Goal: Transaction & Acquisition: Book appointment/travel/reservation

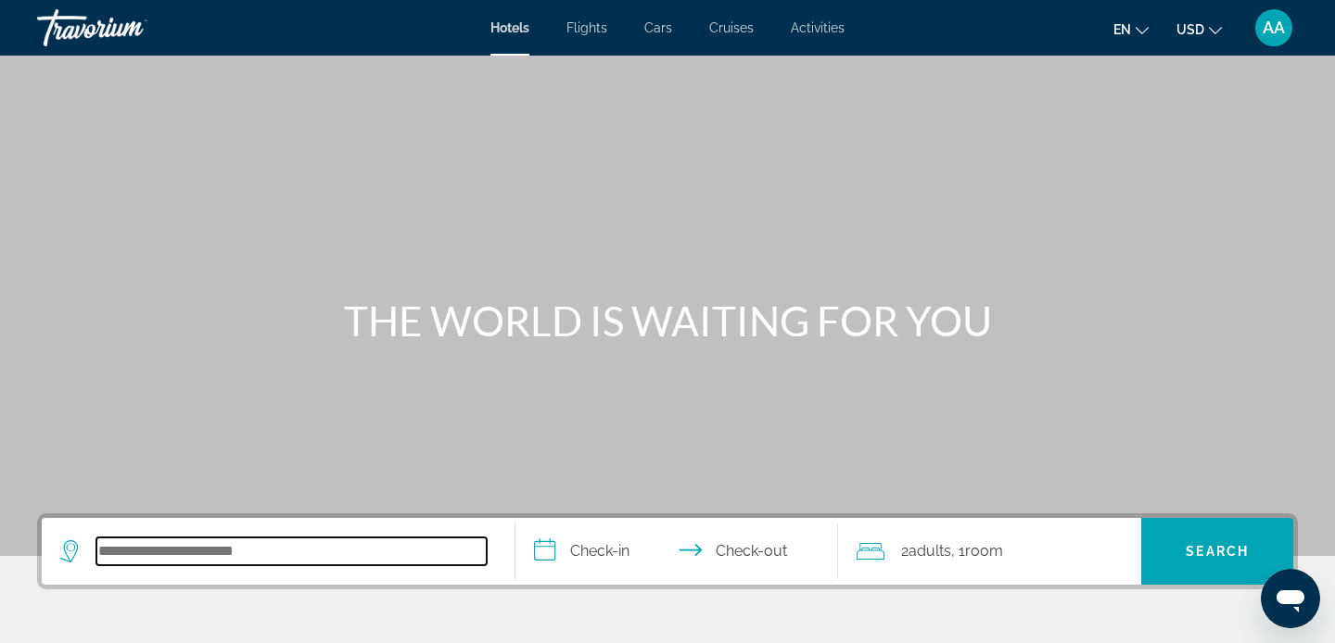
click at [256, 561] on input "Search hotel destination" at bounding box center [291, 552] width 390 height 28
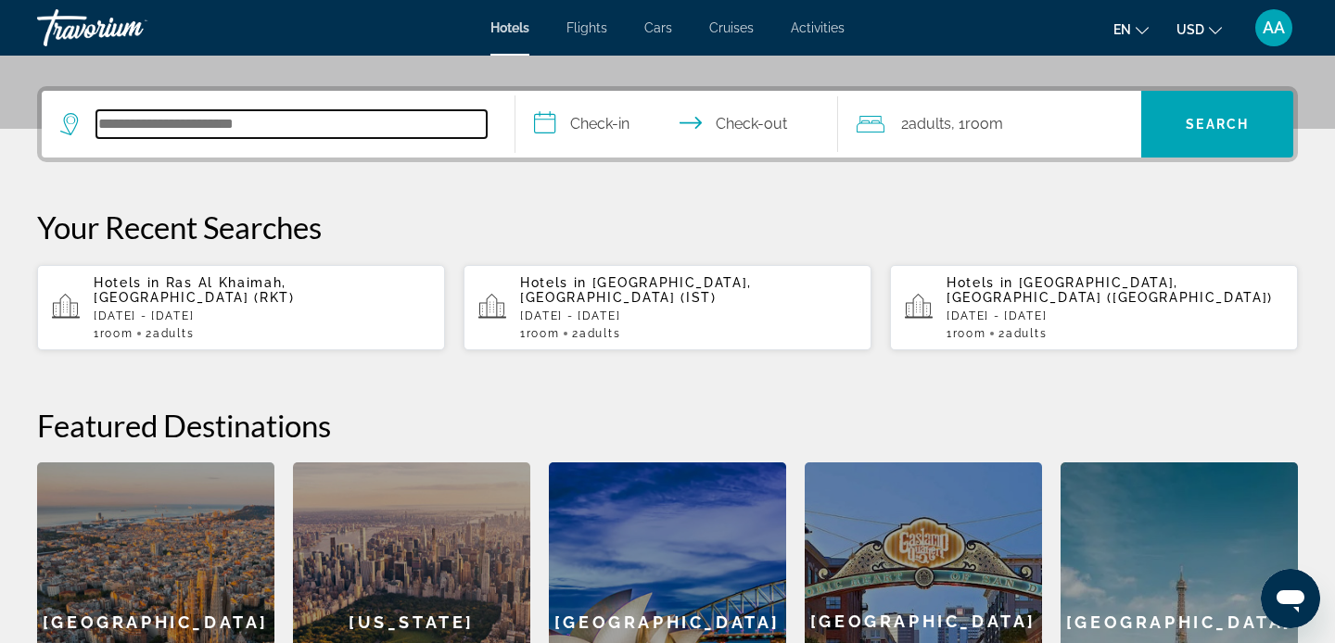
scroll to position [453, 0]
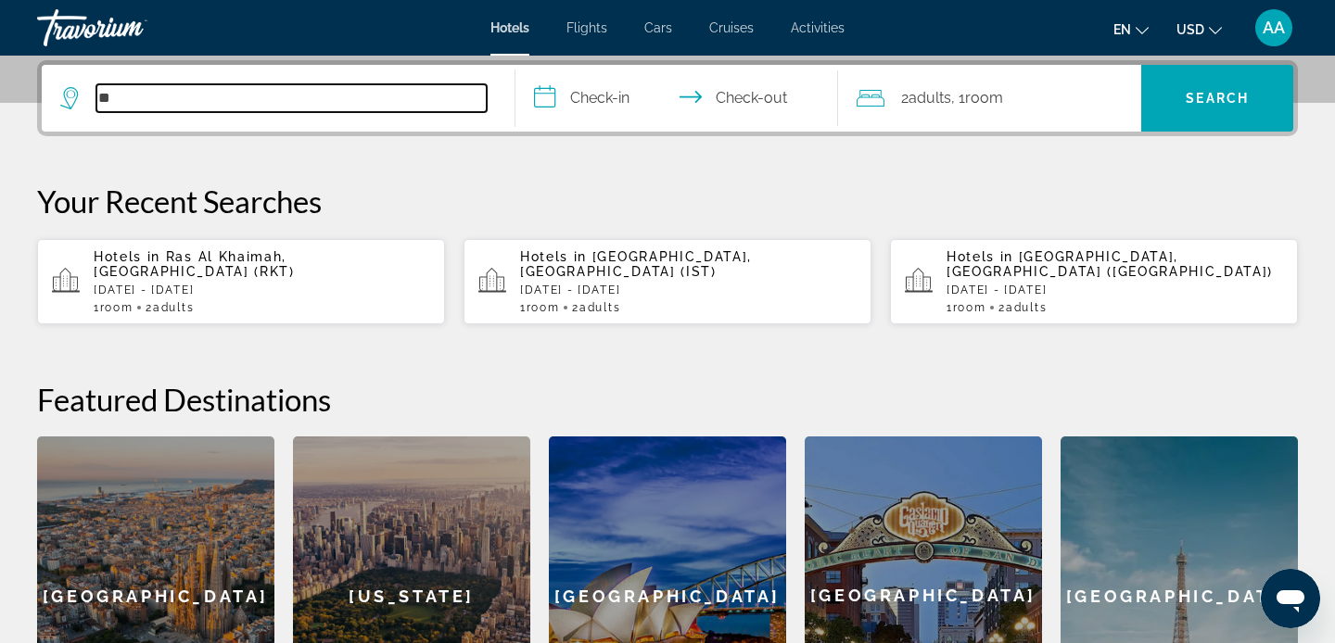
type input "*"
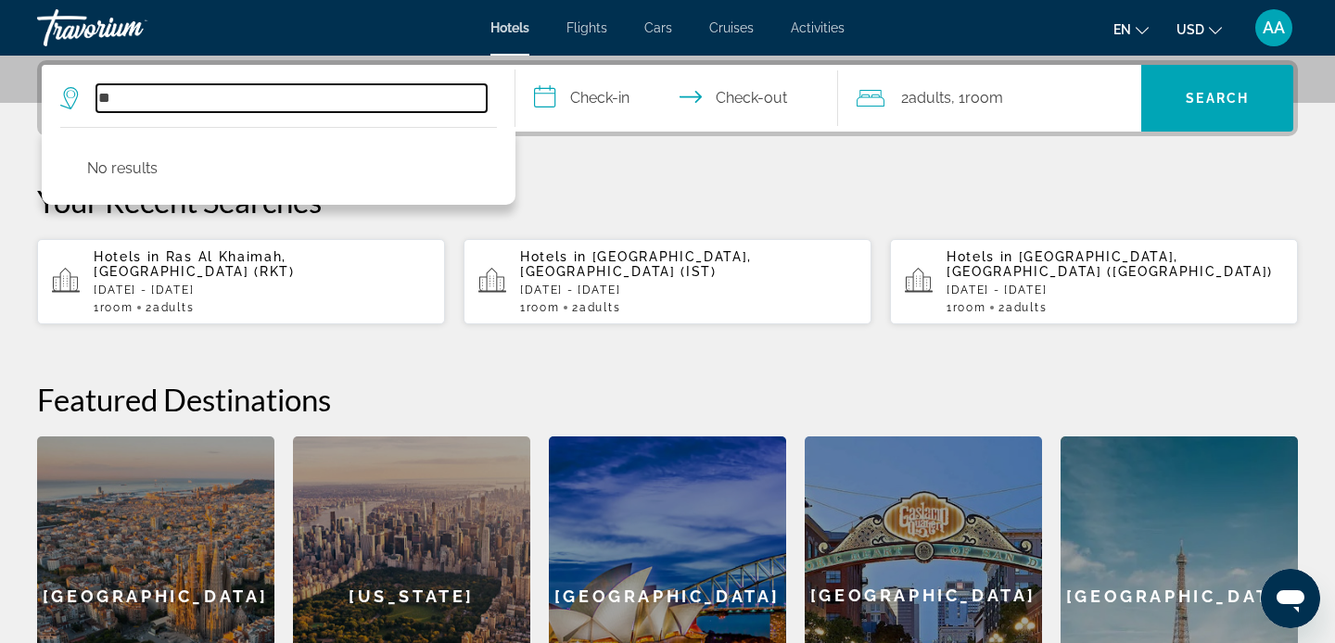
type input "*"
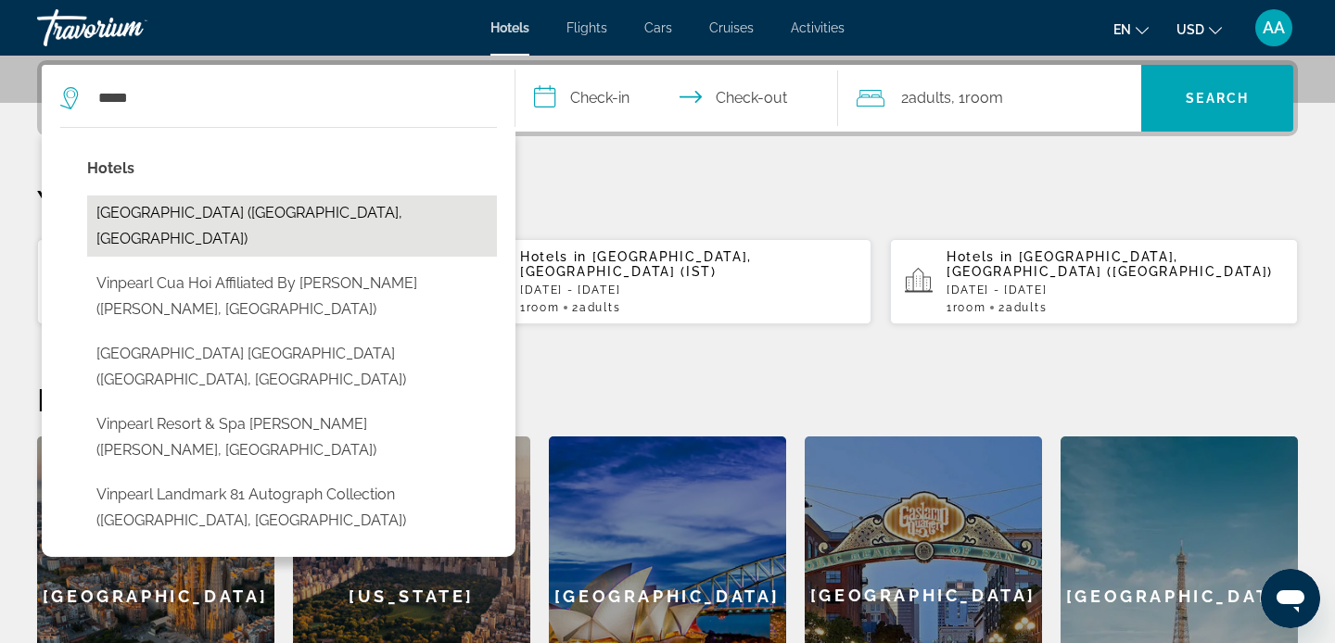
click at [132, 217] on button "[GEOGRAPHIC_DATA] ([GEOGRAPHIC_DATA], [GEOGRAPHIC_DATA])" at bounding box center [292, 226] width 410 height 61
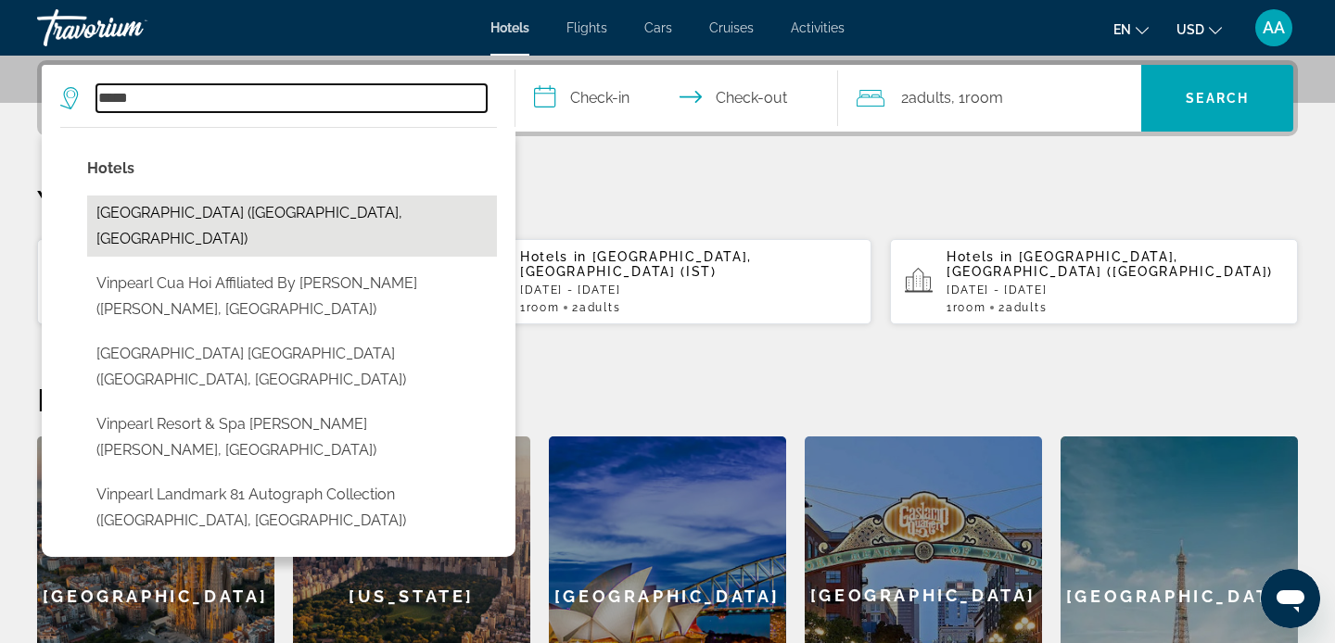
type input "**********"
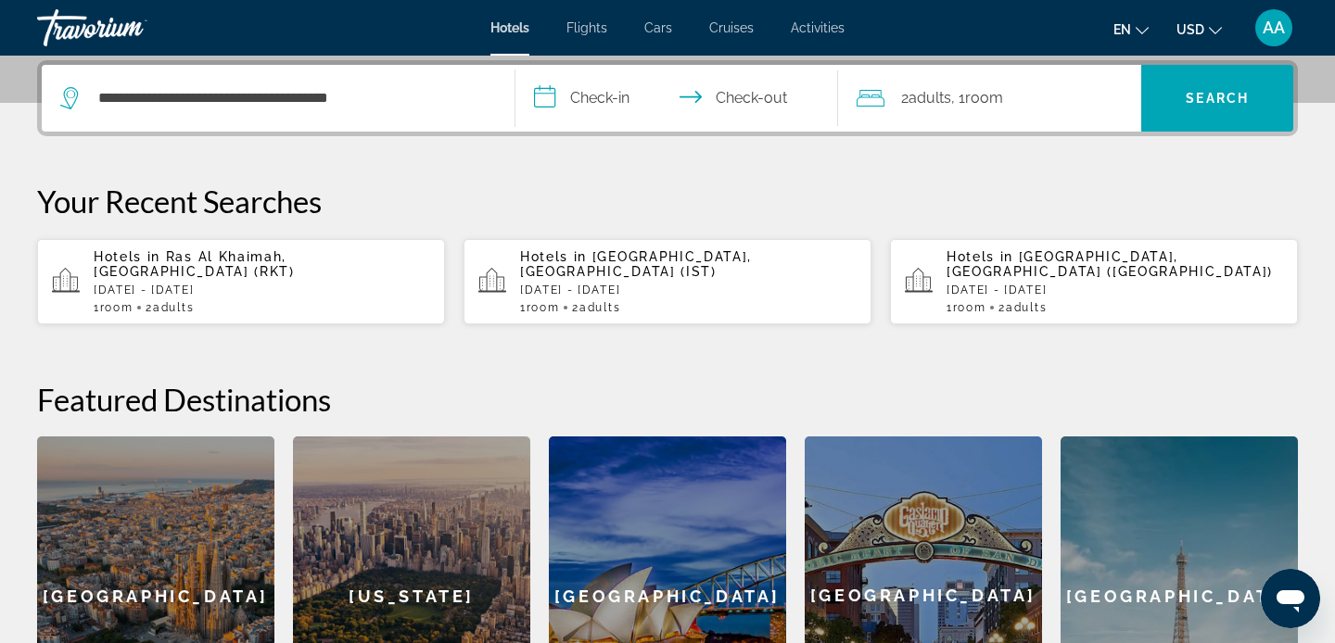
click at [559, 109] on input "**********" at bounding box center [680, 101] width 330 height 72
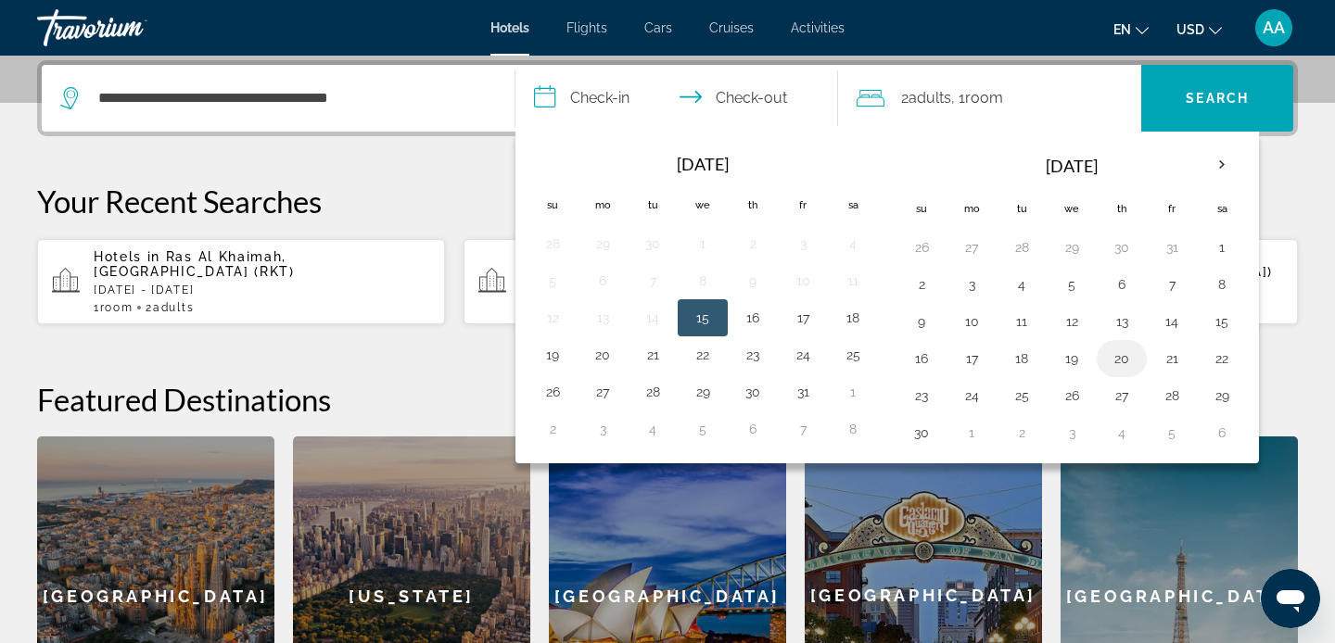
click at [1115, 363] on button "20" at bounding box center [1122, 359] width 30 height 26
click at [1220, 371] on button "22" at bounding box center [1222, 359] width 30 height 26
type input "**********"
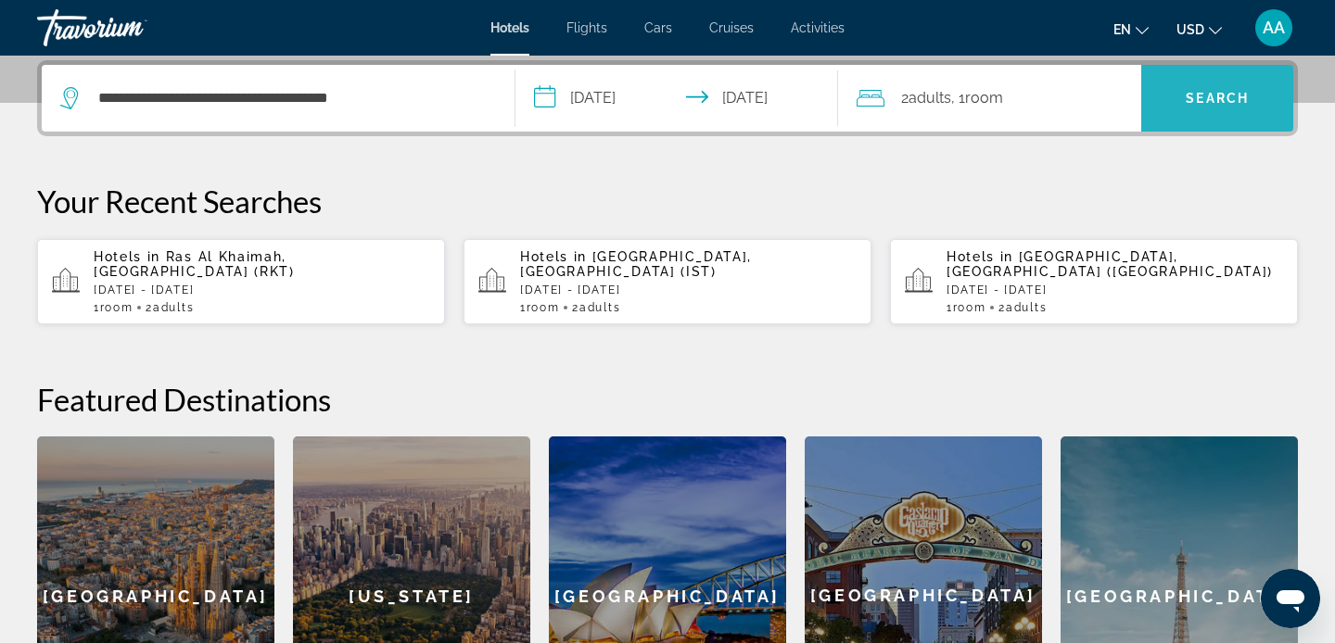
click at [1216, 120] on span "Search" at bounding box center [1217, 98] width 152 height 44
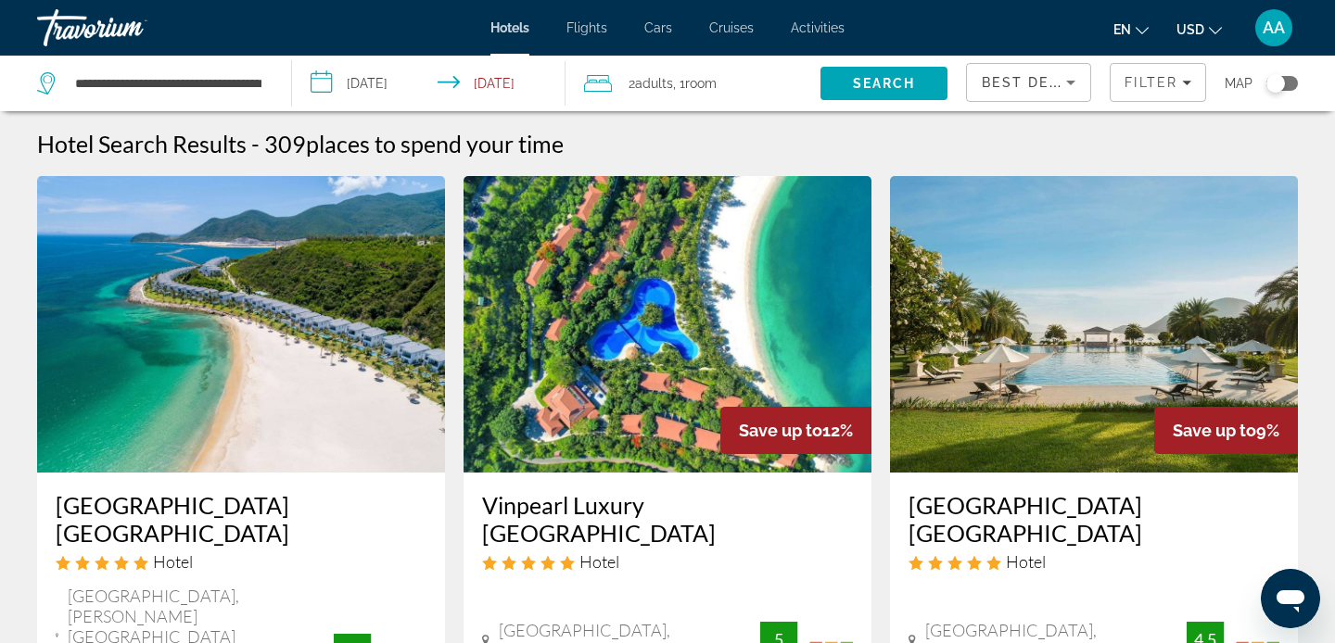
click at [66, 32] on div "Travorium" at bounding box center [129, 28] width 185 height 48
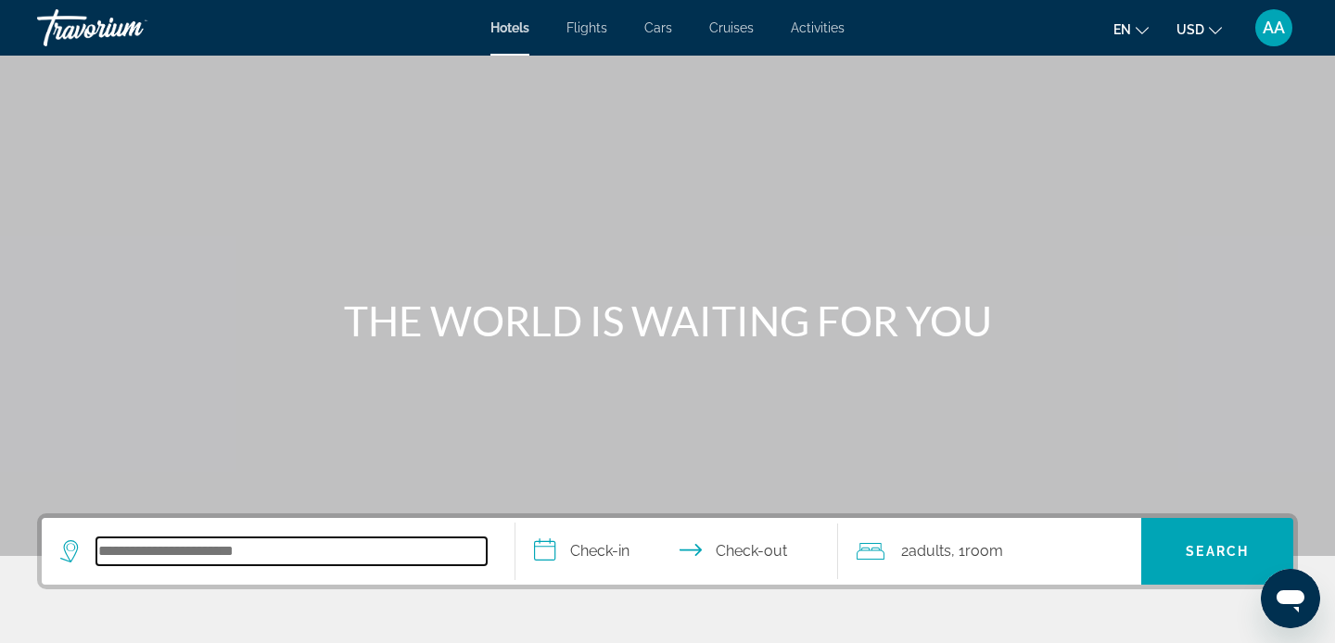
click at [281, 551] on input "Search hotel destination" at bounding box center [291, 552] width 390 height 28
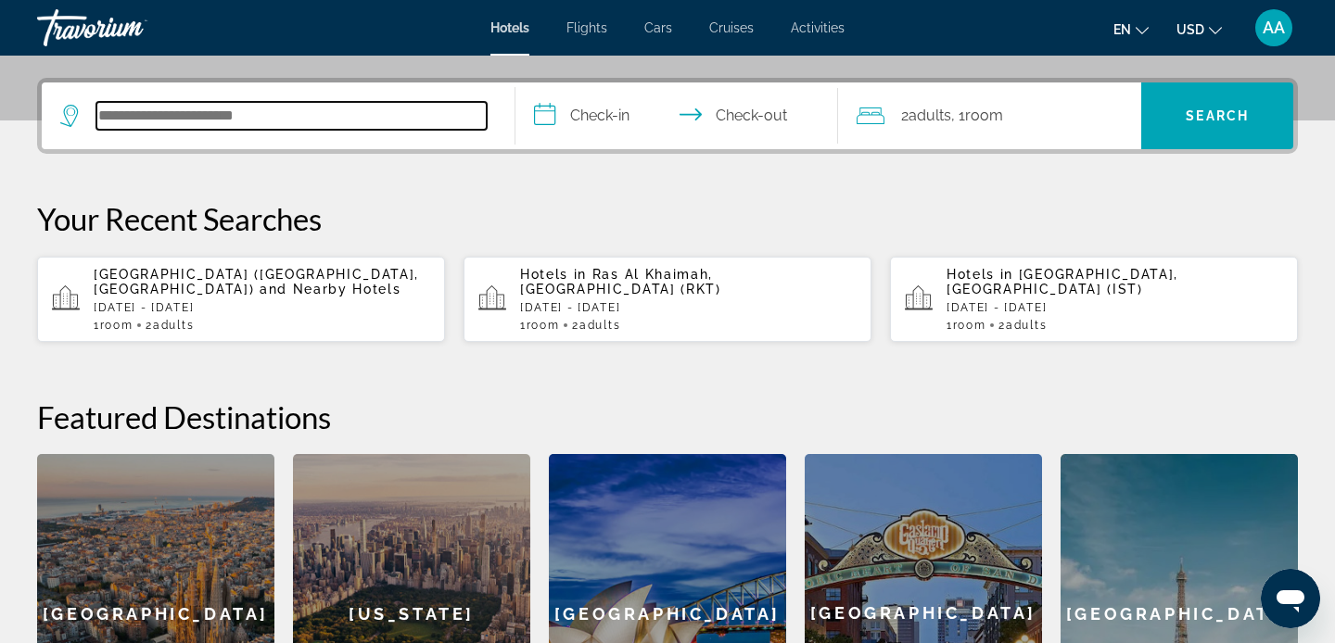
scroll to position [453, 0]
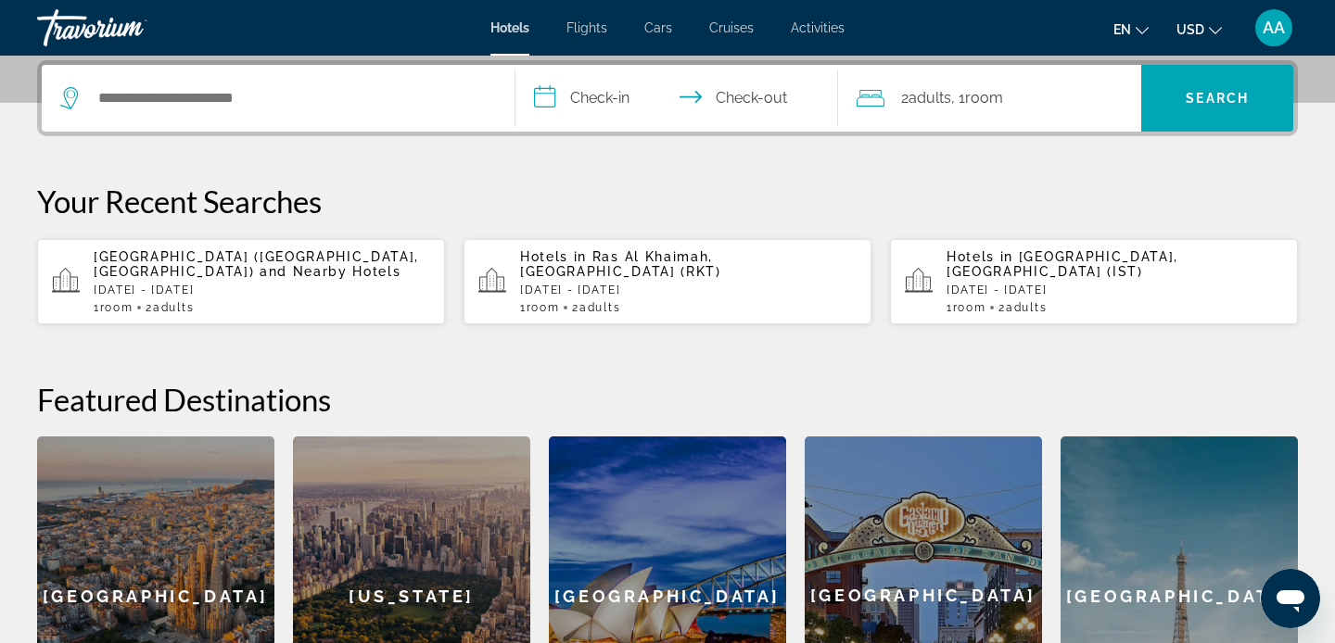
click at [989, 284] on p "[DATE] - [DATE]" at bounding box center [1114, 290] width 336 height 13
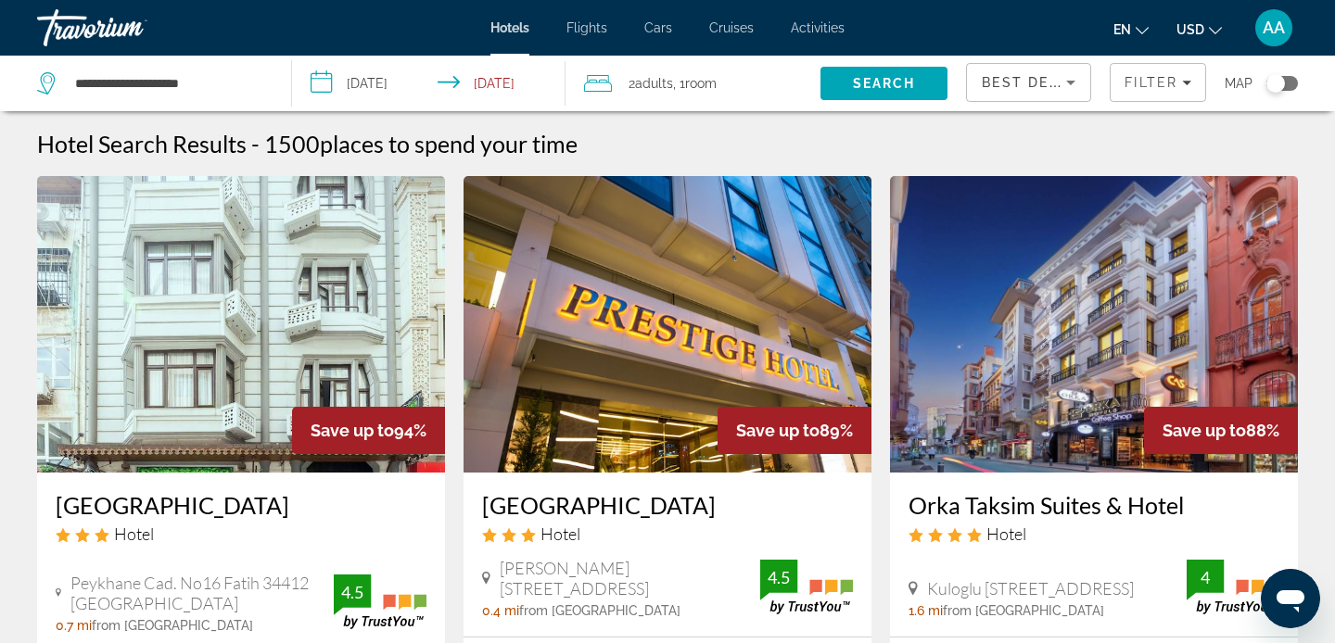
click at [115, 30] on div "Travorium" at bounding box center [129, 28] width 185 height 48
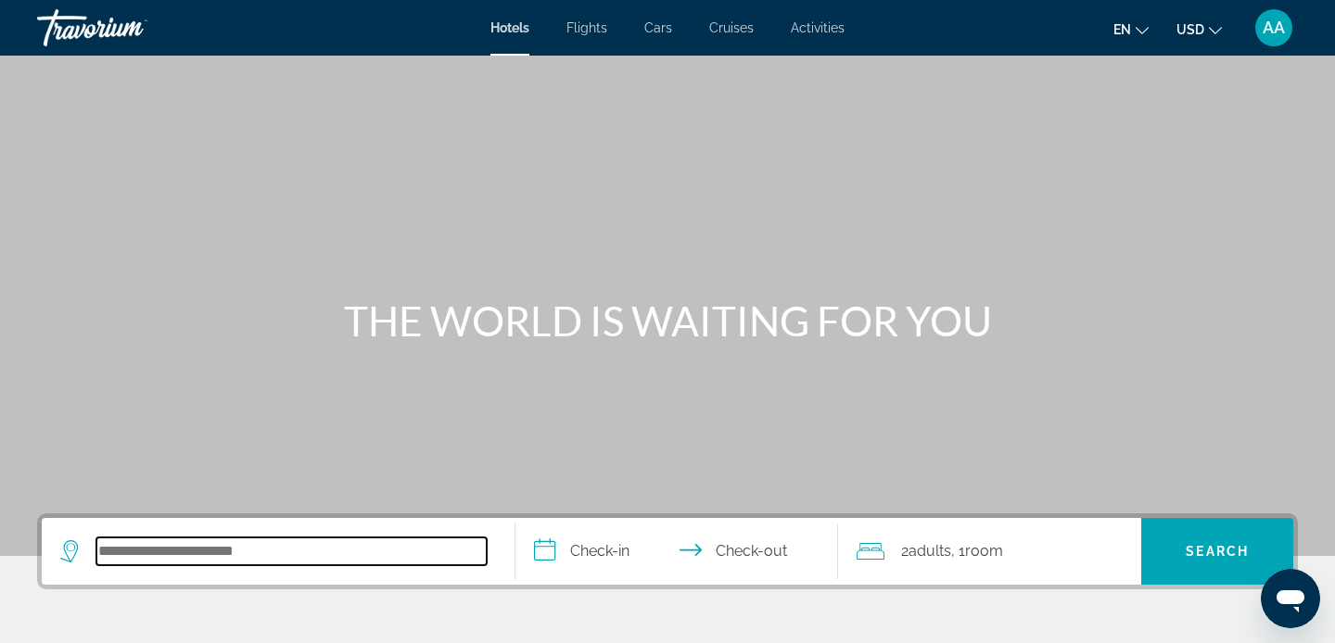
click at [138, 562] on input "Search hotel destination" at bounding box center [291, 552] width 390 height 28
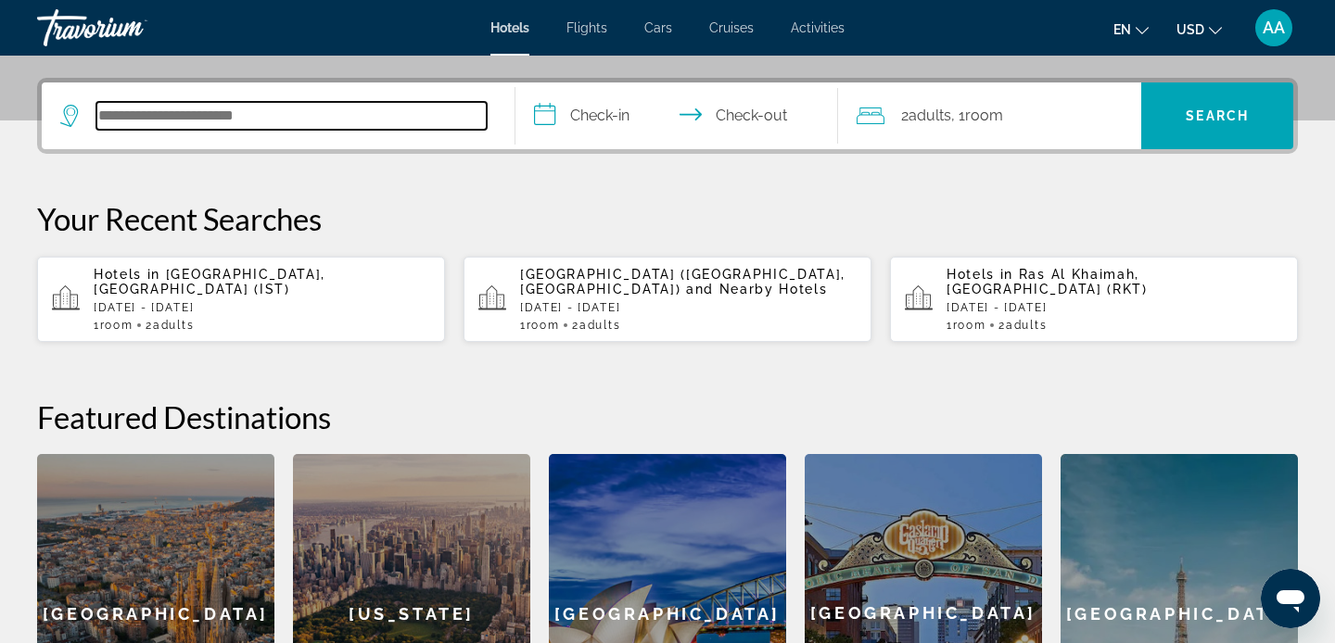
scroll to position [453, 0]
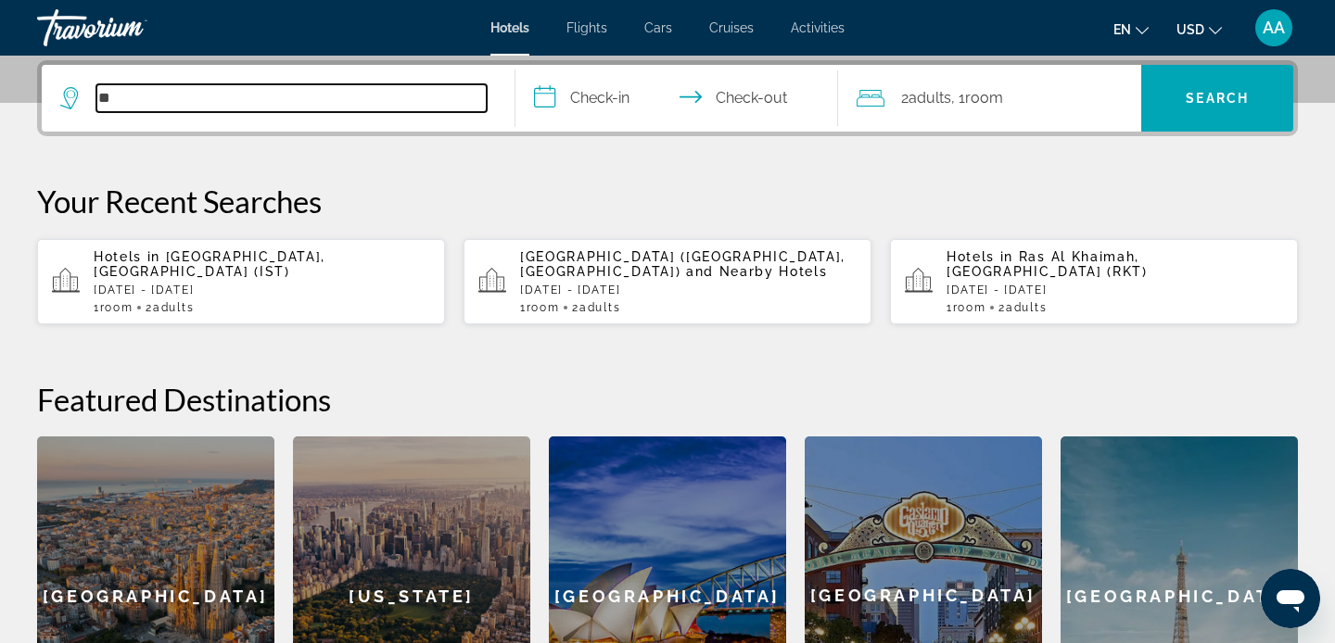
type input "*"
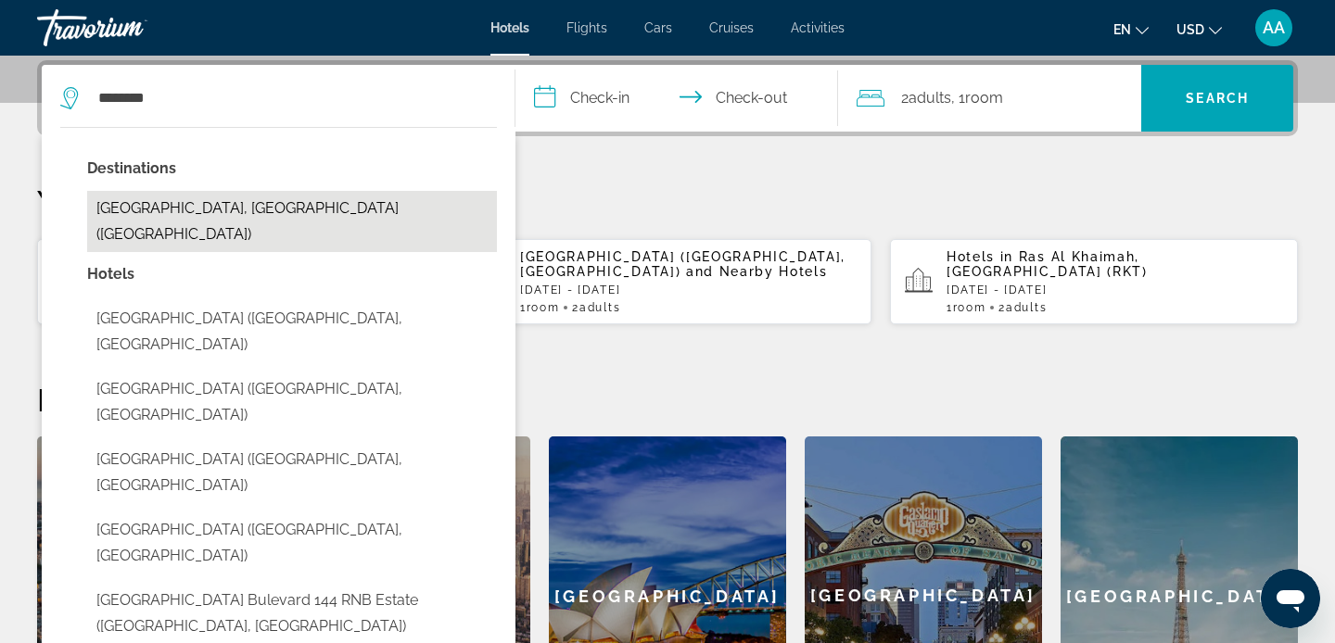
click at [166, 205] on button "Tashkent, Uzbekistan (TAS)" at bounding box center [292, 221] width 410 height 61
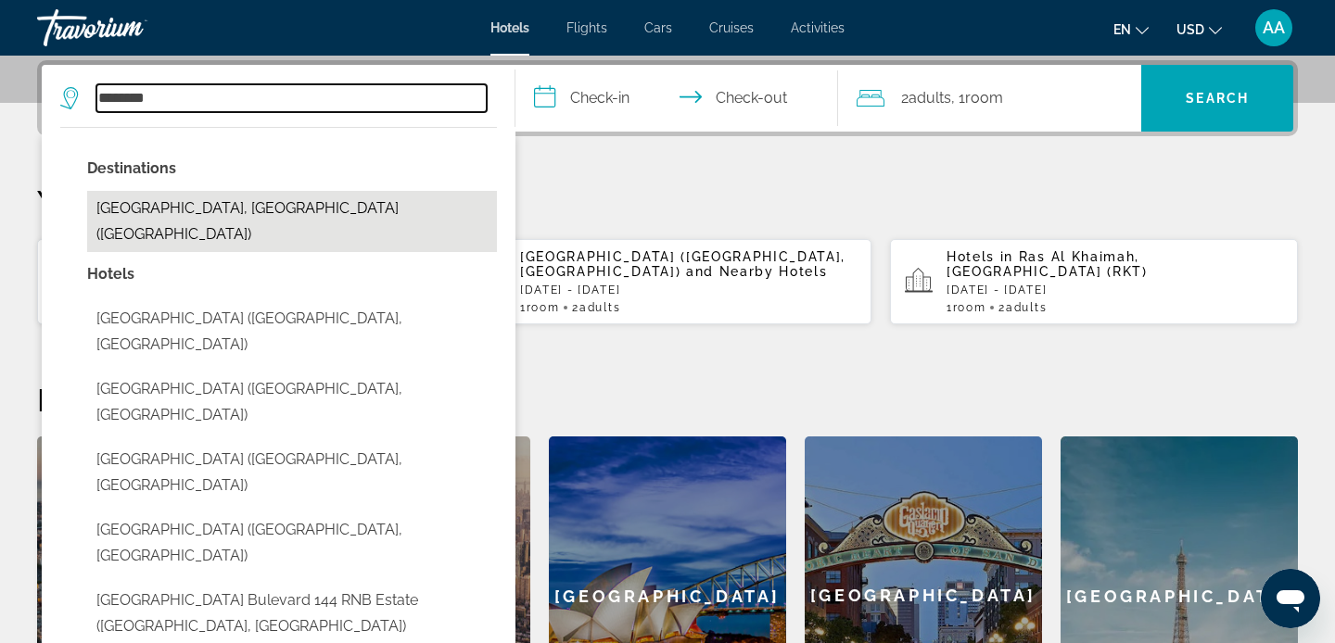
type input "**********"
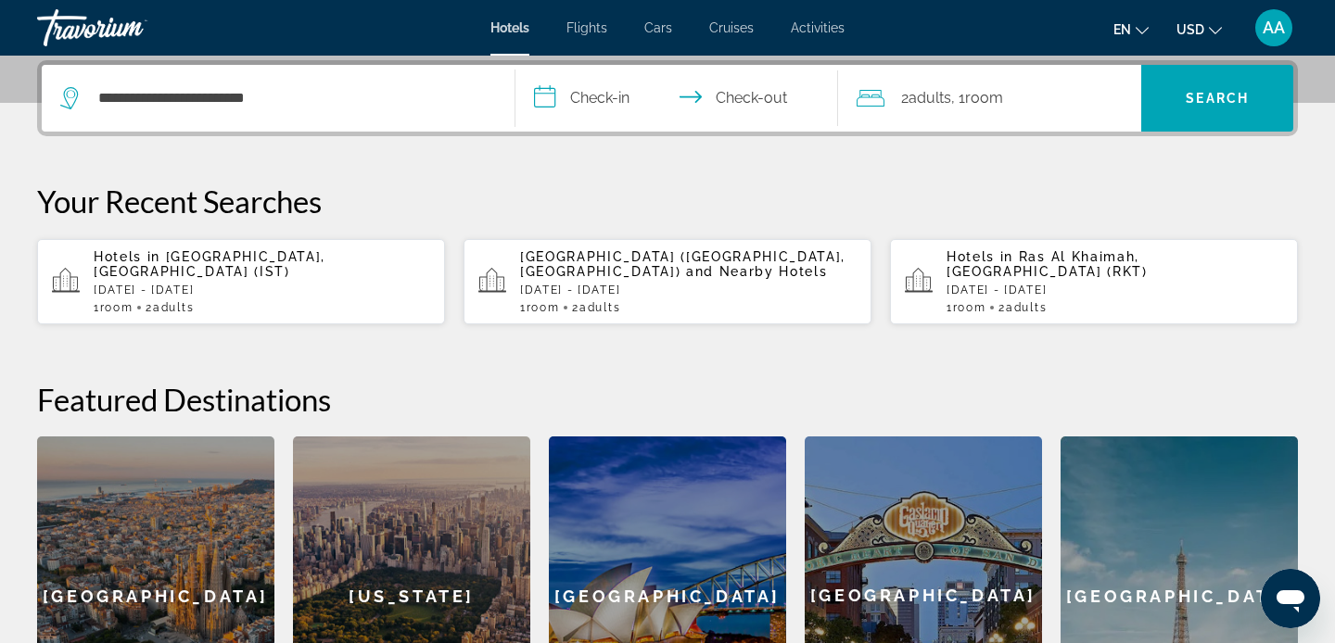
click at [571, 107] on input "**********" at bounding box center [680, 101] width 330 height 72
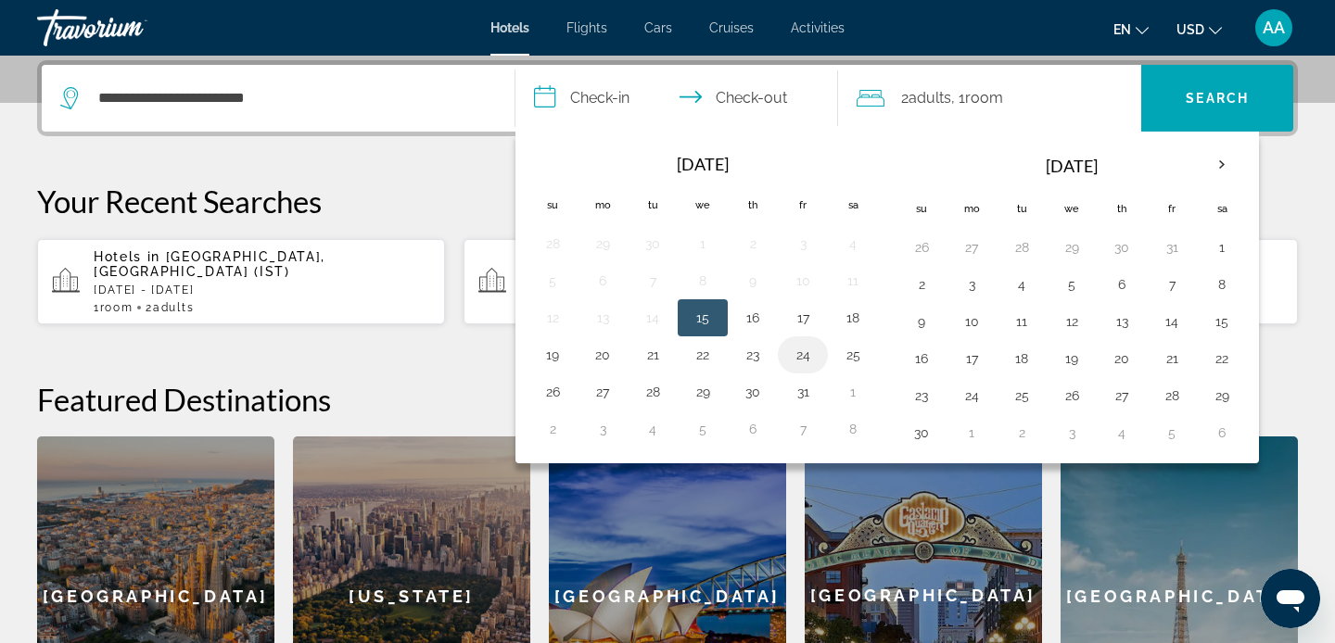
click at [808, 359] on button "24" at bounding box center [803, 355] width 30 height 26
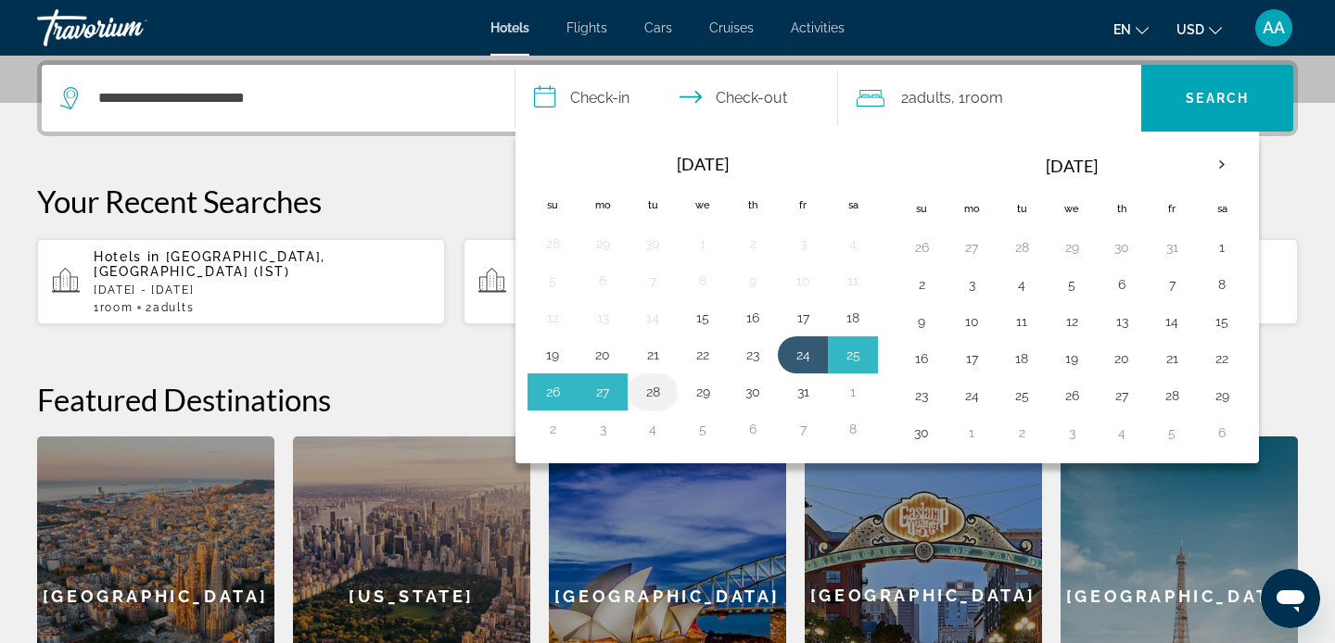
click at [662, 388] on button "28" at bounding box center [653, 392] width 30 height 26
type input "**********"
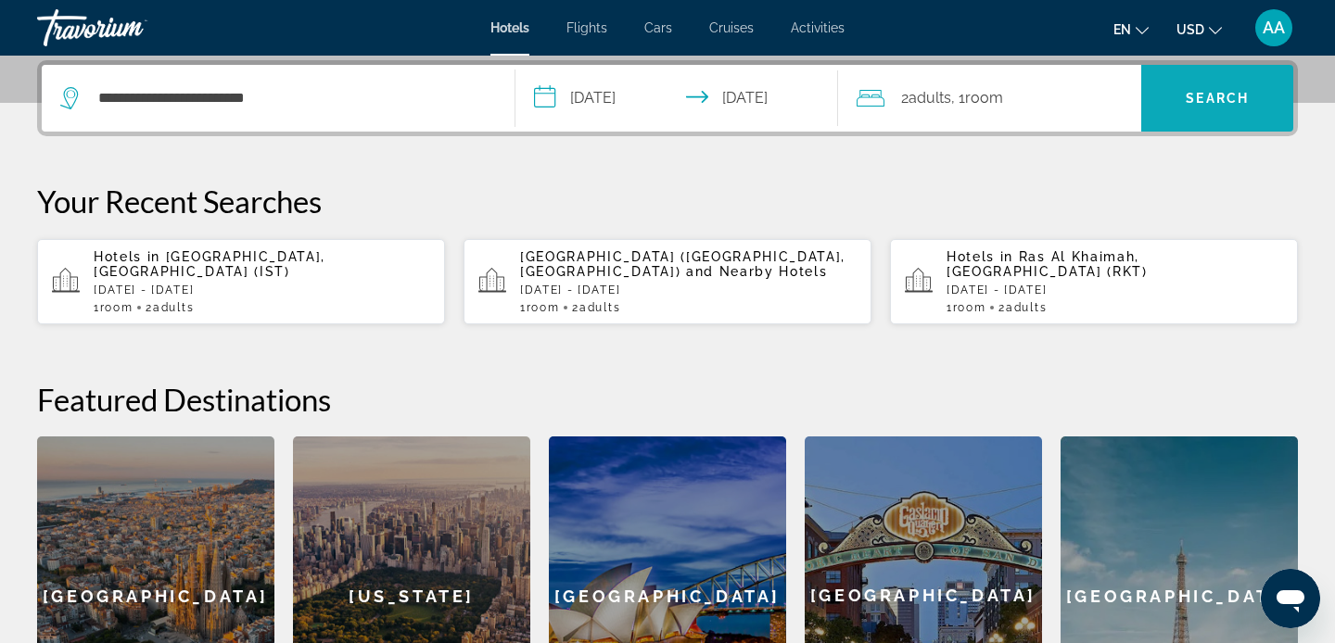
click at [1220, 114] on span "Search" at bounding box center [1217, 98] width 152 height 44
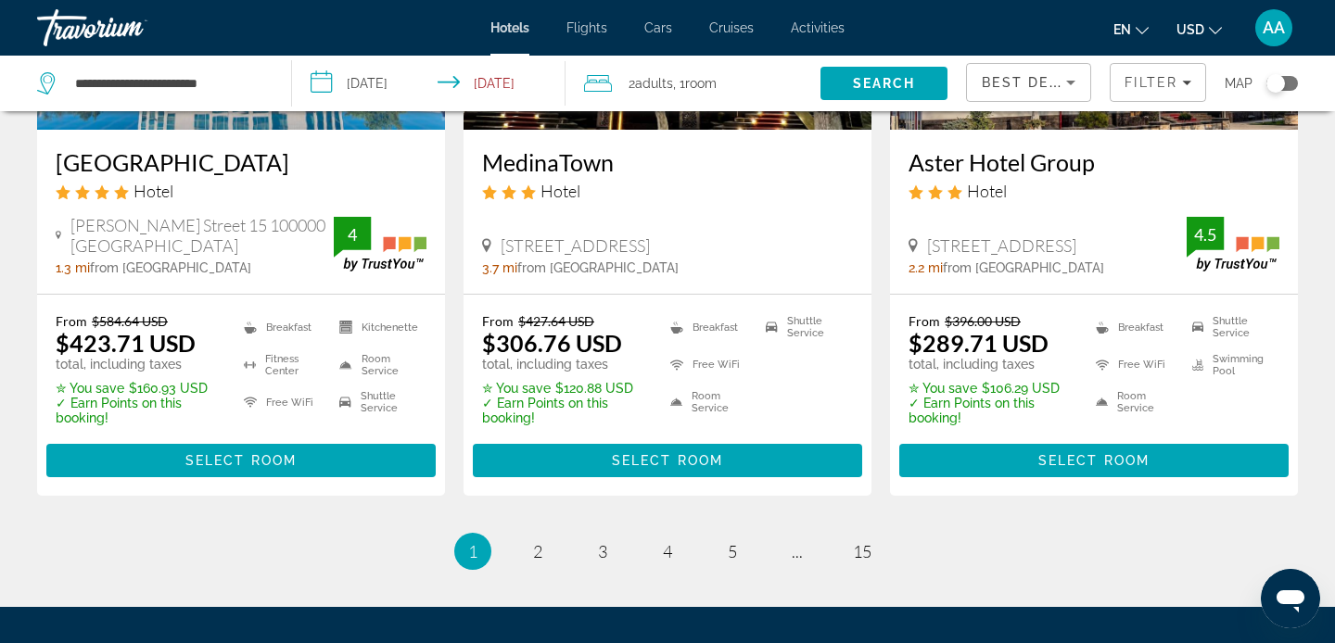
scroll to position [2538, 0]
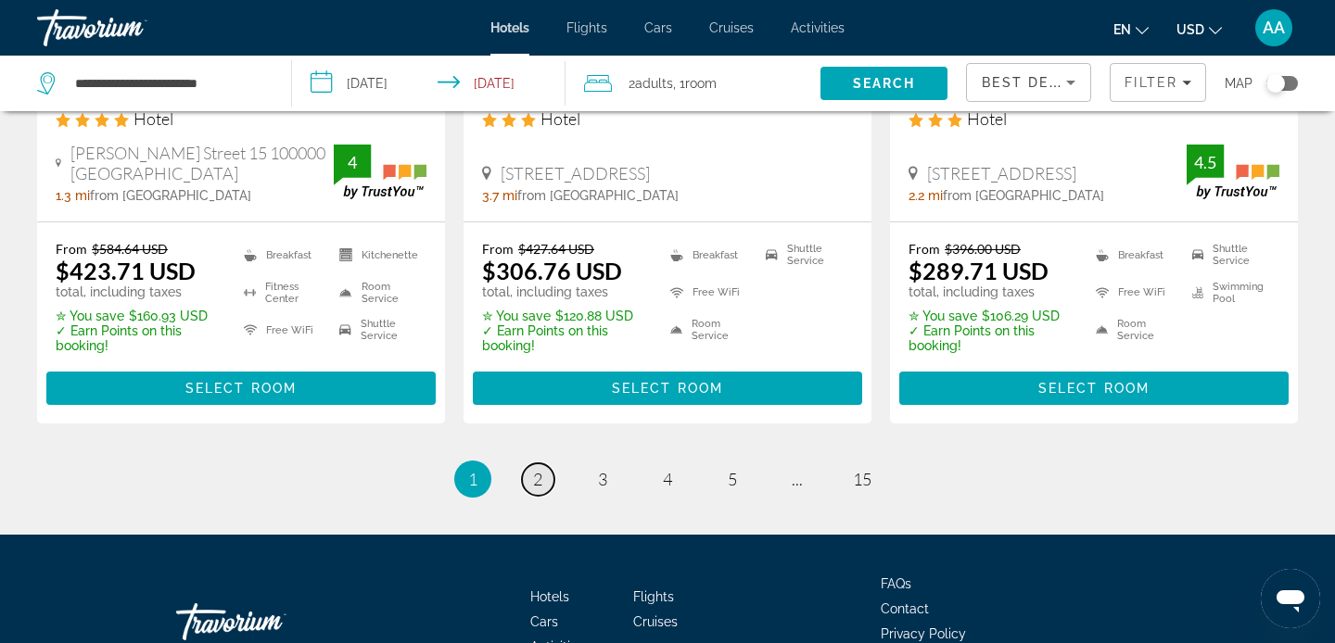
click at [539, 469] on span "2" at bounding box center [537, 479] width 9 height 20
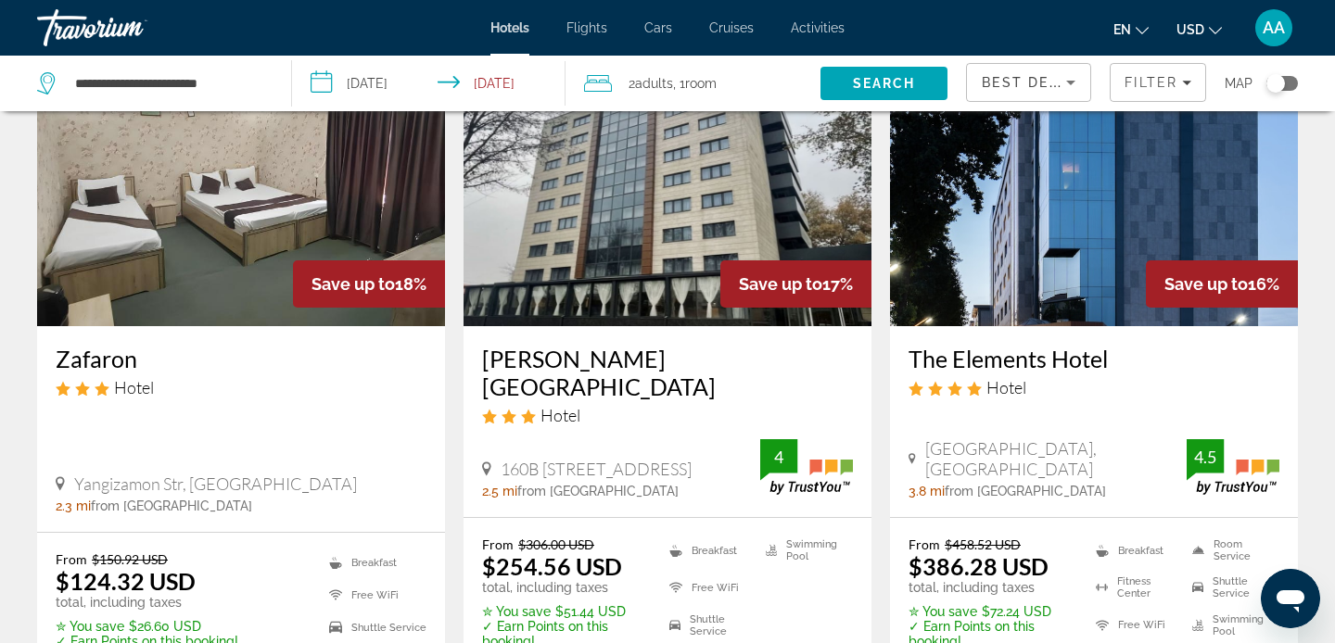
scroll to position [1587, 0]
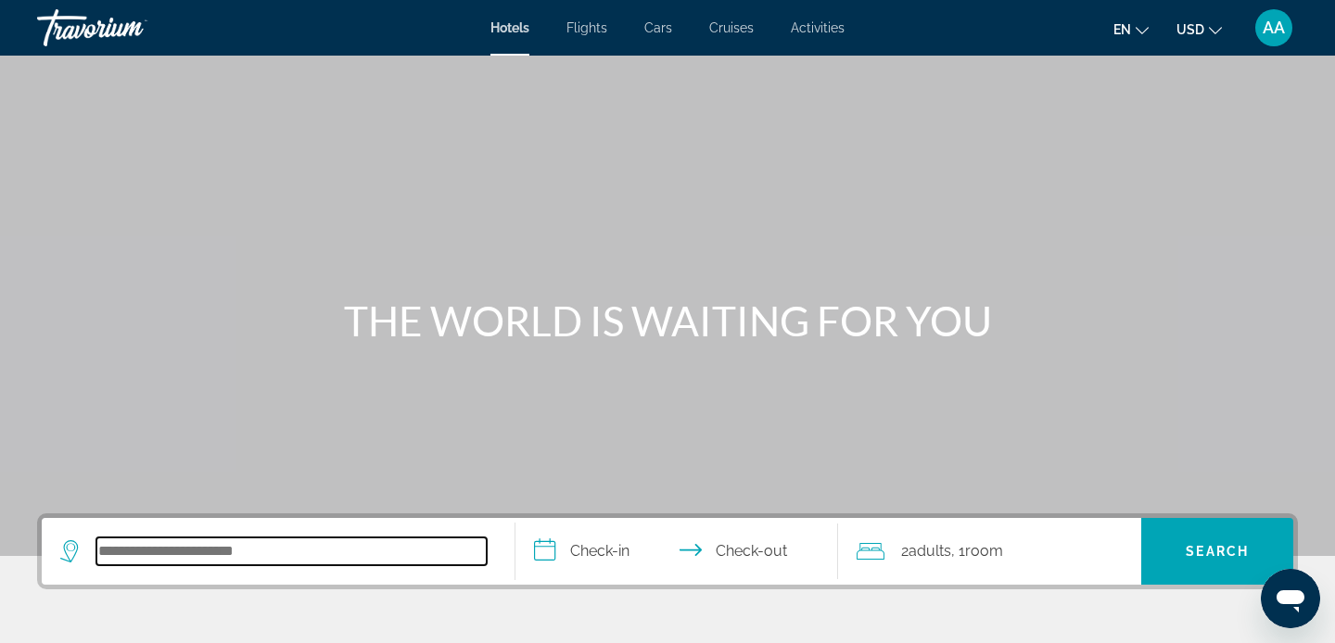
click at [197, 552] on input "Search hotel destination" at bounding box center [291, 552] width 390 height 28
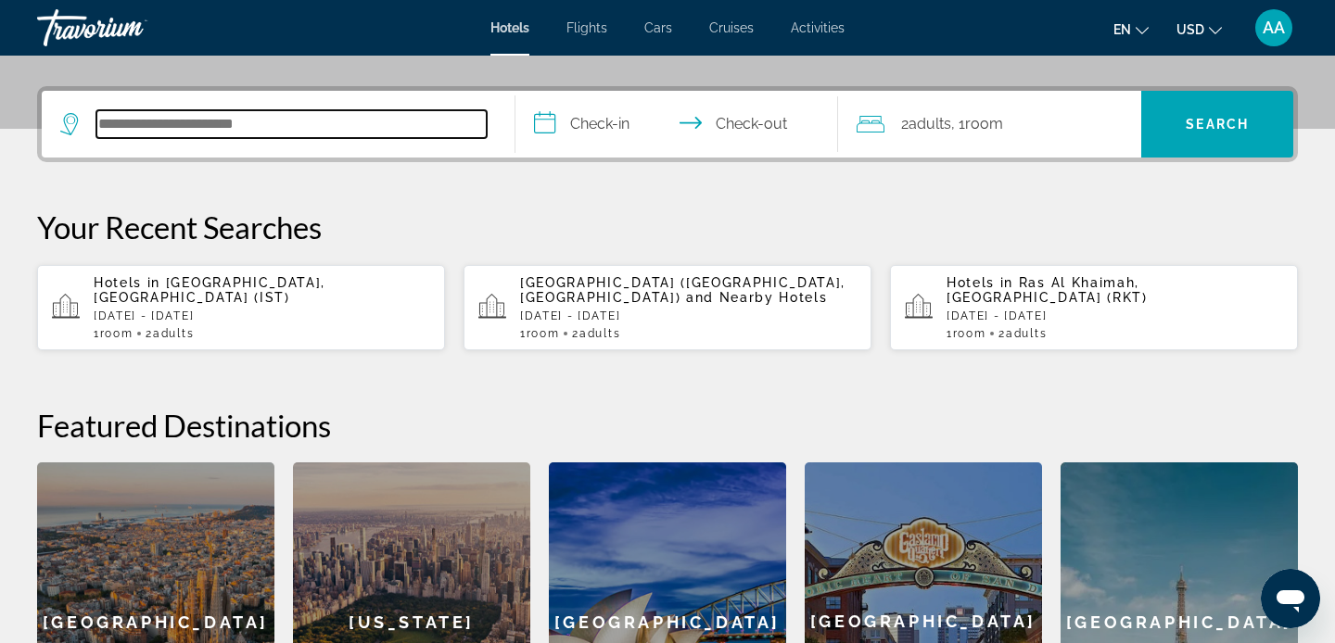
scroll to position [453, 0]
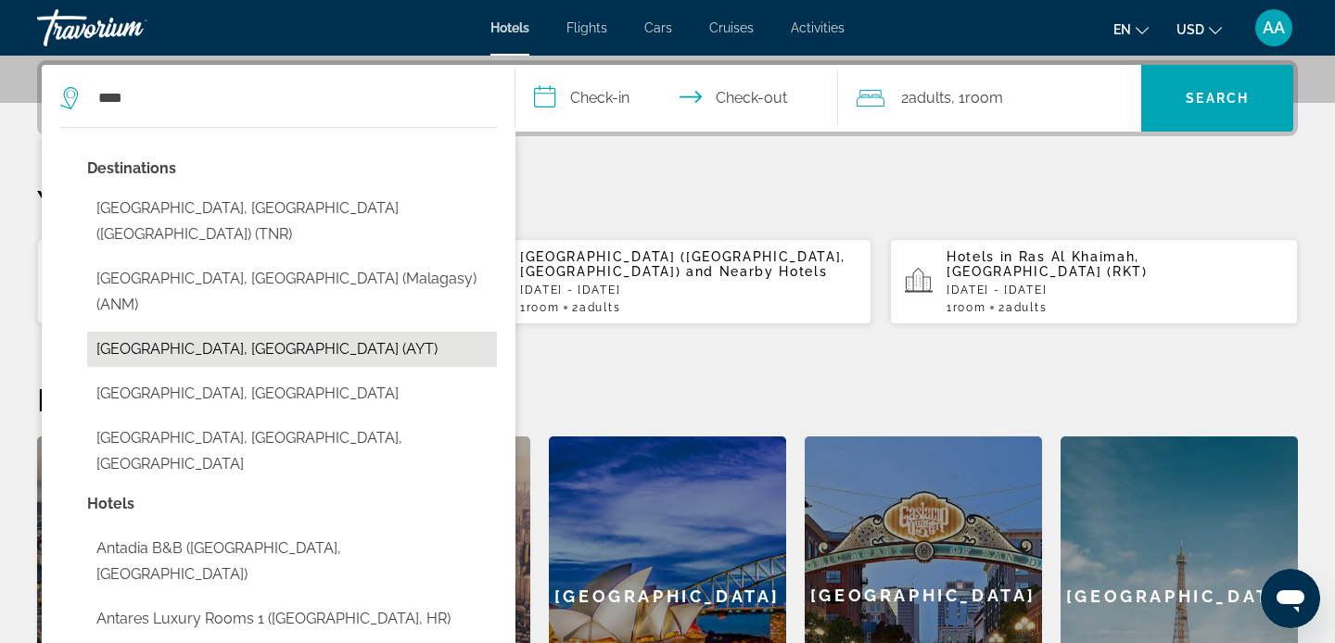
click at [122, 332] on button "[GEOGRAPHIC_DATA], [GEOGRAPHIC_DATA] (AYT)" at bounding box center [292, 349] width 410 height 35
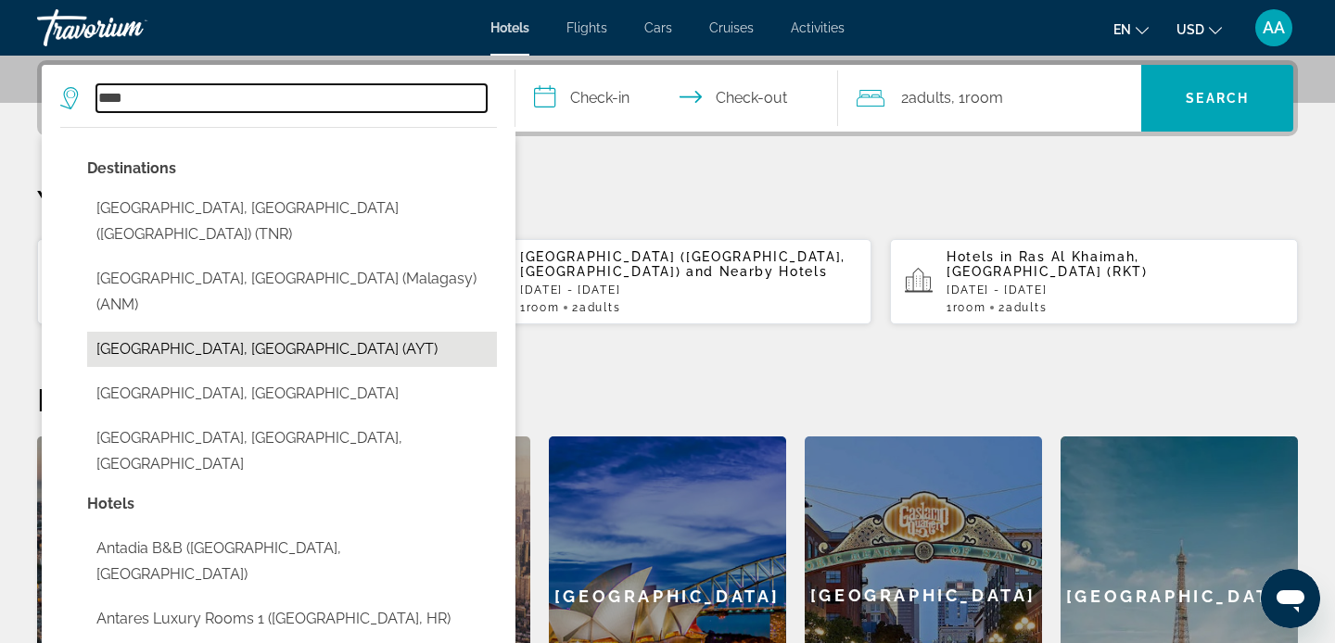
type input "**********"
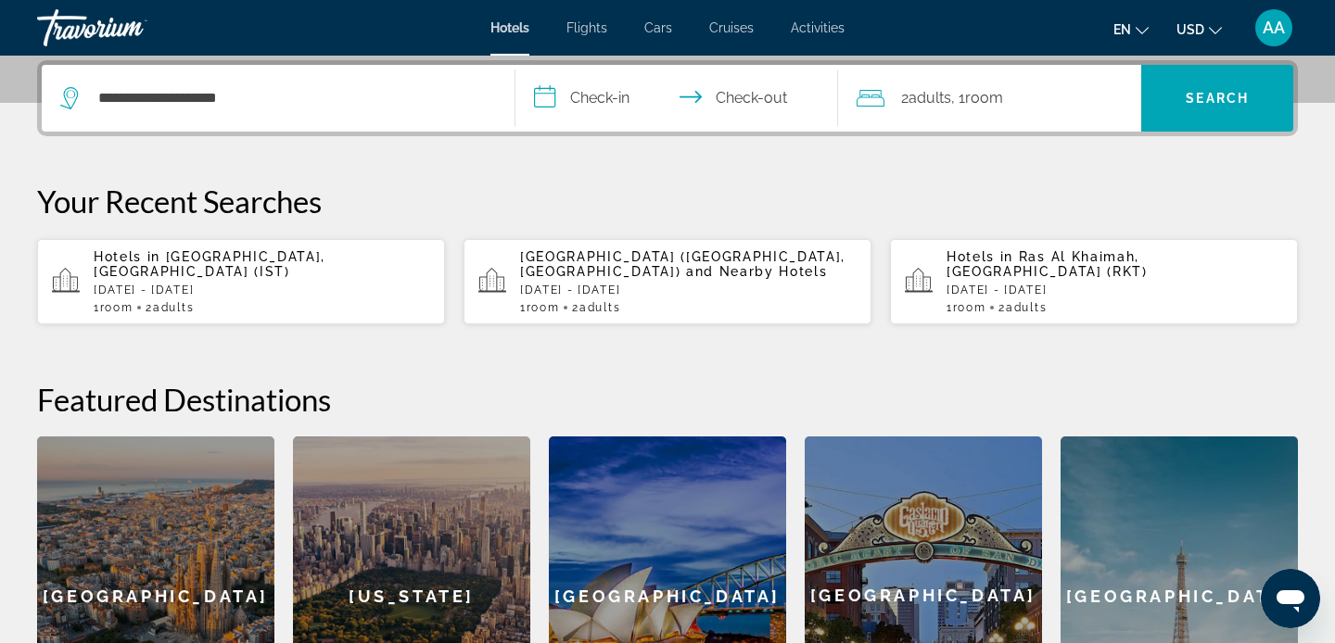
click at [602, 88] on input "**********" at bounding box center [680, 101] width 330 height 72
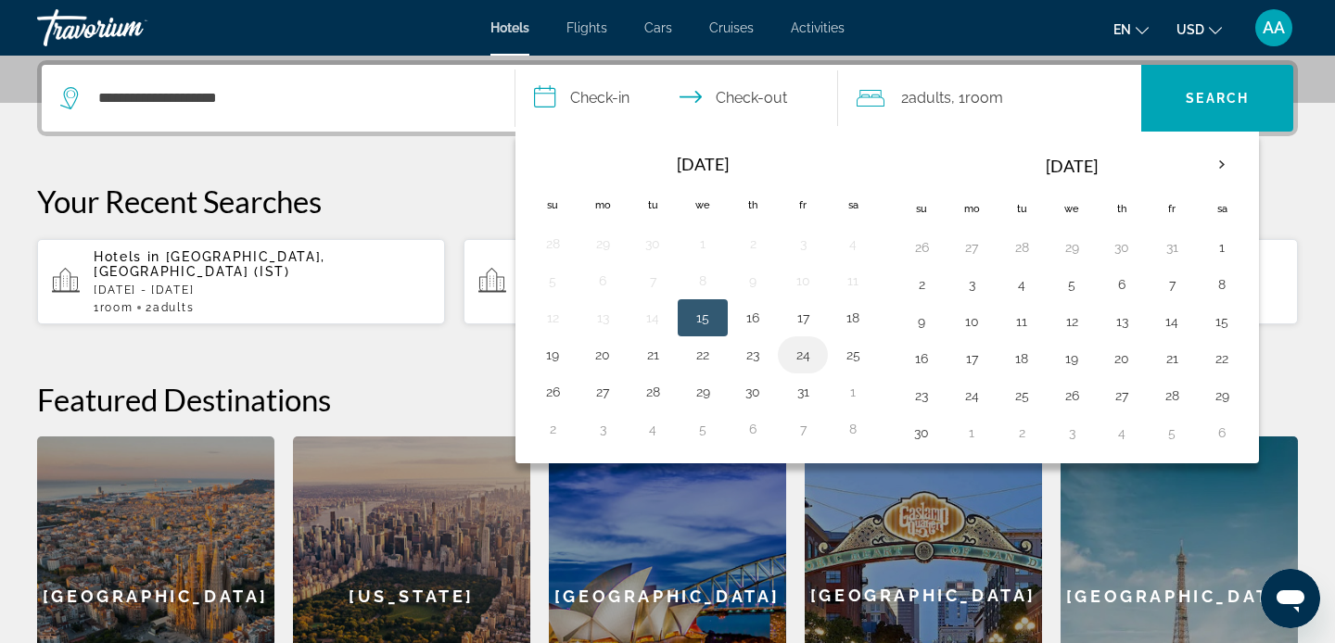
click at [794, 357] on button "24" at bounding box center [803, 355] width 30 height 26
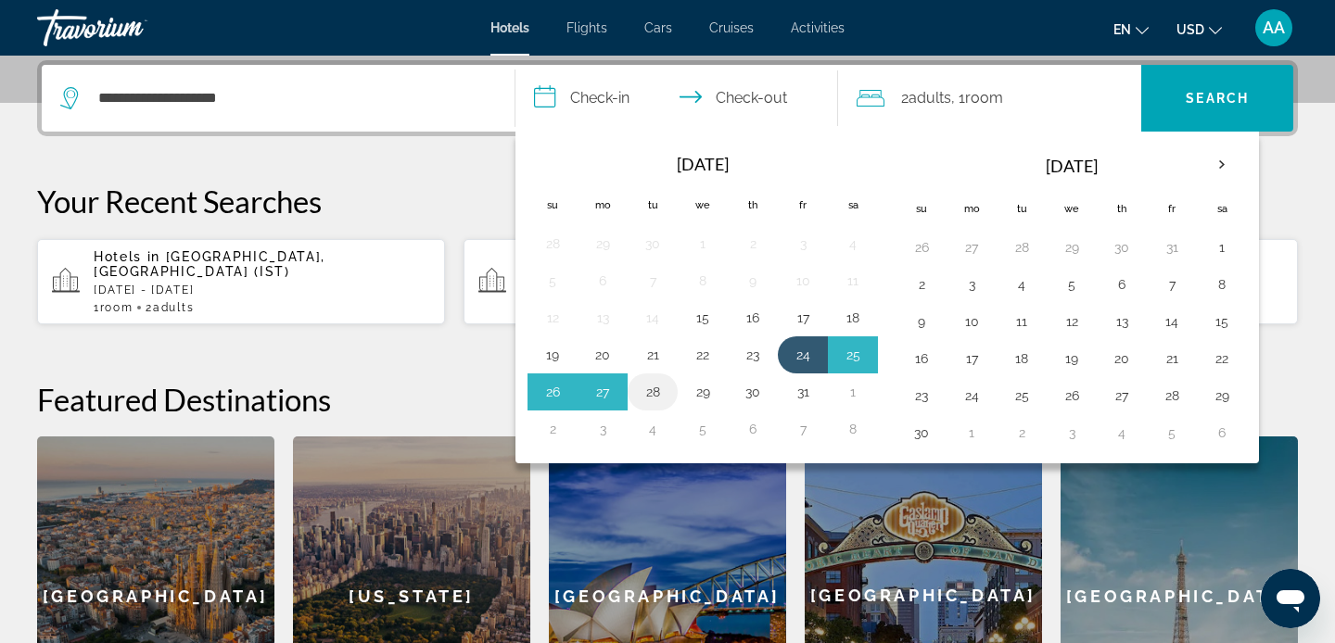
click at [644, 395] on button "28" at bounding box center [653, 392] width 30 height 26
type input "**********"
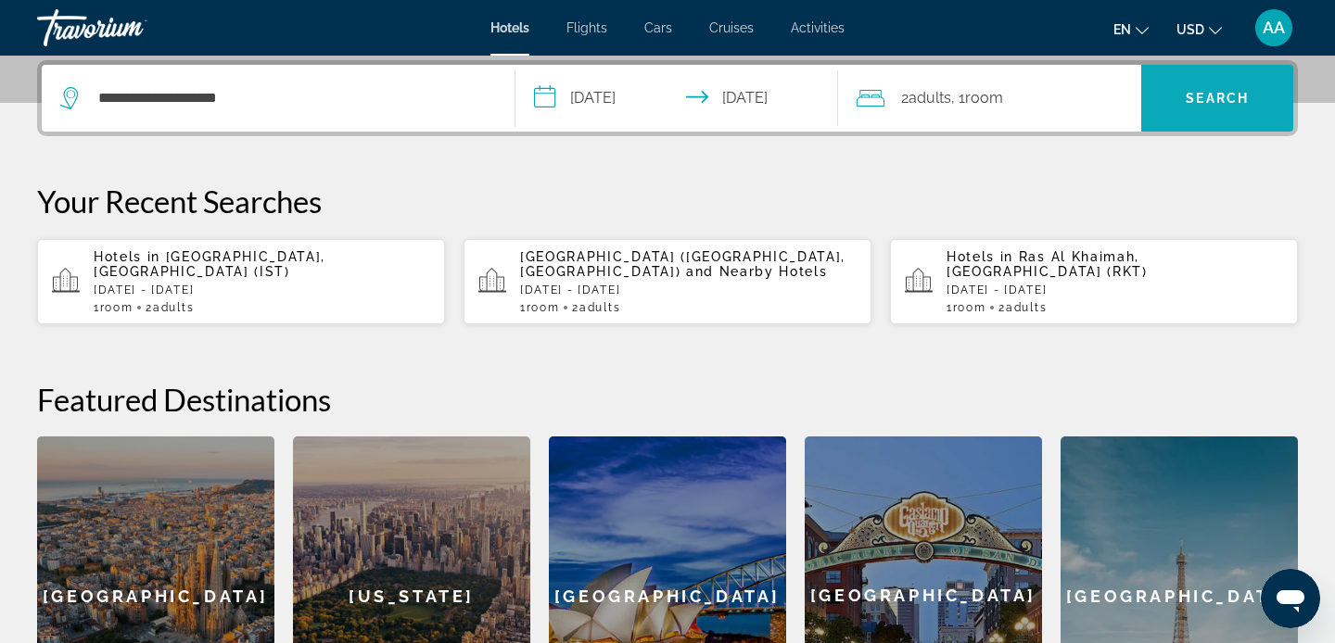
click at [1189, 101] on span "Search" at bounding box center [1217, 98] width 63 height 15
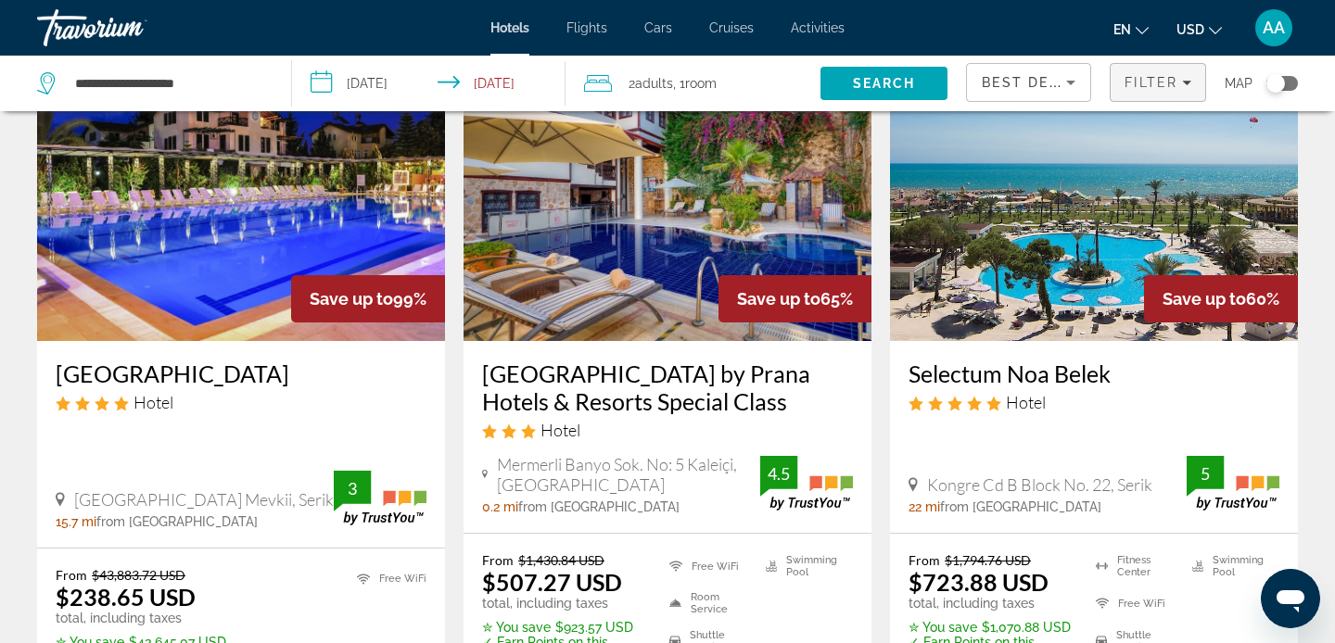
scroll to position [151, 0]
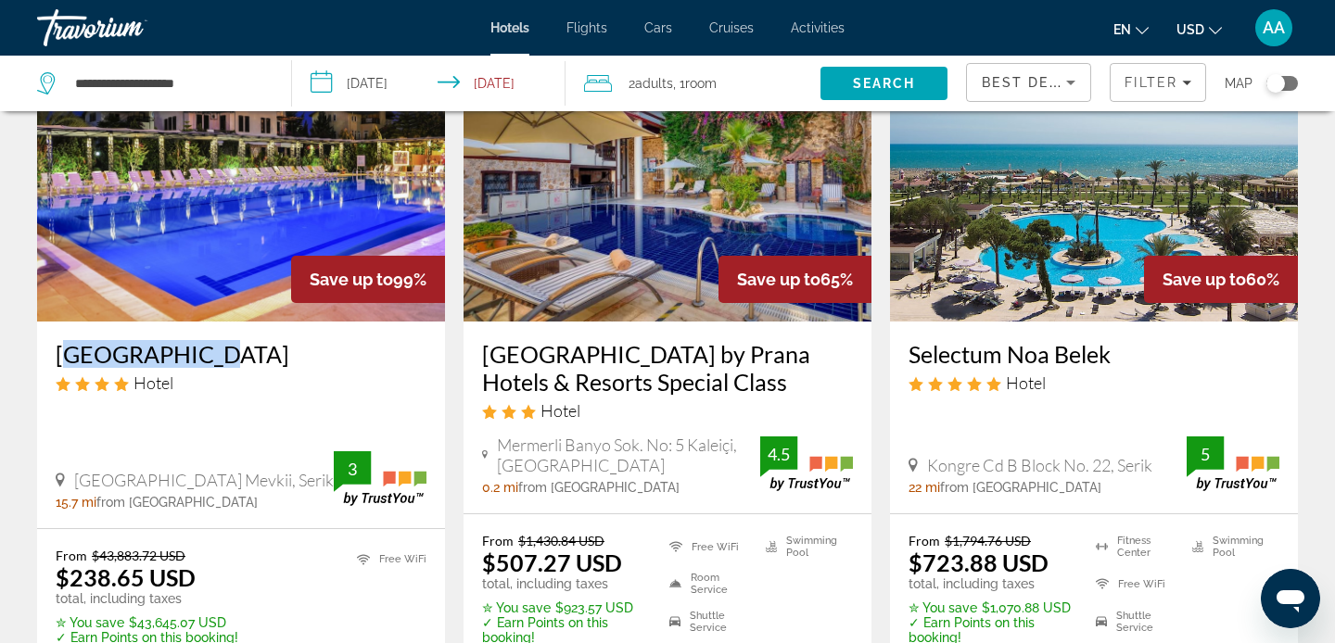
drag, startPoint x: 55, startPoint y: 353, endPoint x: 206, endPoint y: 357, distance: 151.1
click at [210, 357] on div "[GEOGRAPHIC_DATA] Hotel [GEOGRAPHIC_DATA], [GEOGRAPHIC_DATA] 15.7 mi from [GEOG…" at bounding box center [241, 425] width 408 height 207
copy h3 "[GEOGRAPHIC_DATA]"
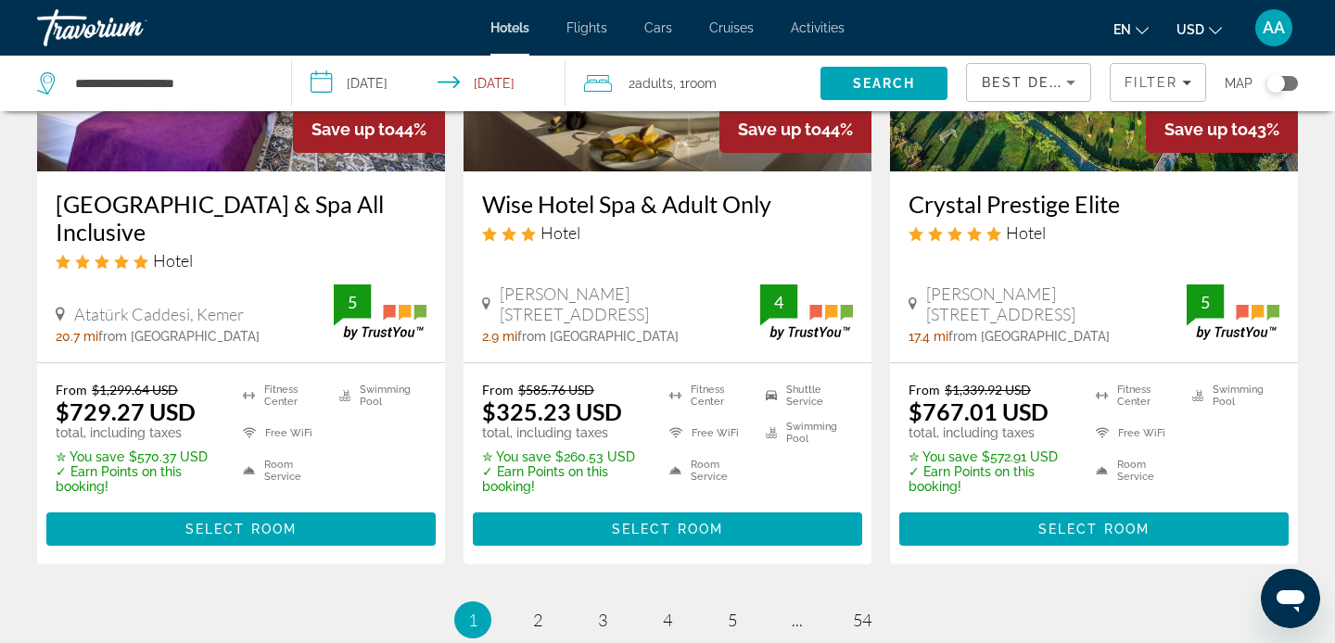
scroll to position [2490, 0]
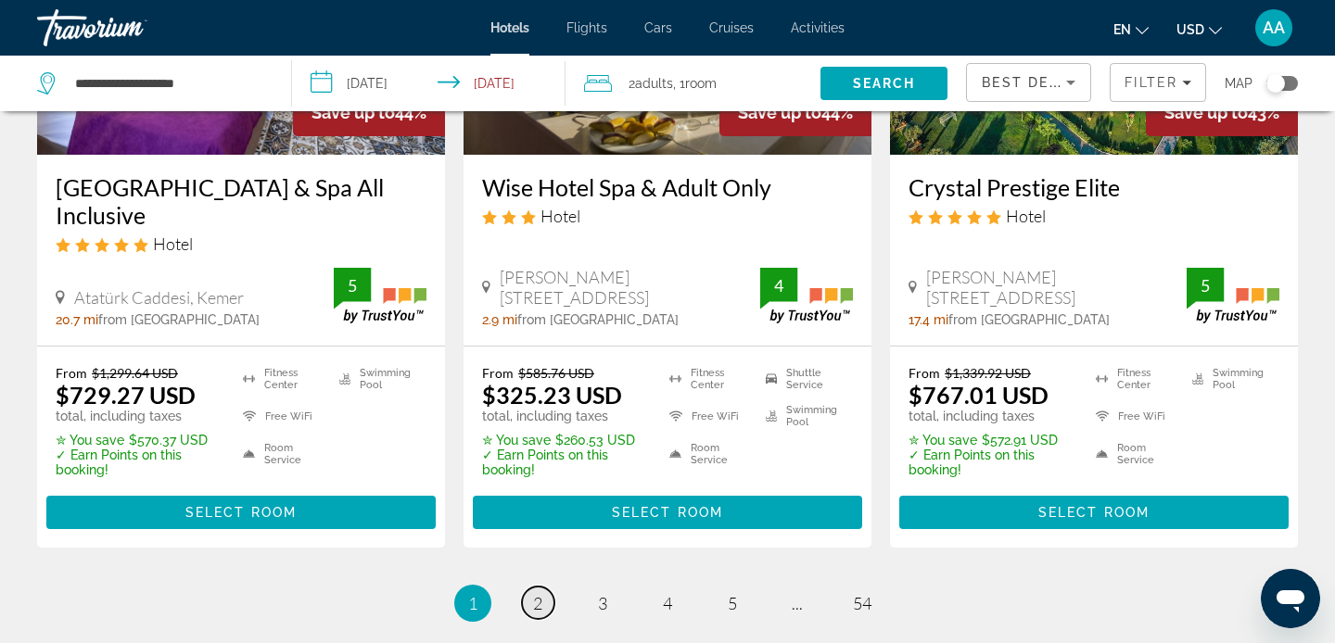
click at [531, 587] on link "page 2" at bounding box center [538, 603] width 32 height 32
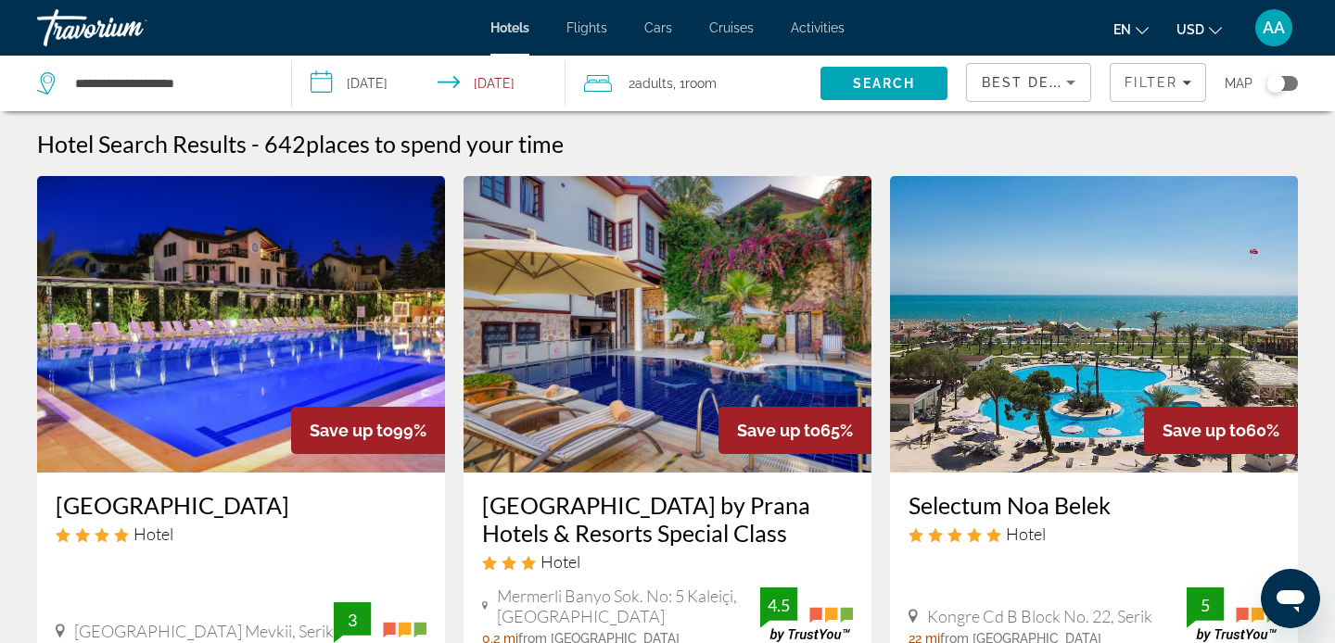
click at [334, 255] on img "Main content" at bounding box center [241, 324] width 408 height 297
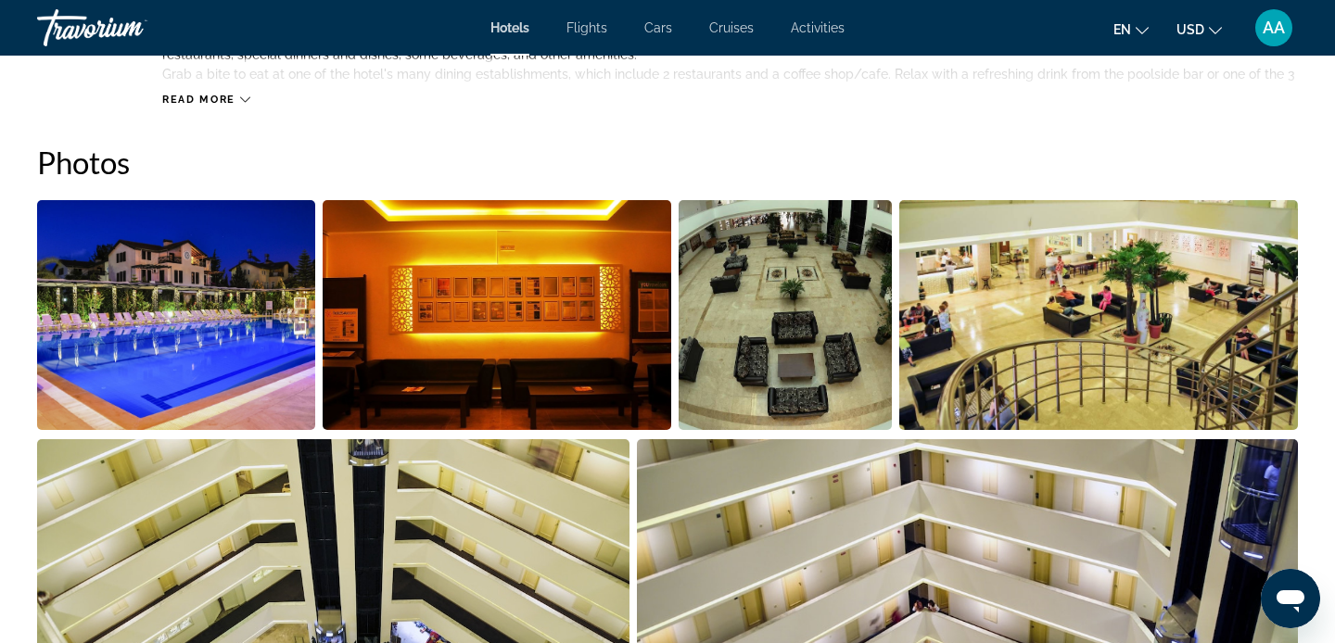
scroll to position [858, 0]
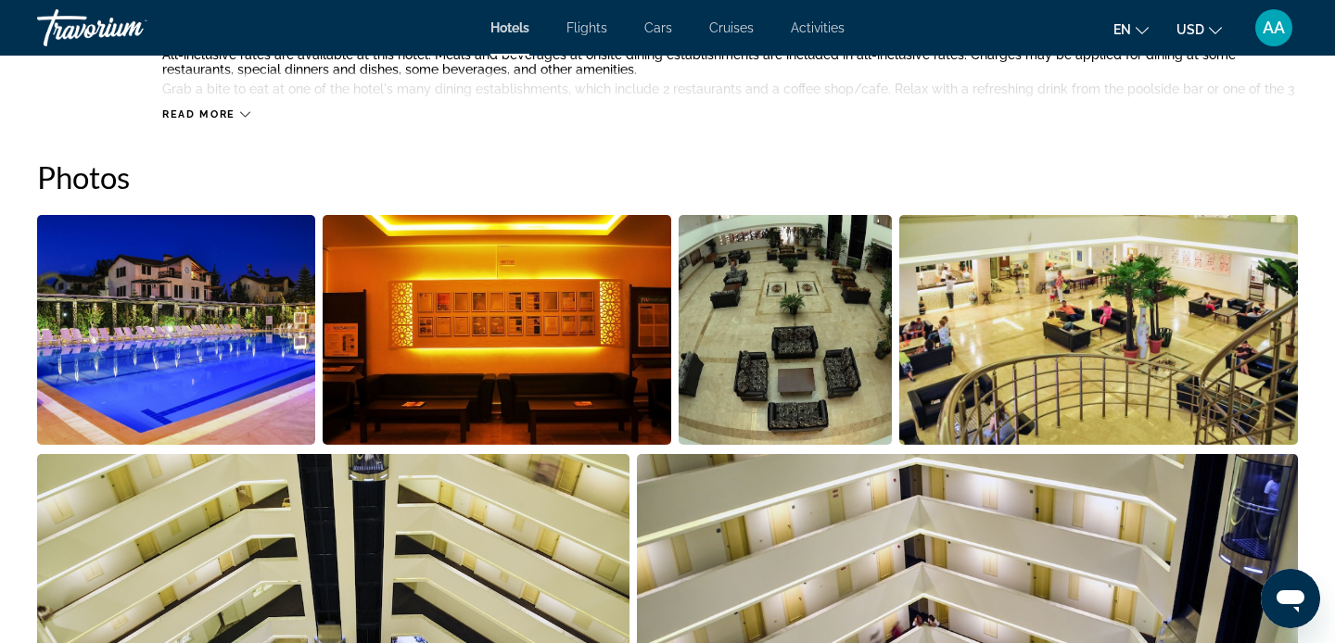
click at [210, 353] on img "Open full-screen image slider" at bounding box center [176, 330] width 278 height 230
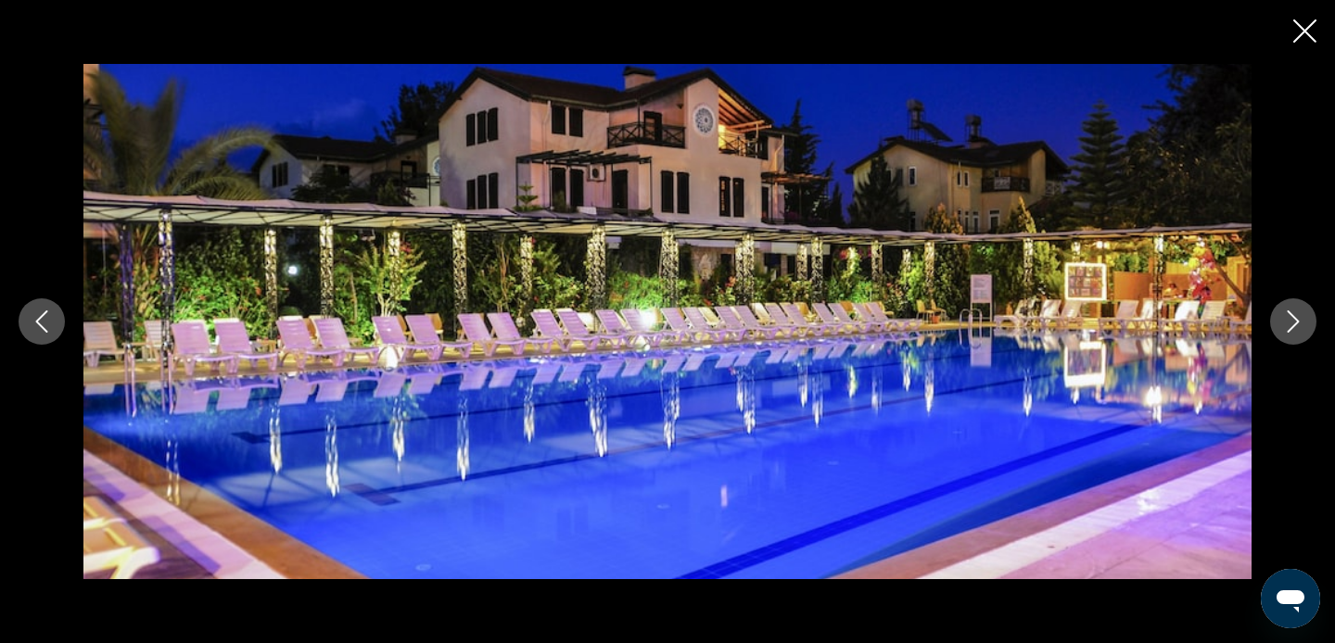
click at [1291, 334] on button "Next image" at bounding box center [1293, 321] width 46 height 46
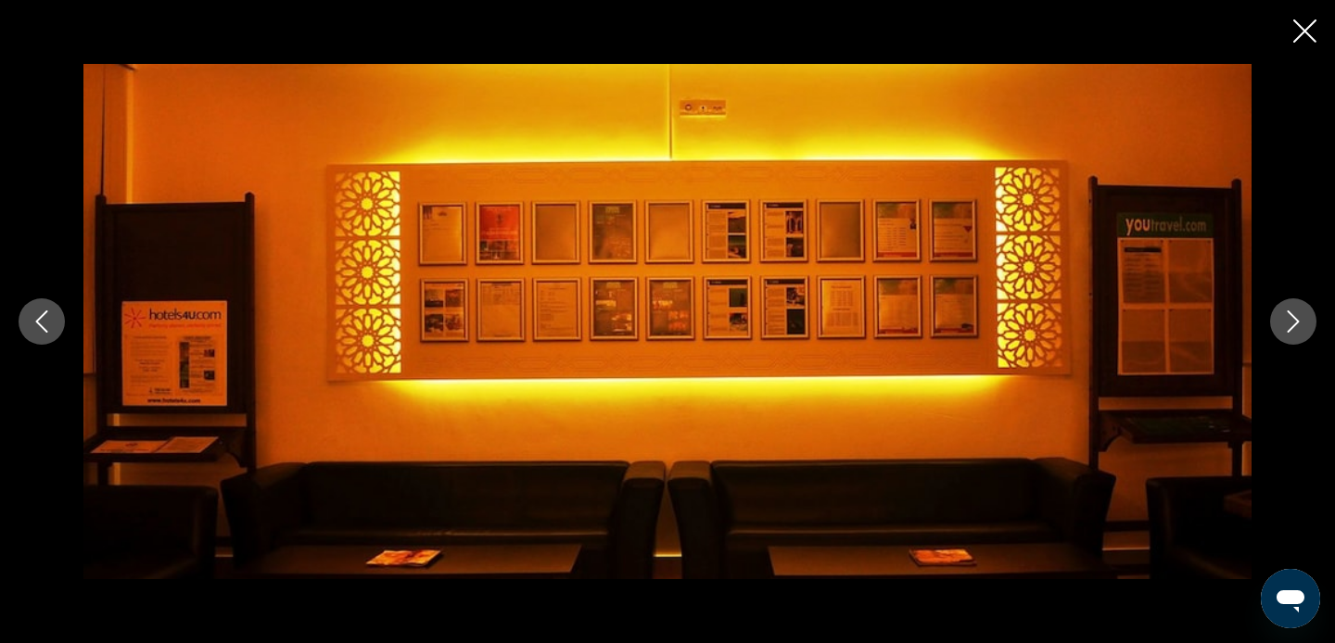
click at [1291, 334] on button "Next image" at bounding box center [1293, 321] width 46 height 46
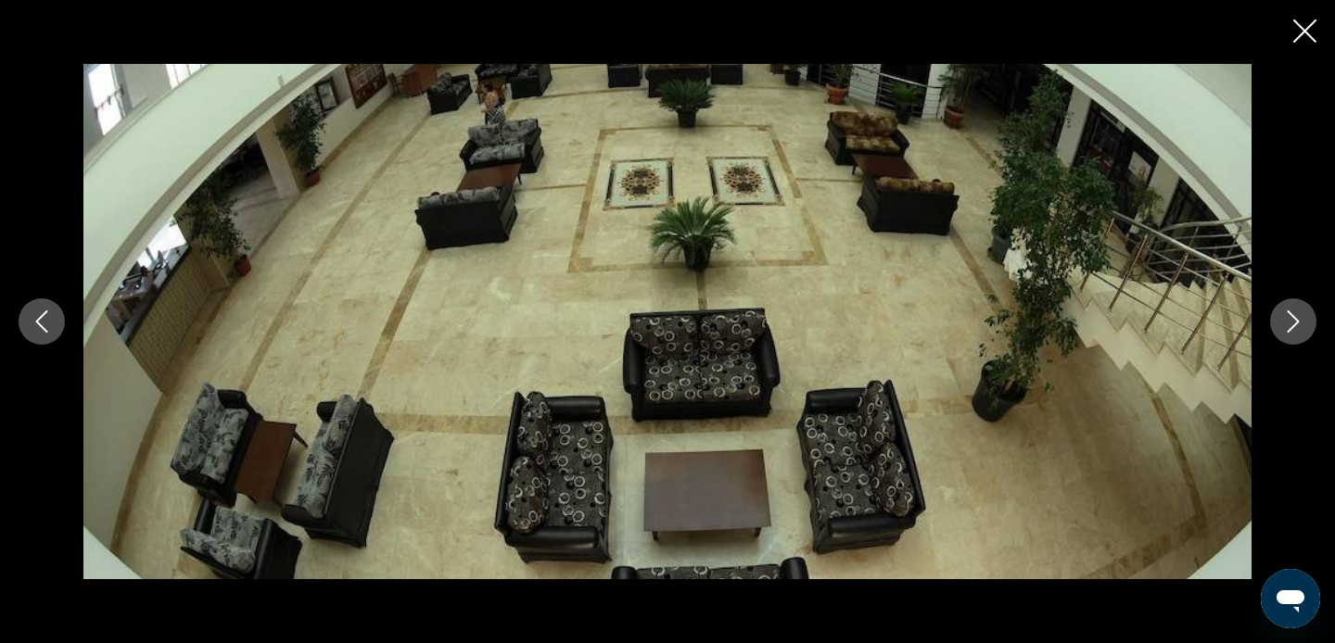
click at [1291, 334] on button "Next image" at bounding box center [1293, 321] width 46 height 46
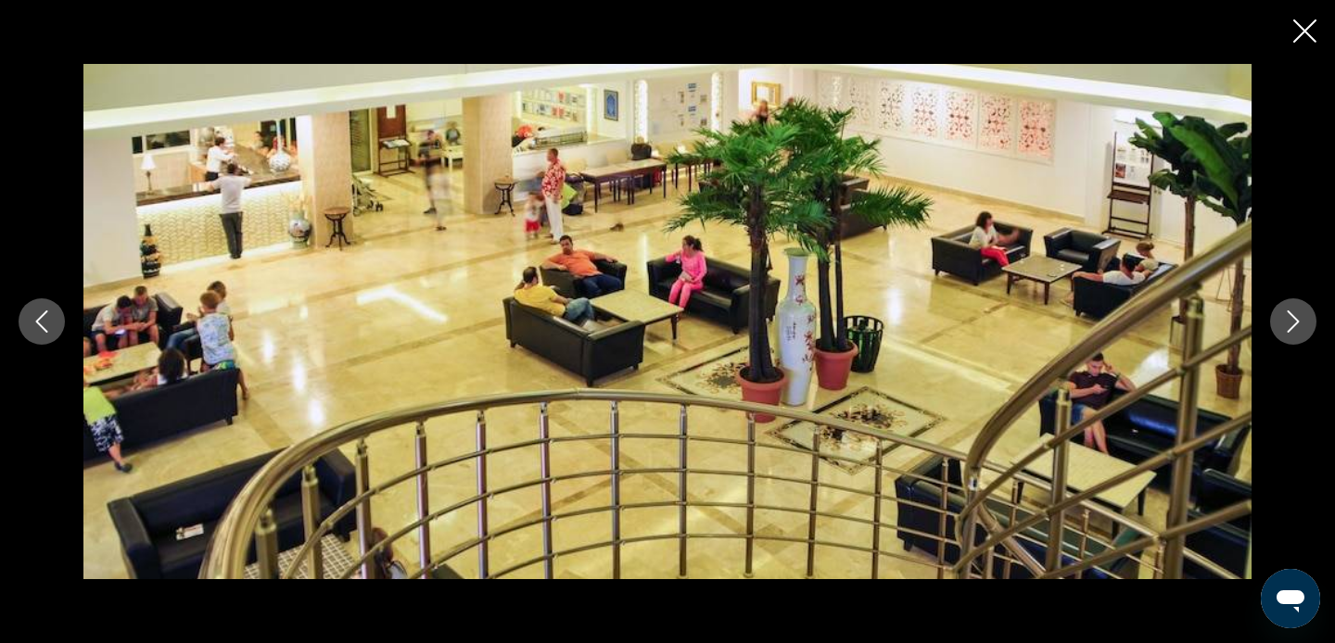
click at [1291, 334] on button "Next image" at bounding box center [1293, 321] width 46 height 46
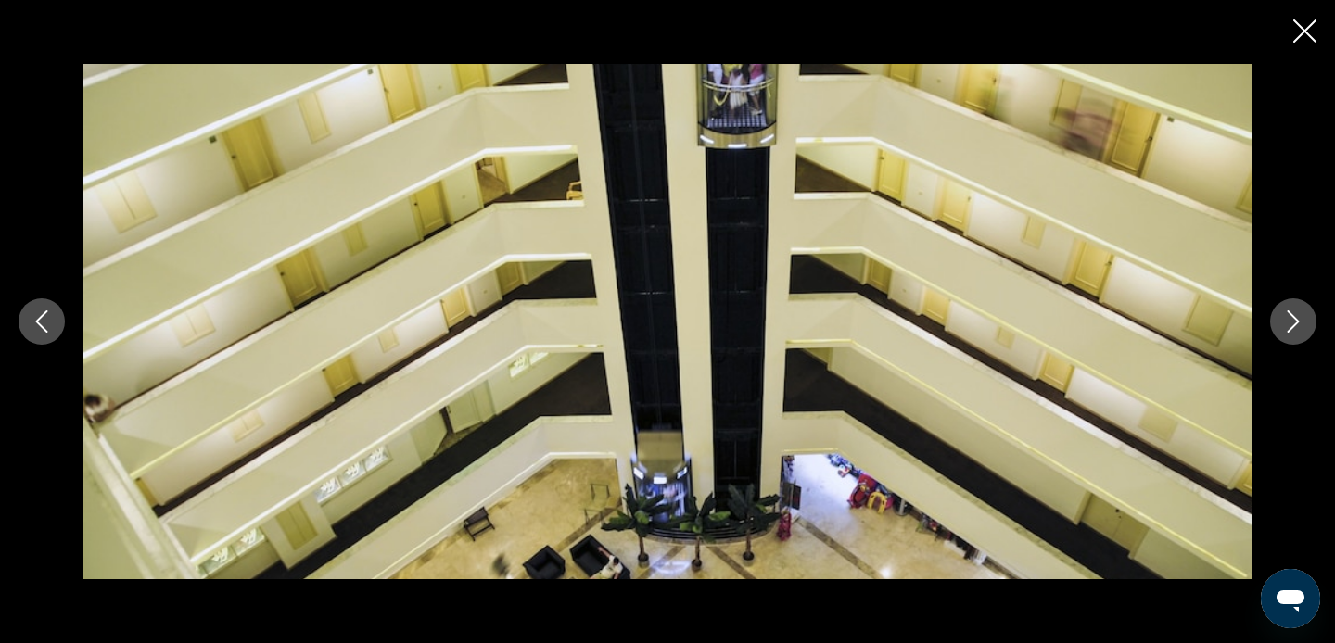
click at [1291, 334] on button "Next image" at bounding box center [1293, 321] width 46 height 46
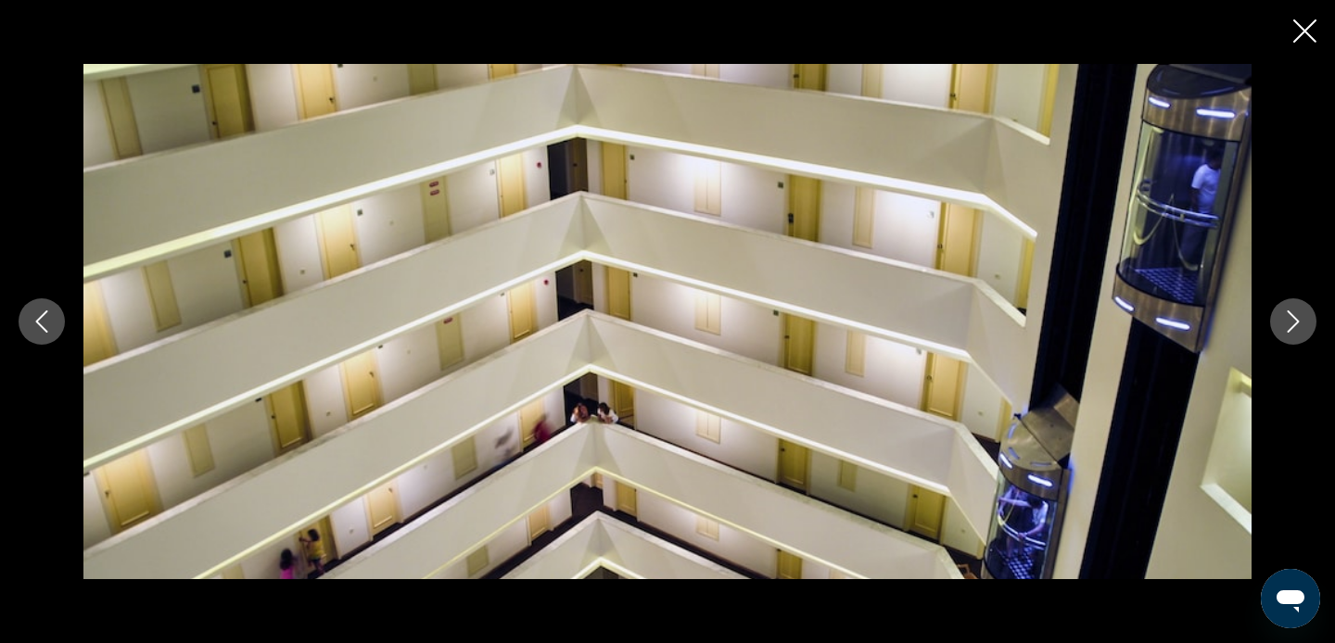
click at [1291, 334] on button "Next image" at bounding box center [1293, 321] width 46 height 46
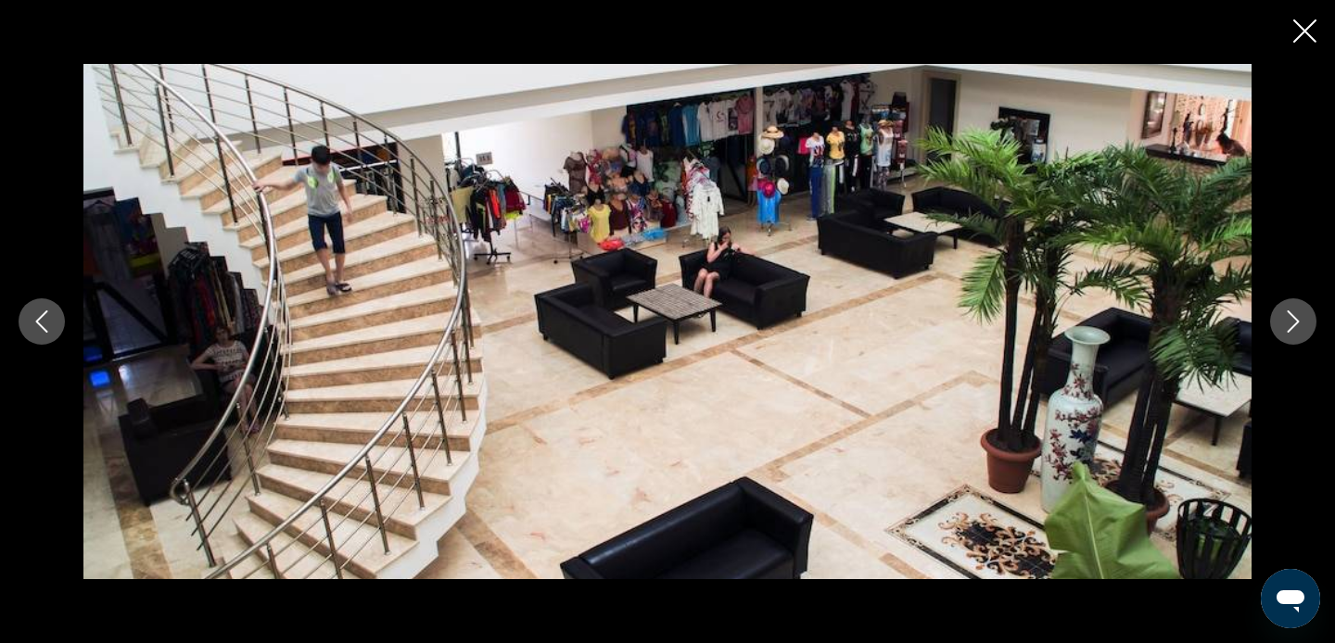
click at [1291, 334] on button "Next image" at bounding box center [1293, 321] width 46 height 46
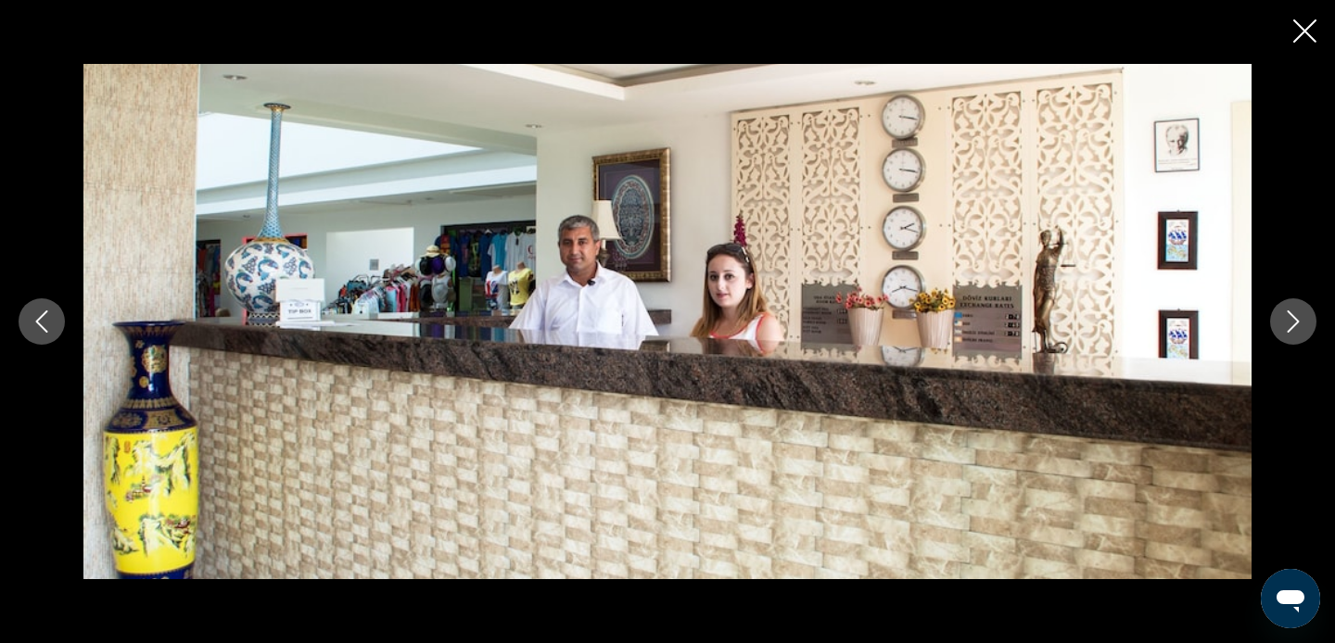
click at [1291, 334] on button "Next image" at bounding box center [1293, 321] width 46 height 46
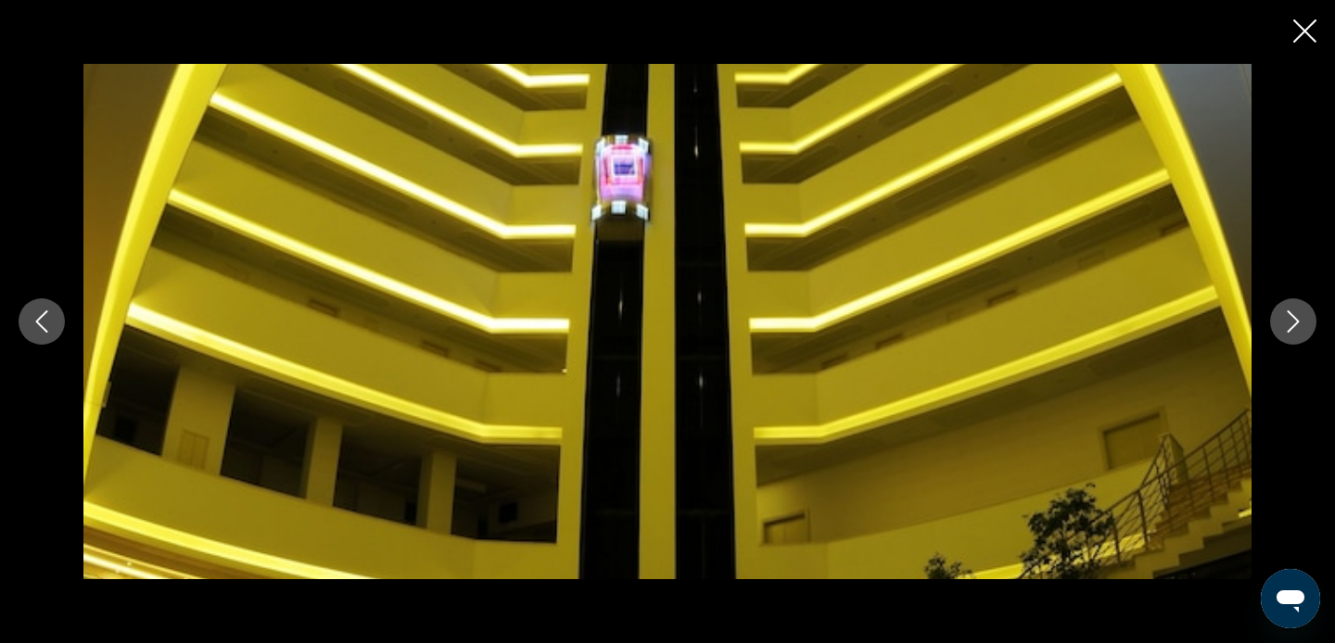
click at [1291, 334] on button "Next image" at bounding box center [1293, 321] width 46 height 46
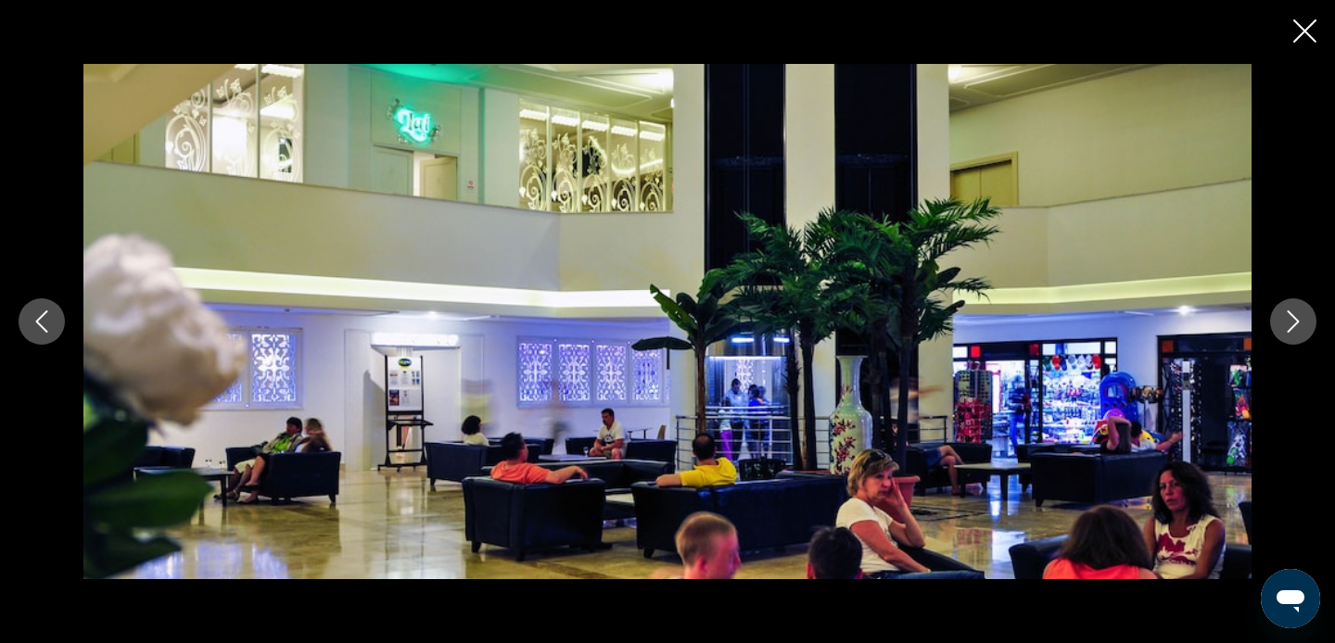
click at [1291, 334] on button "Next image" at bounding box center [1293, 321] width 46 height 46
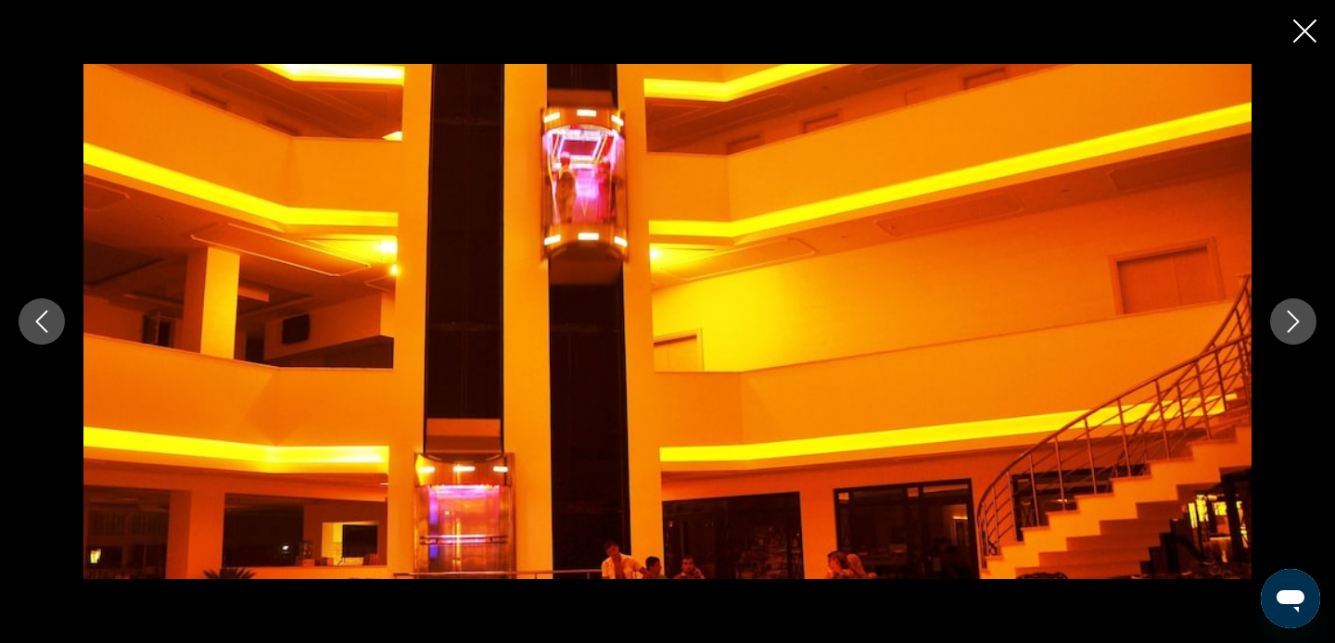
click at [1291, 334] on button "Next image" at bounding box center [1293, 321] width 46 height 46
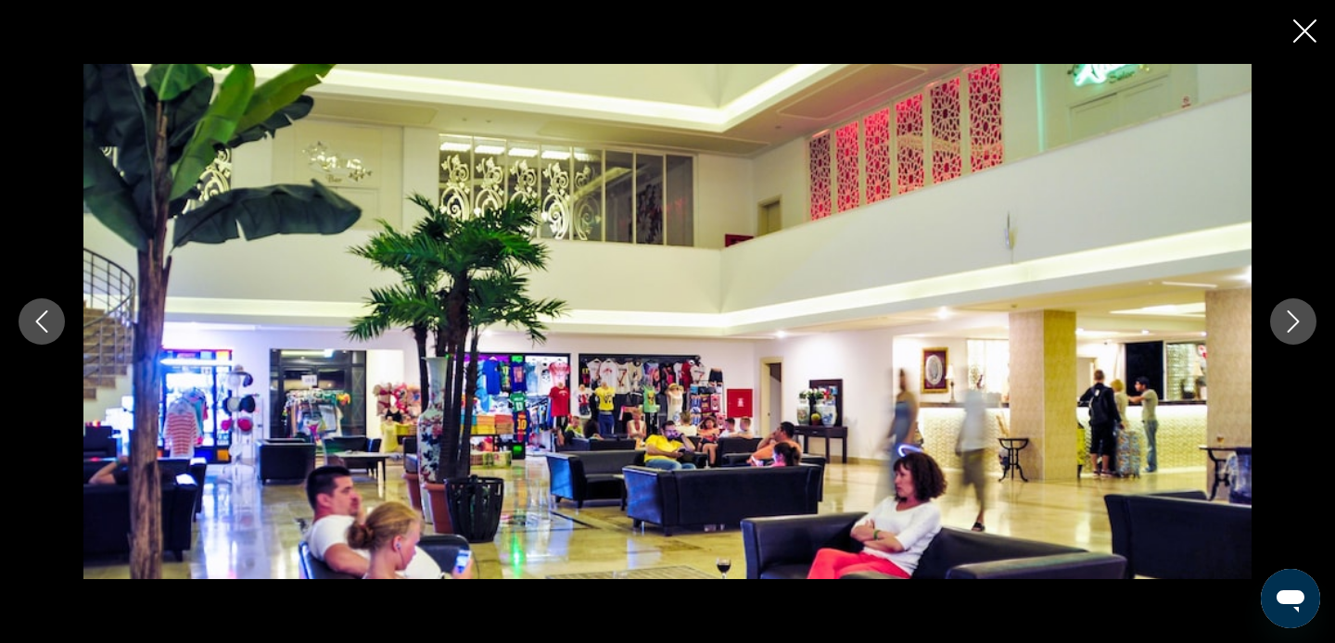
click at [1291, 334] on button "Next image" at bounding box center [1293, 321] width 46 height 46
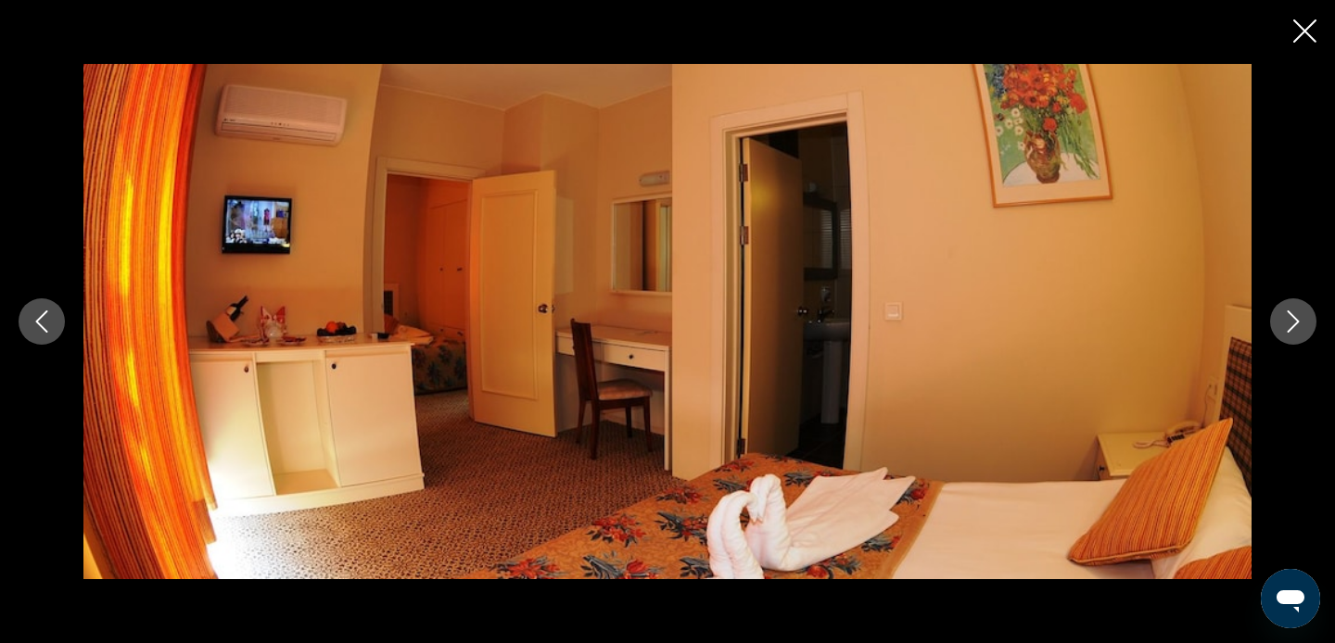
click at [1291, 334] on button "Next image" at bounding box center [1293, 321] width 46 height 46
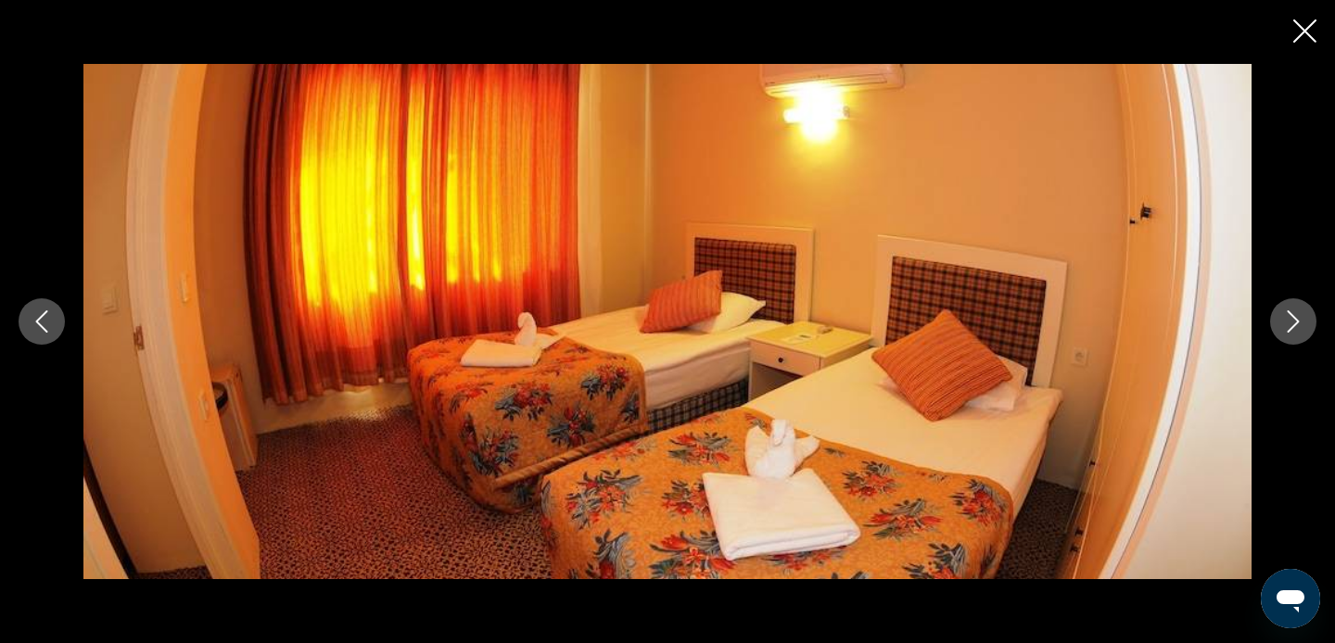
click at [1291, 334] on button "Next image" at bounding box center [1293, 321] width 46 height 46
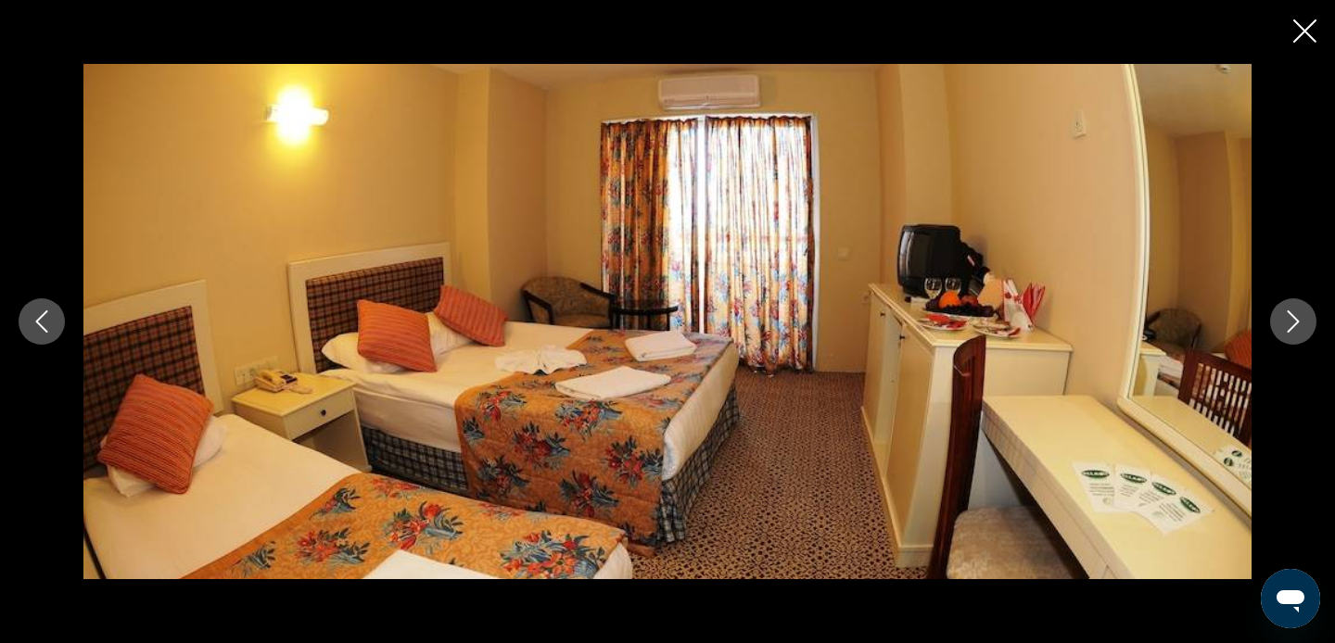
click at [1292, 335] on button "Next image" at bounding box center [1293, 321] width 46 height 46
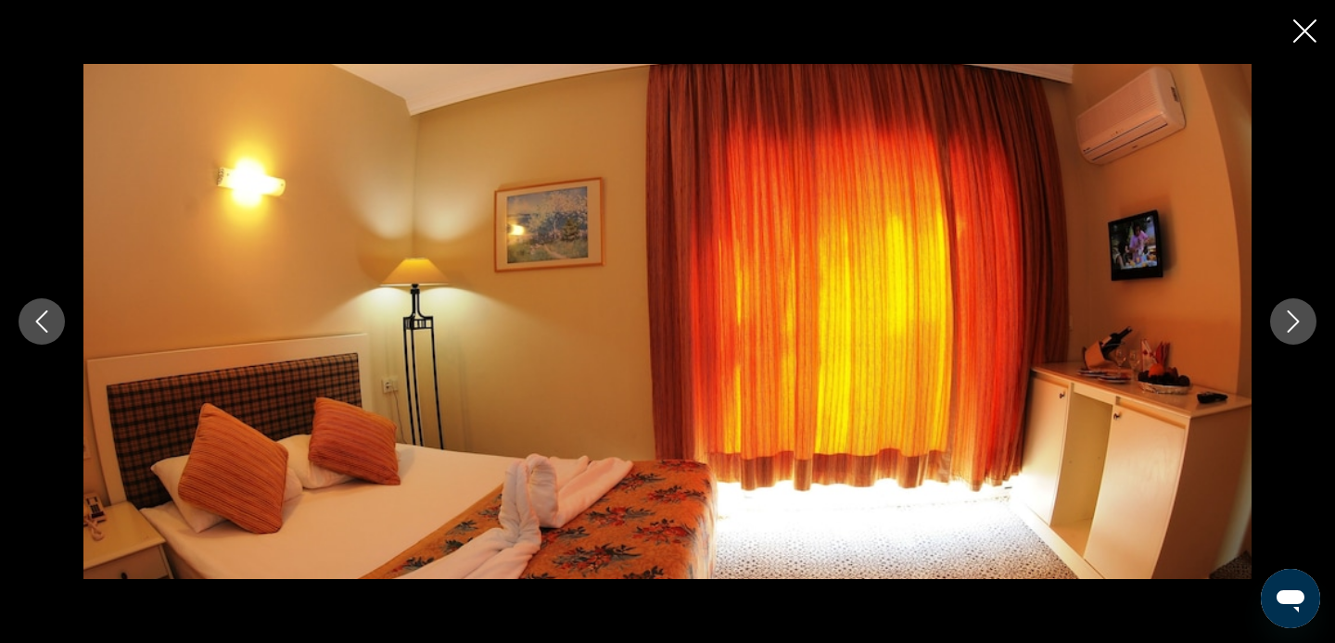
click at [1292, 335] on button "Next image" at bounding box center [1293, 321] width 46 height 46
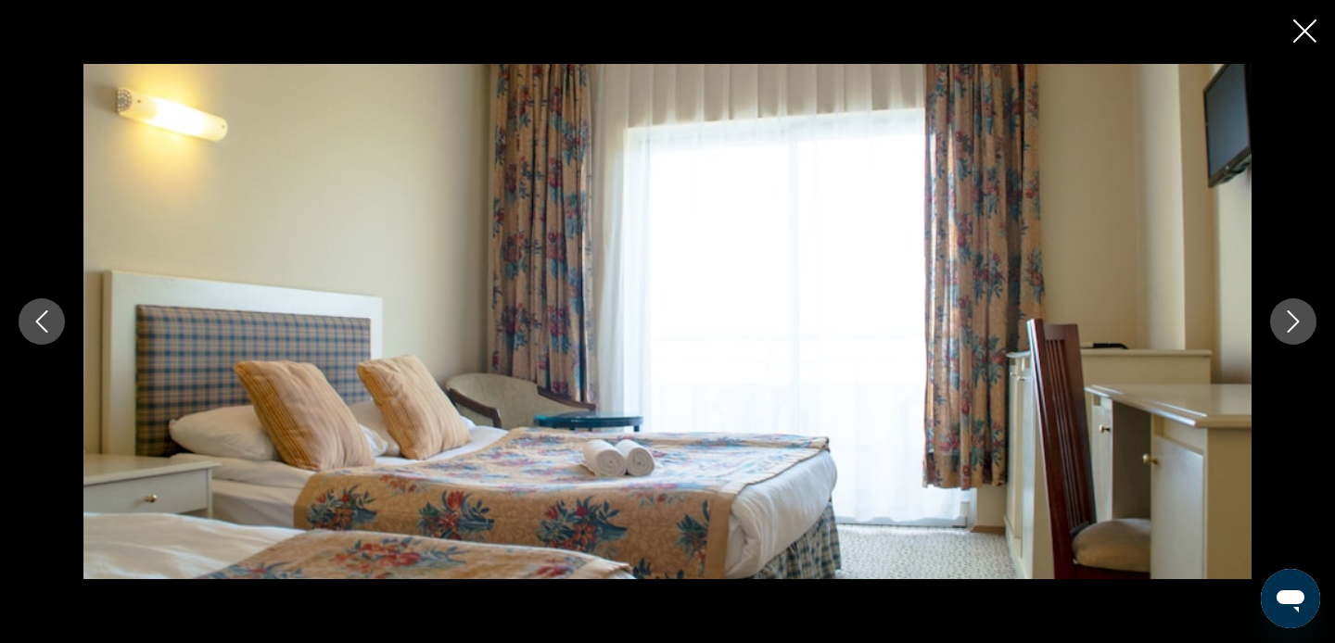
click at [1299, 45] on button "Close slideshow" at bounding box center [1304, 33] width 23 height 29
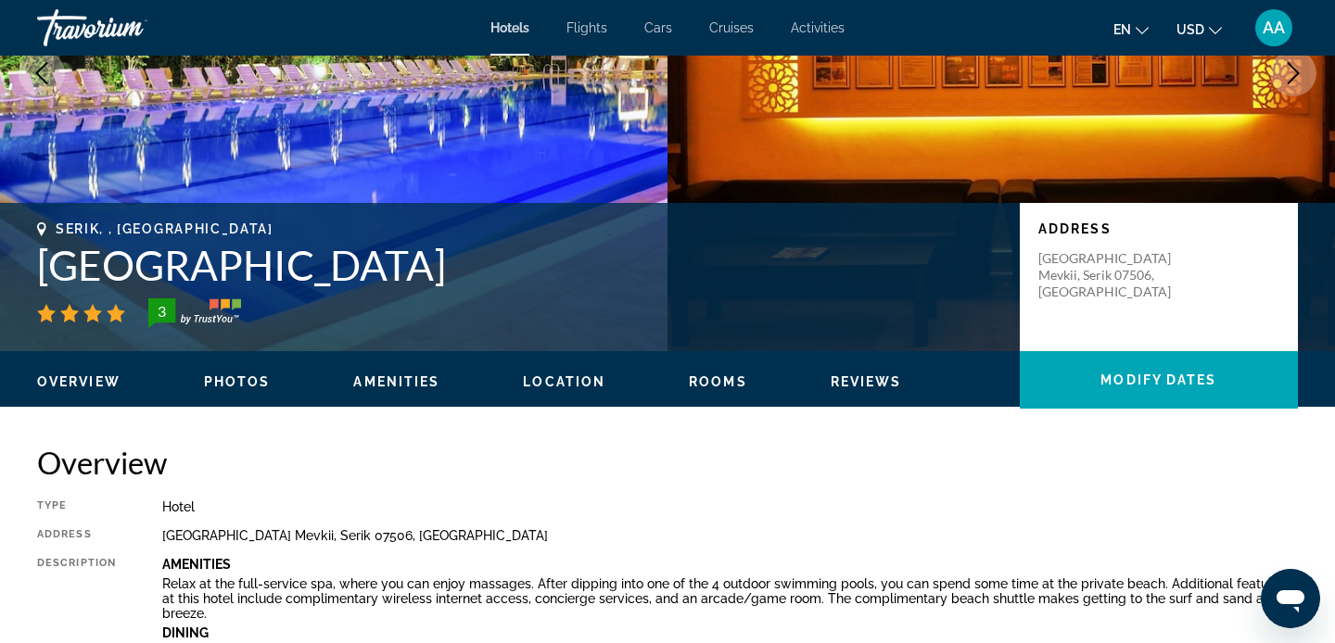
scroll to position [0, 0]
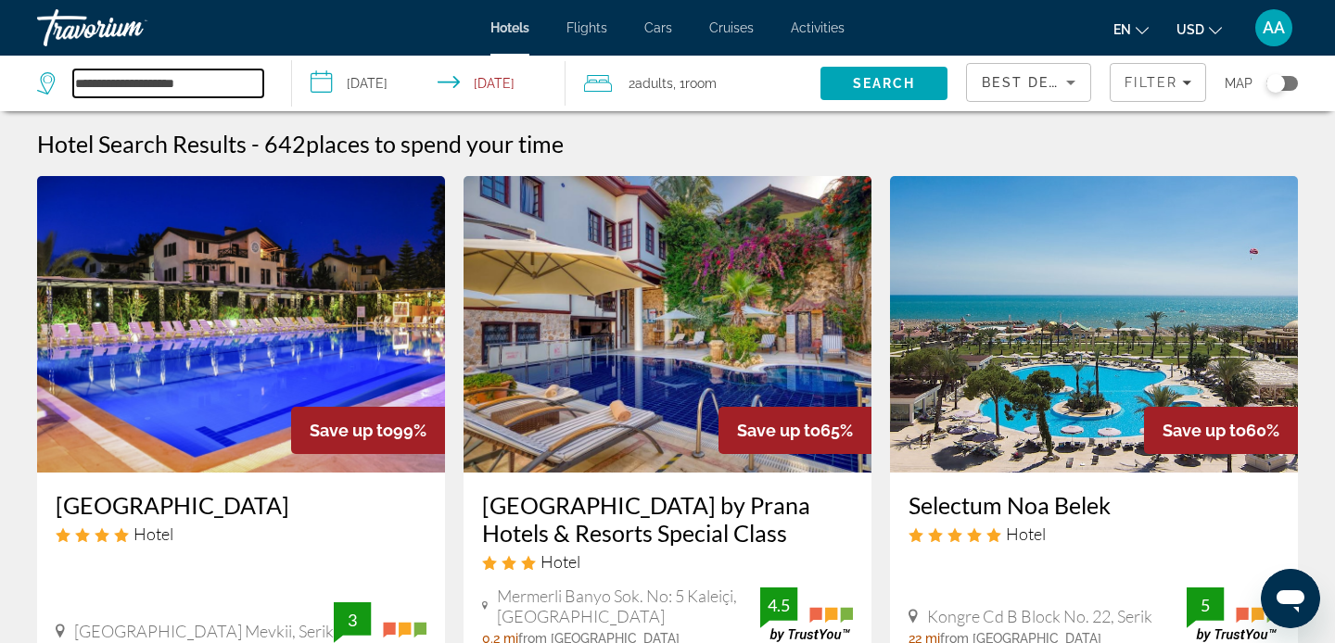
click at [227, 87] on input "**********" at bounding box center [168, 84] width 190 height 28
type input "*"
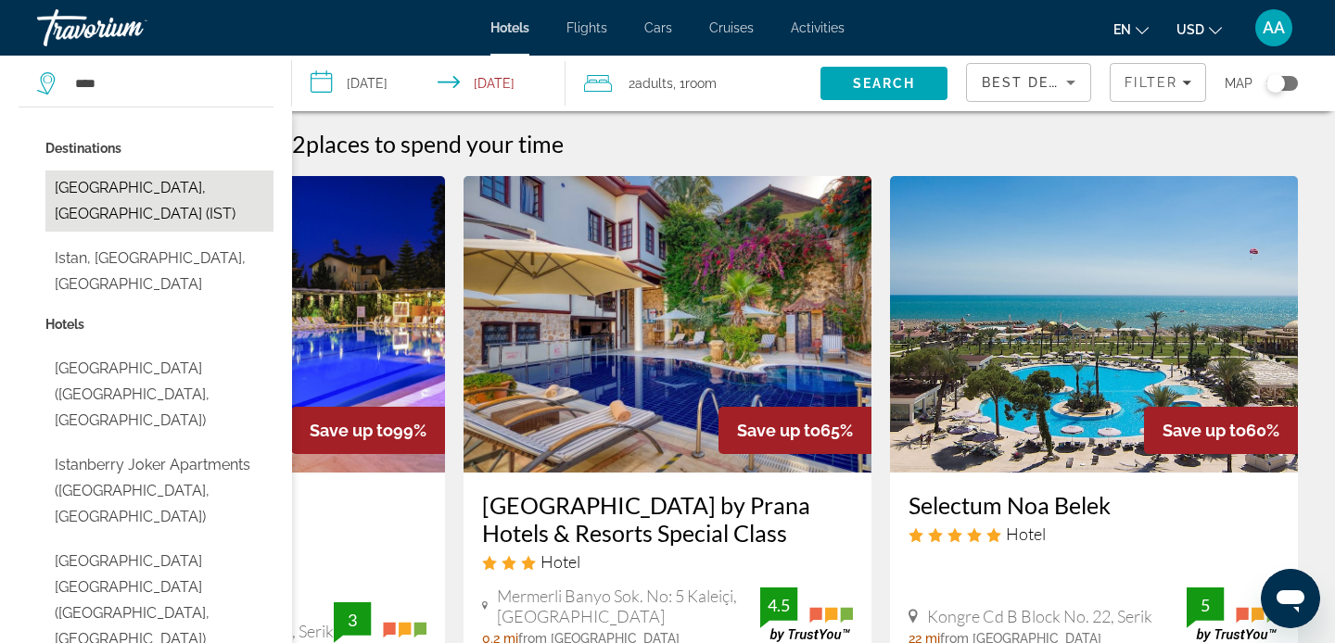
click at [122, 196] on button "[GEOGRAPHIC_DATA], [GEOGRAPHIC_DATA] (IST)" at bounding box center [159, 201] width 228 height 61
type input "**********"
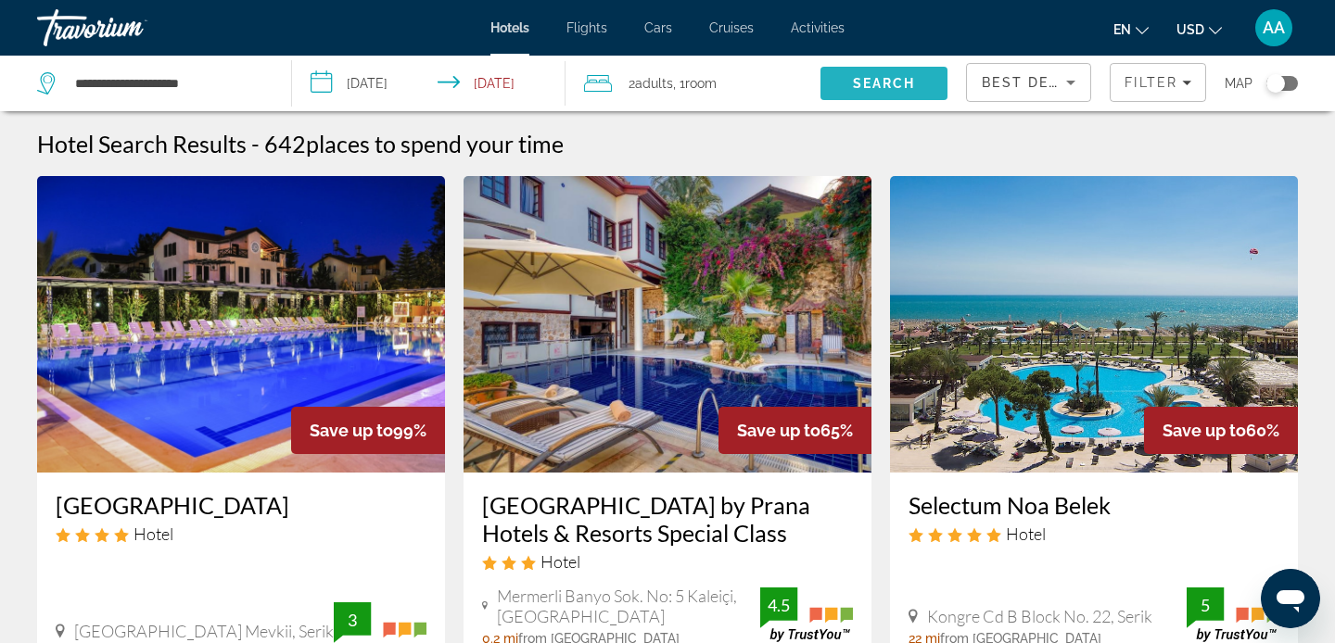
click at [890, 80] on span "Search" at bounding box center [884, 83] width 63 height 15
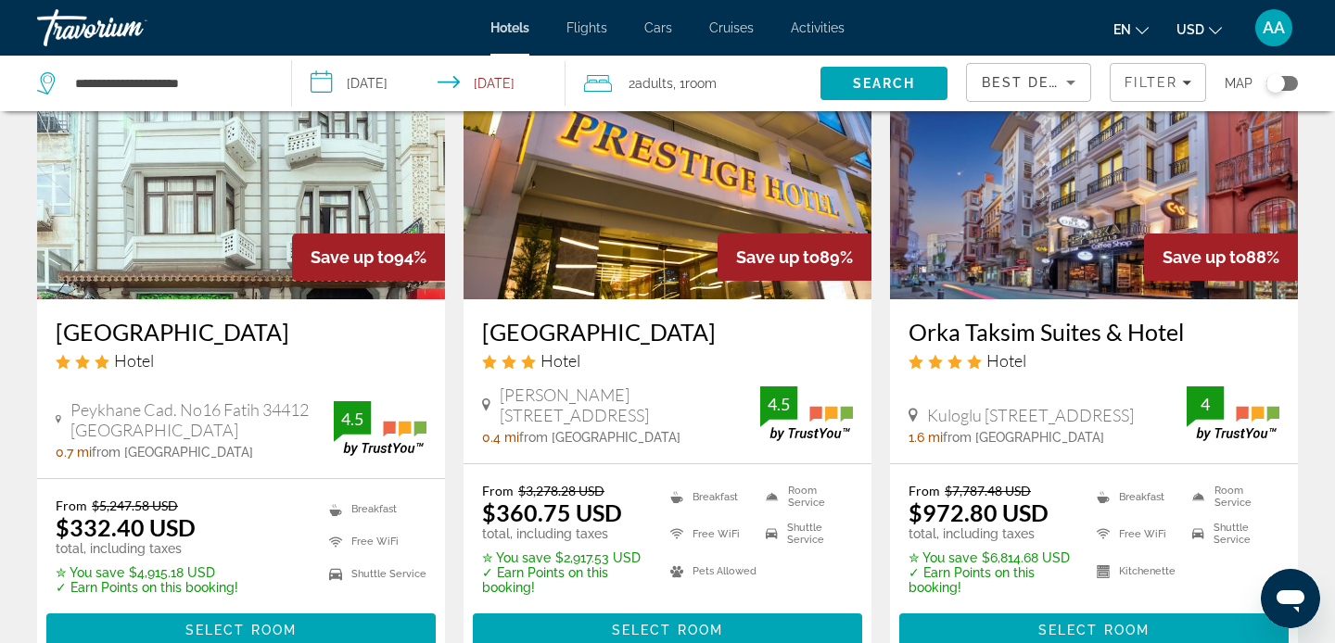
scroll to position [175, 0]
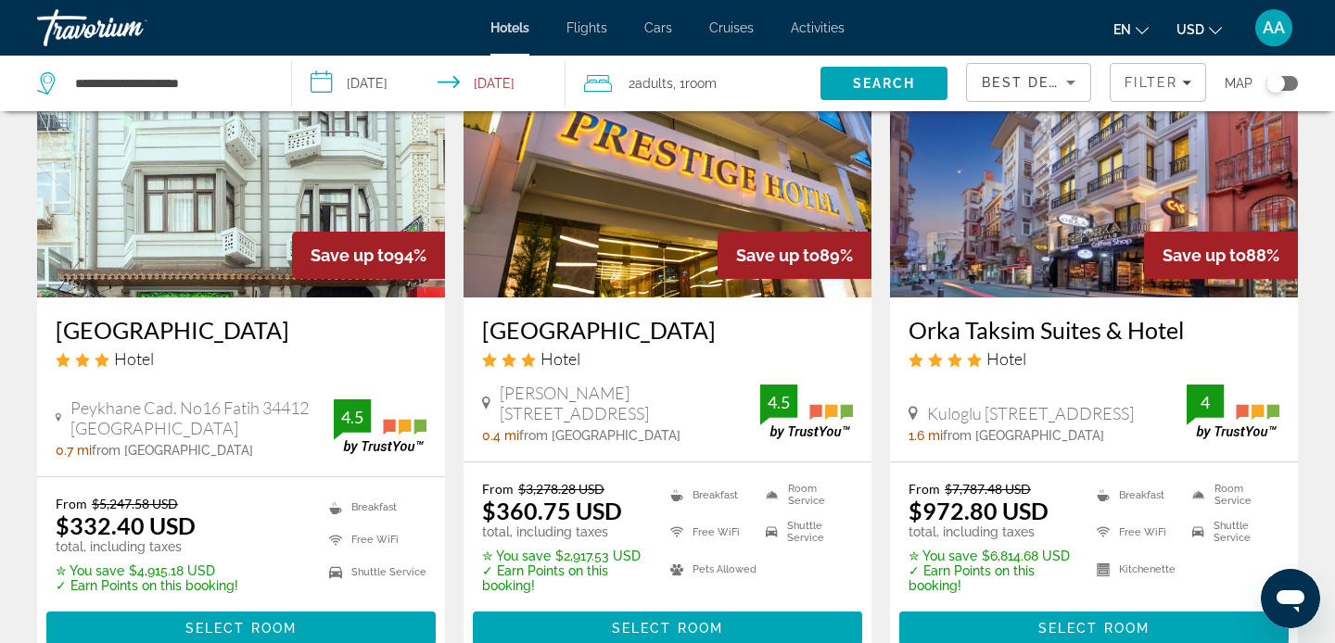
click at [347, 178] on img "Main content" at bounding box center [241, 149] width 408 height 297
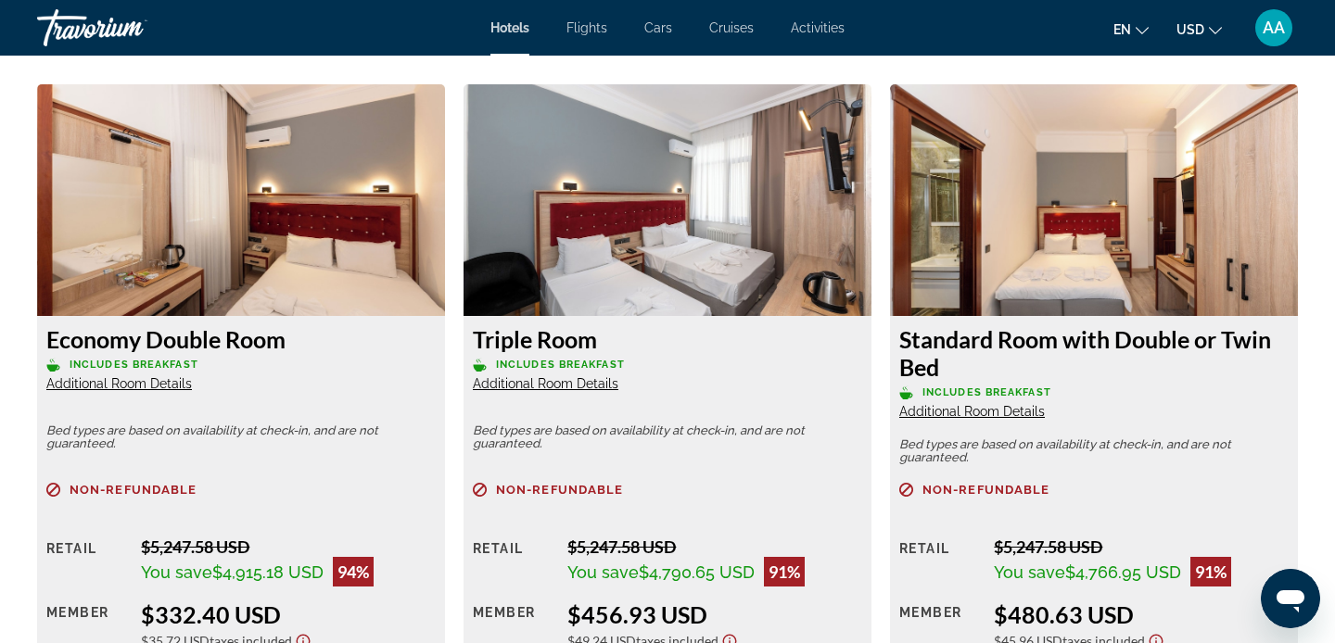
scroll to position [2532, 0]
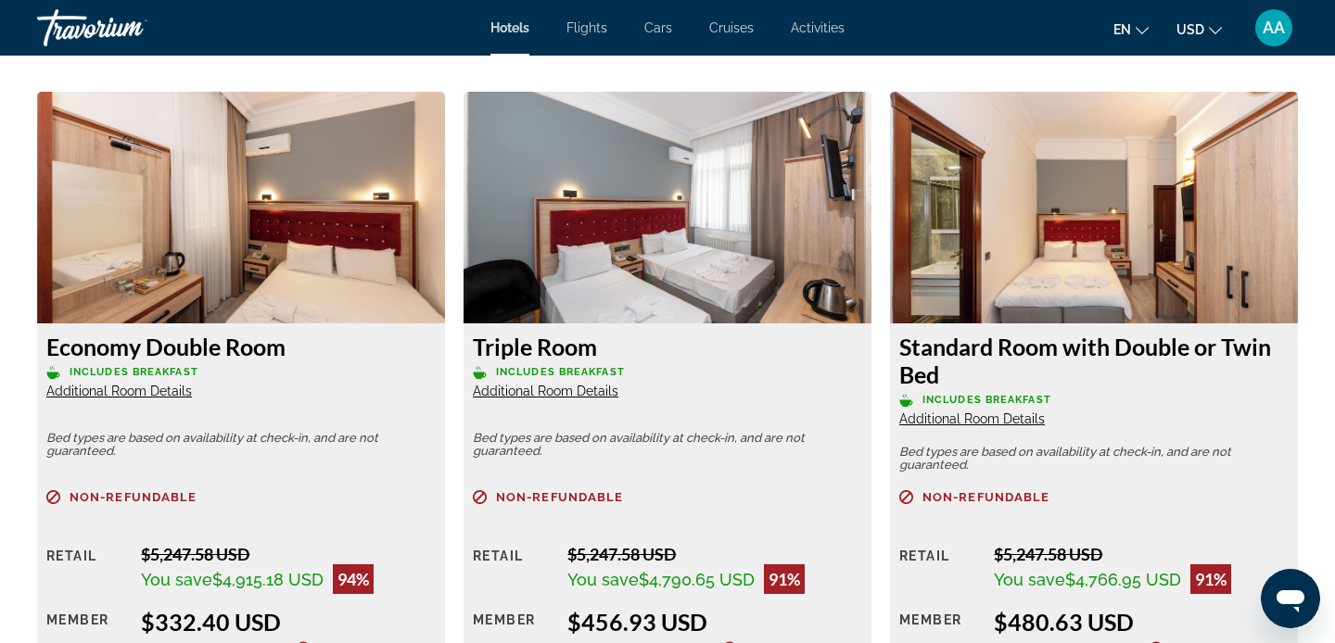
click at [287, 254] on img "Main content" at bounding box center [241, 208] width 408 height 232
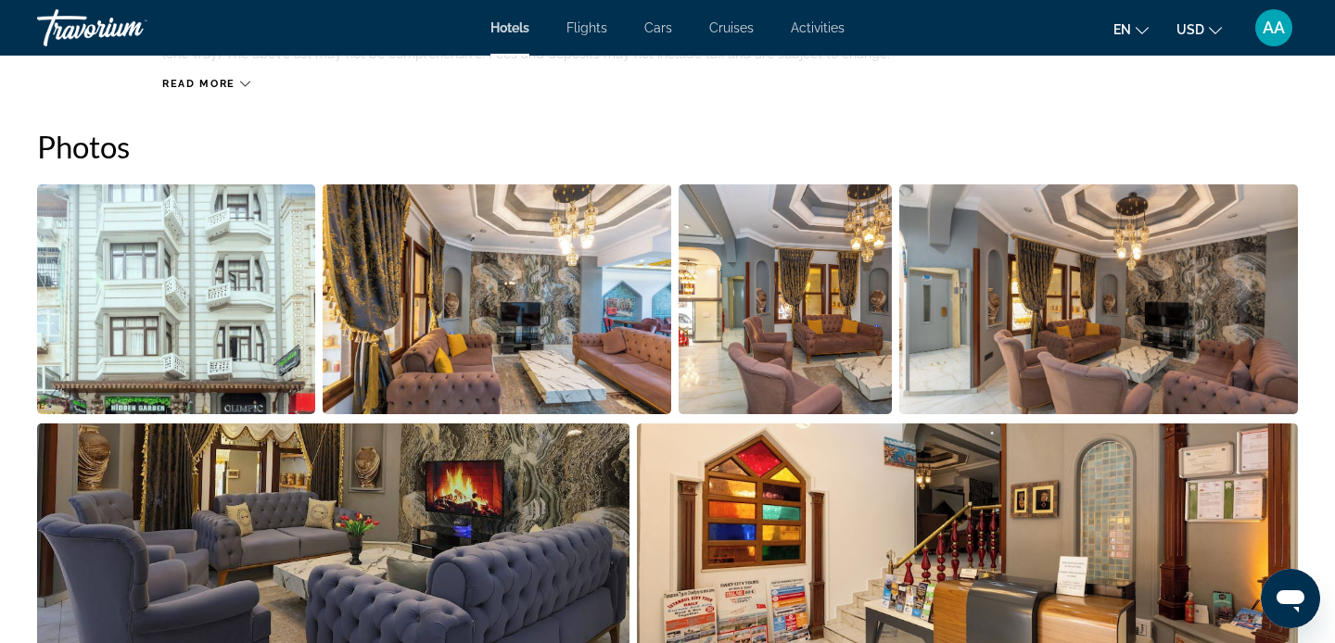
scroll to position [913, 0]
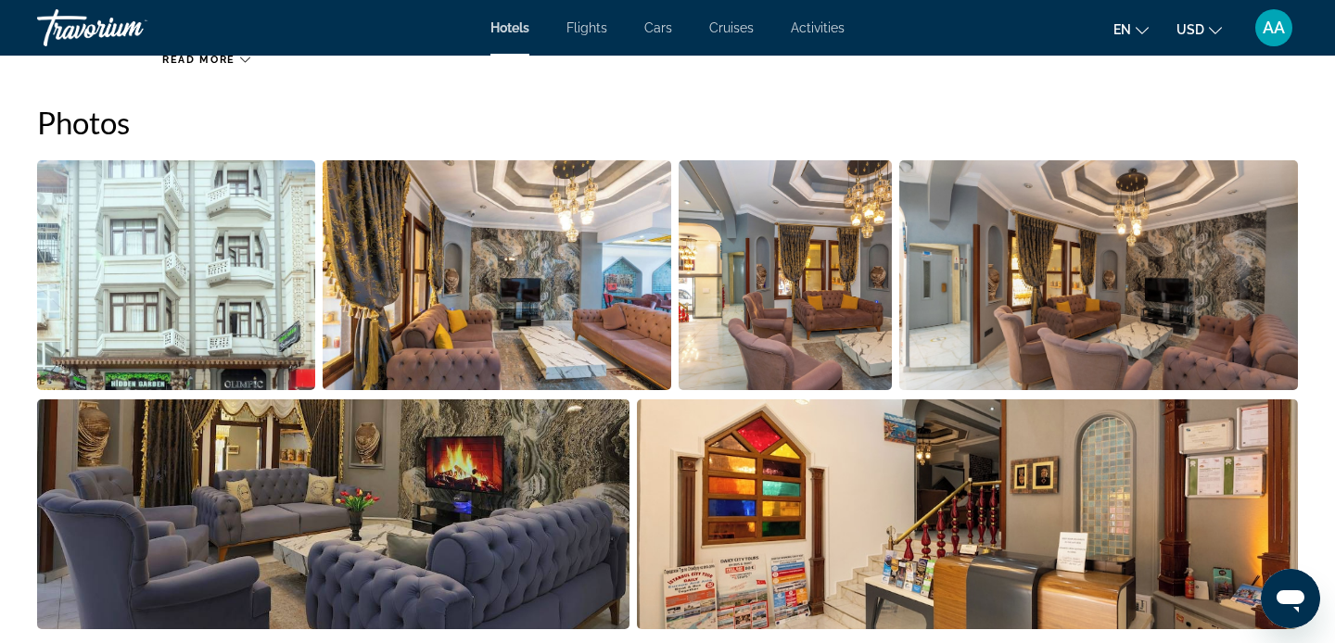
click at [207, 244] on img "Open full-screen image slider" at bounding box center [176, 275] width 278 height 230
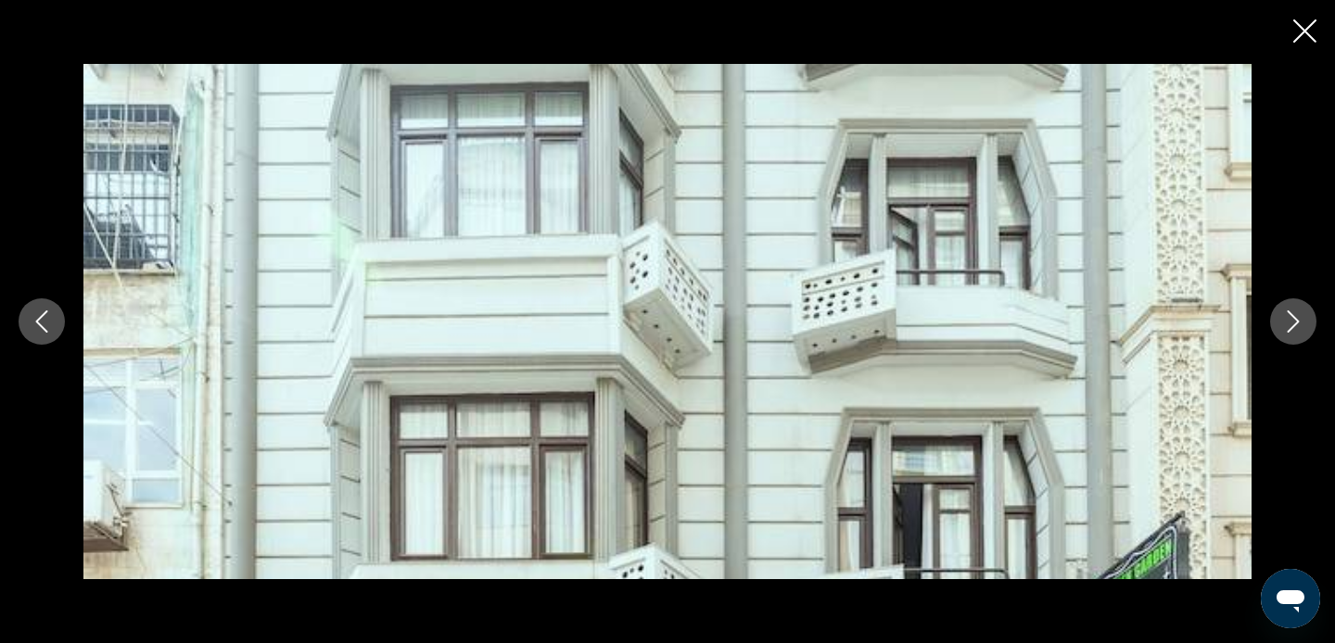
click at [1300, 317] on icon "Next image" at bounding box center [1293, 322] width 22 height 22
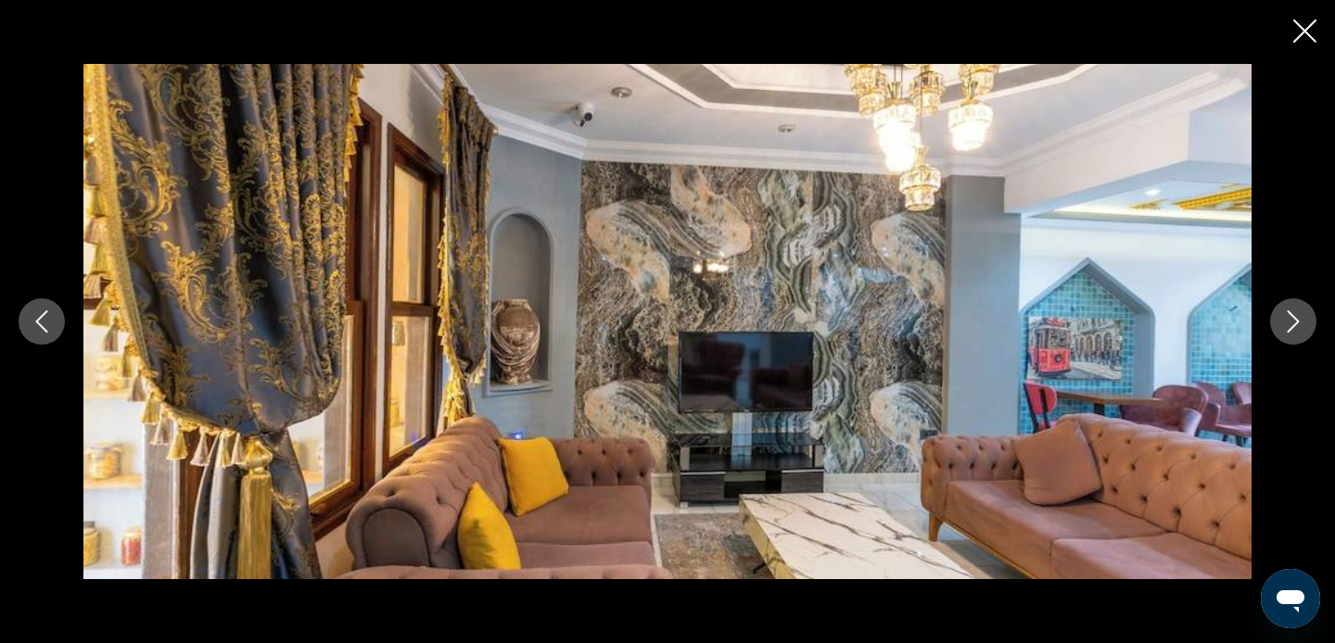
click at [1300, 317] on icon "Next image" at bounding box center [1293, 322] width 22 height 22
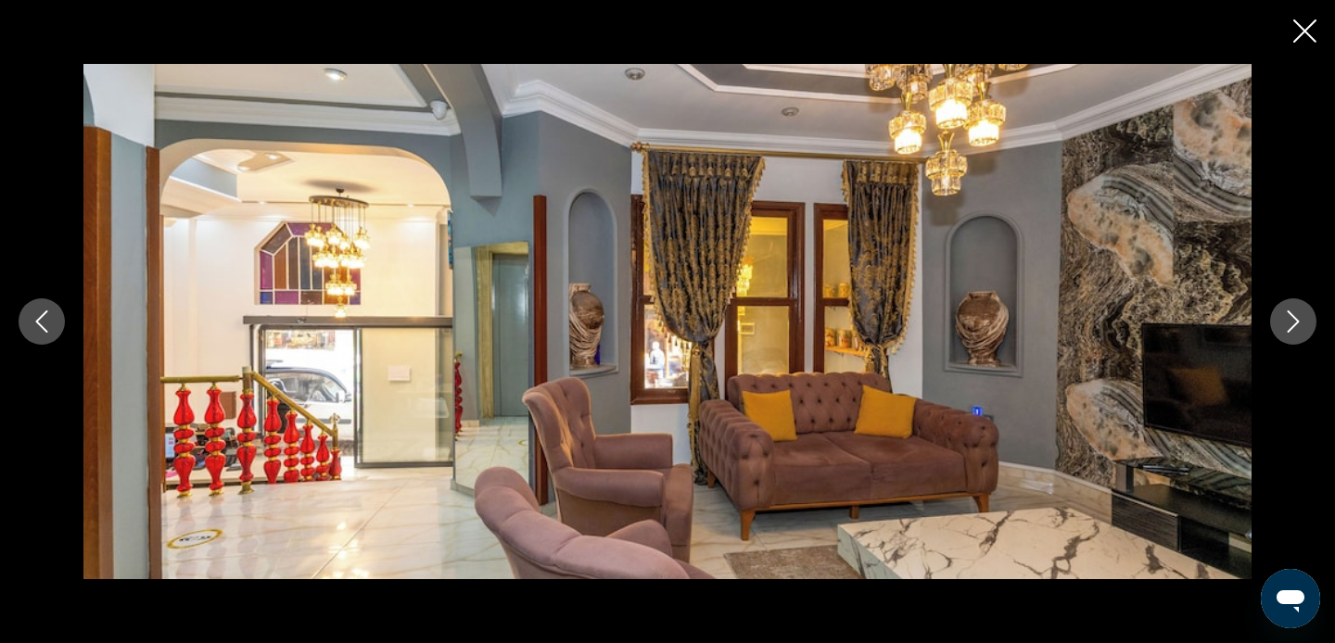
click at [1300, 317] on icon "Next image" at bounding box center [1293, 322] width 22 height 22
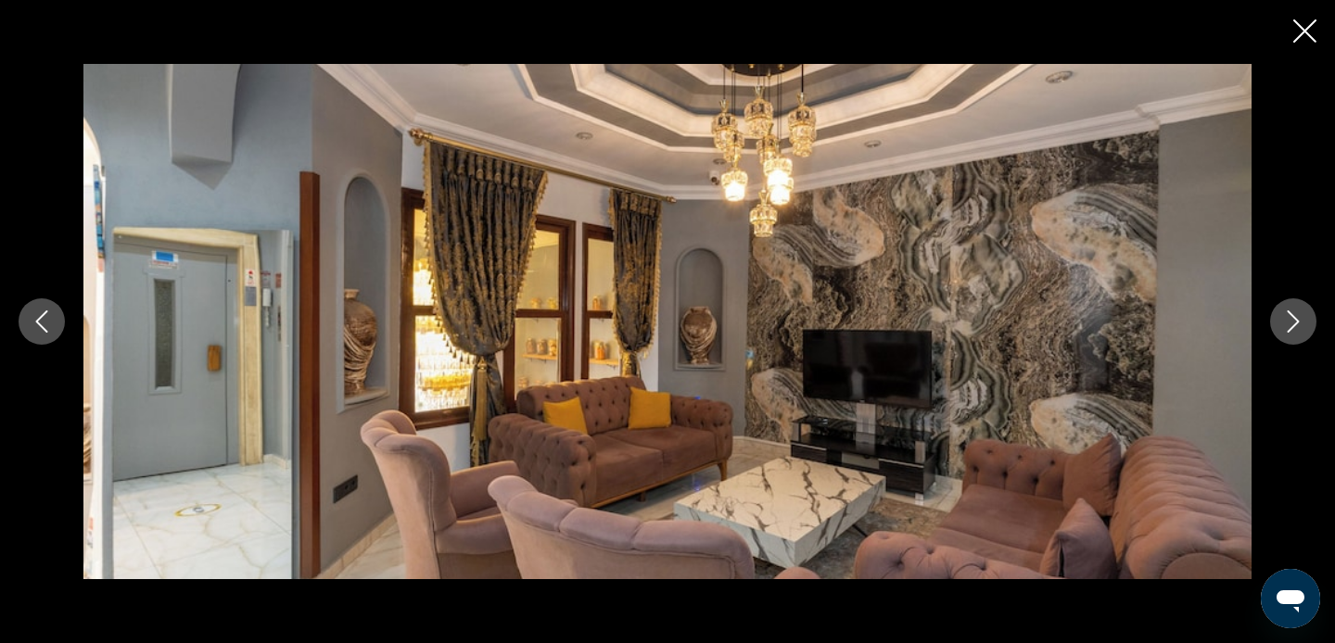
click at [1300, 317] on icon "Next image" at bounding box center [1293, 322] width 22 height 22
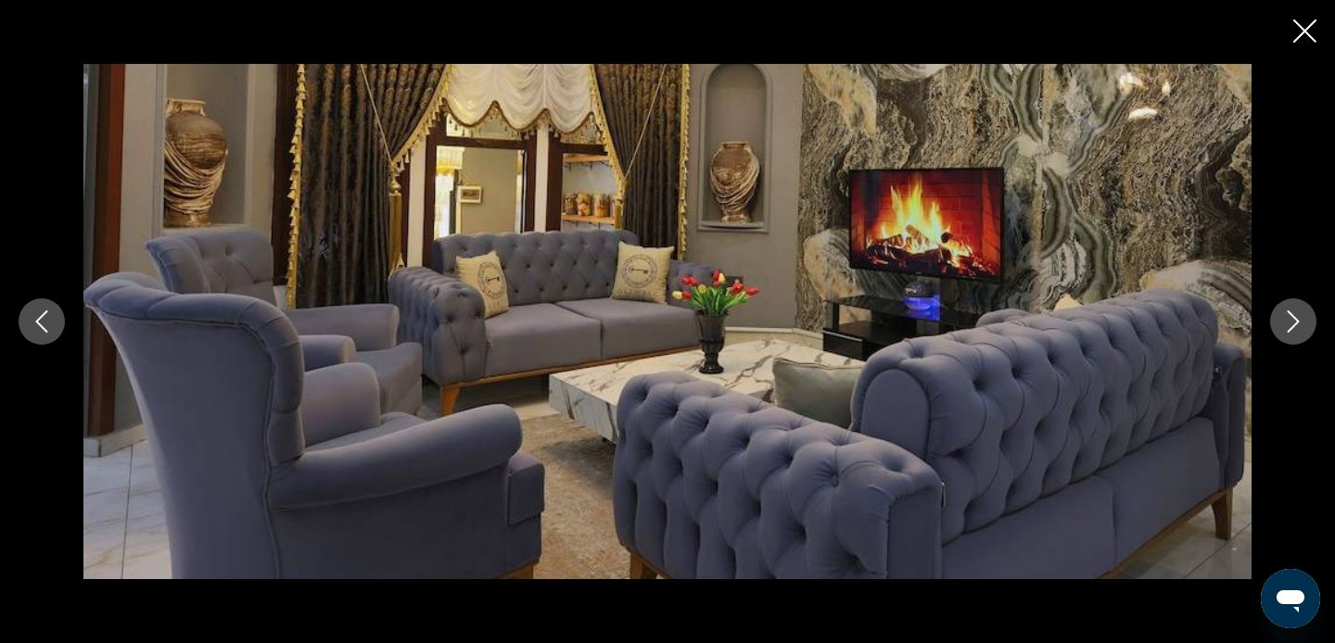
click at [1300, 317] on icon "Next image" at bounding box center [1293, 322] width 22 height 22
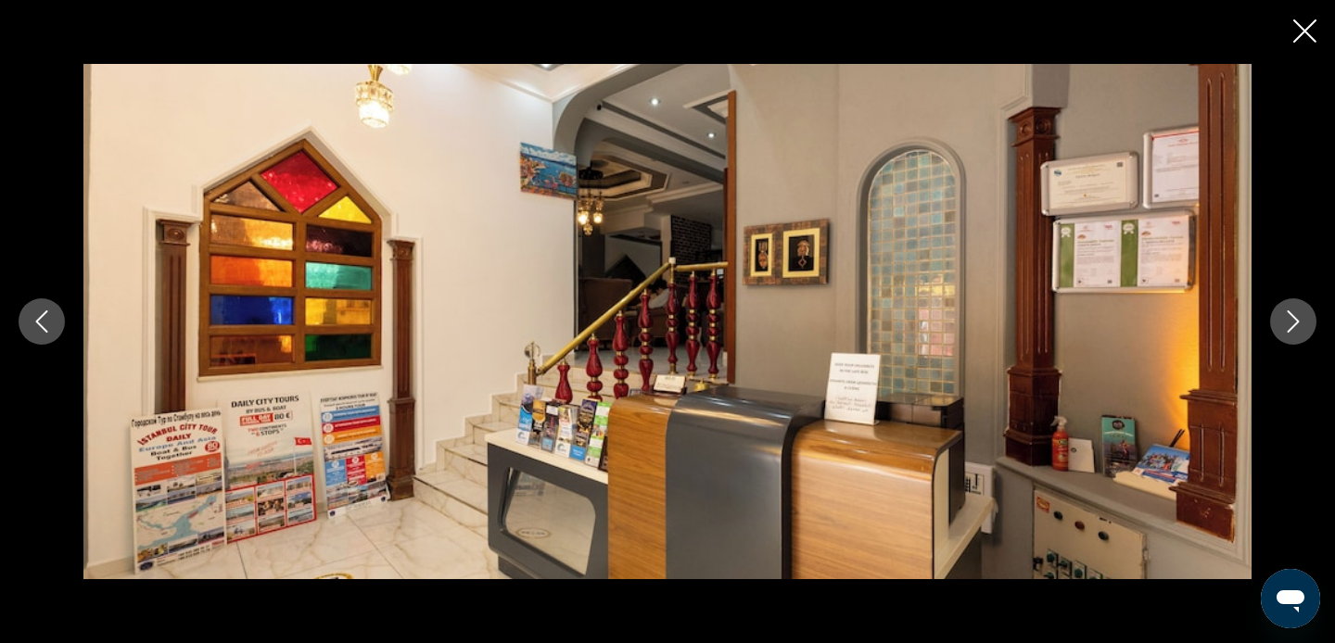
click at [1300, 317] on icon "Next image" at bounding box center [1293, 322] width 22 height 22
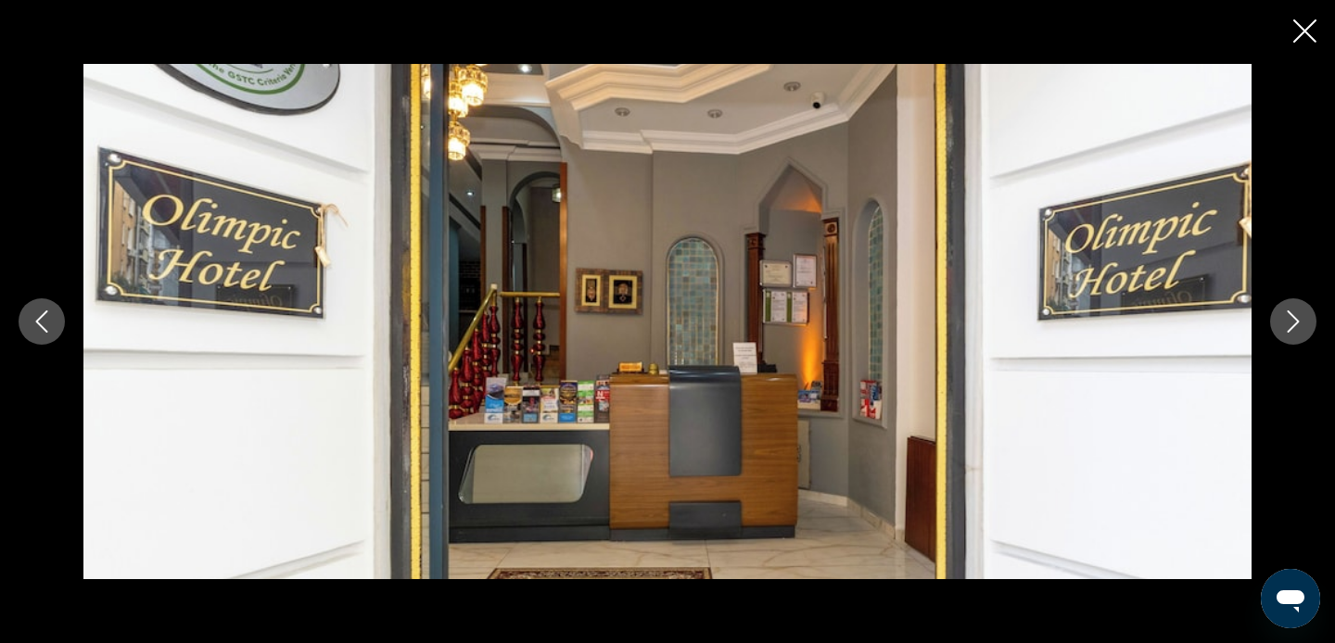
click at [1300, 317] on icon "Next image" at bounding box center [1293, 322] width 22 height 22
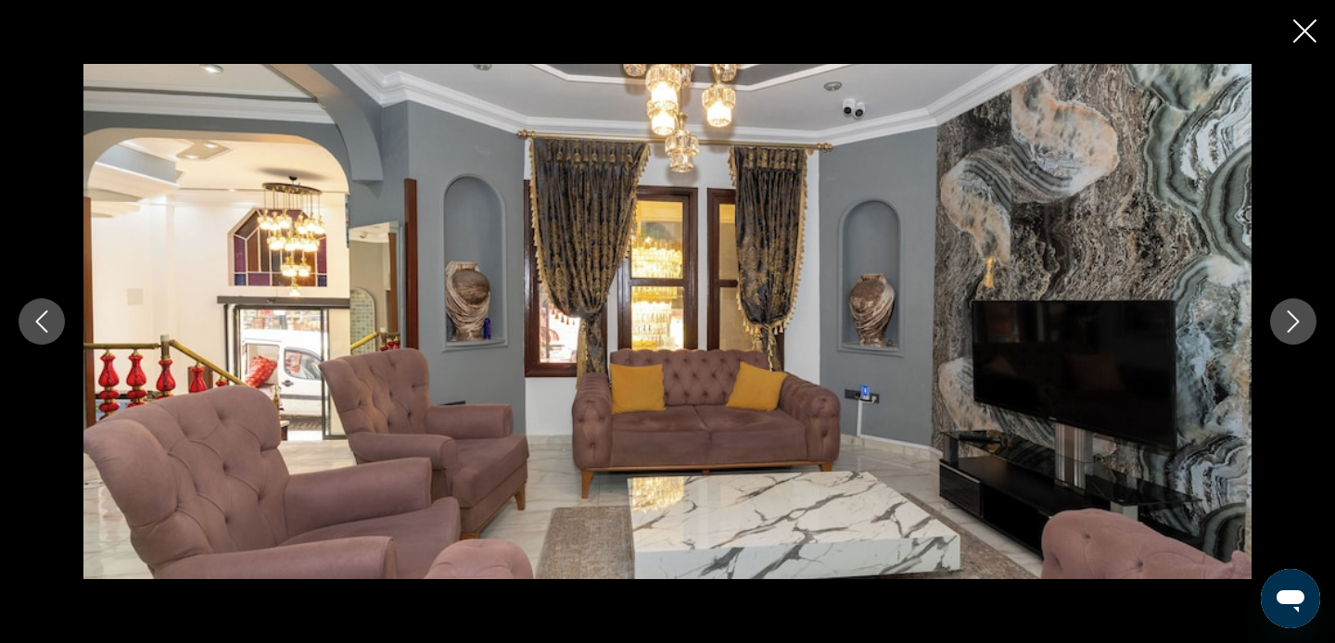
click at [1300, 317] on icon "Next image" at bounding box center [1293, 322] width 22 height 22
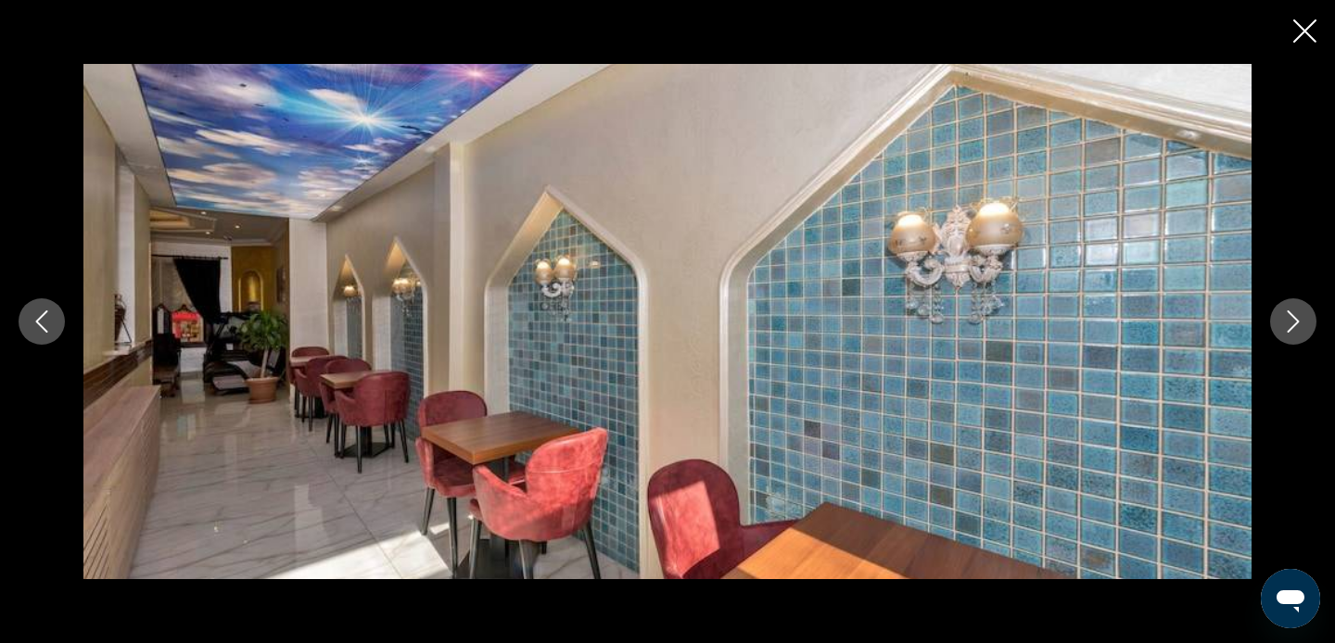
click at [1300, 317] on icon "Next image" at bounding box center [1293, 322] width 22 height 22
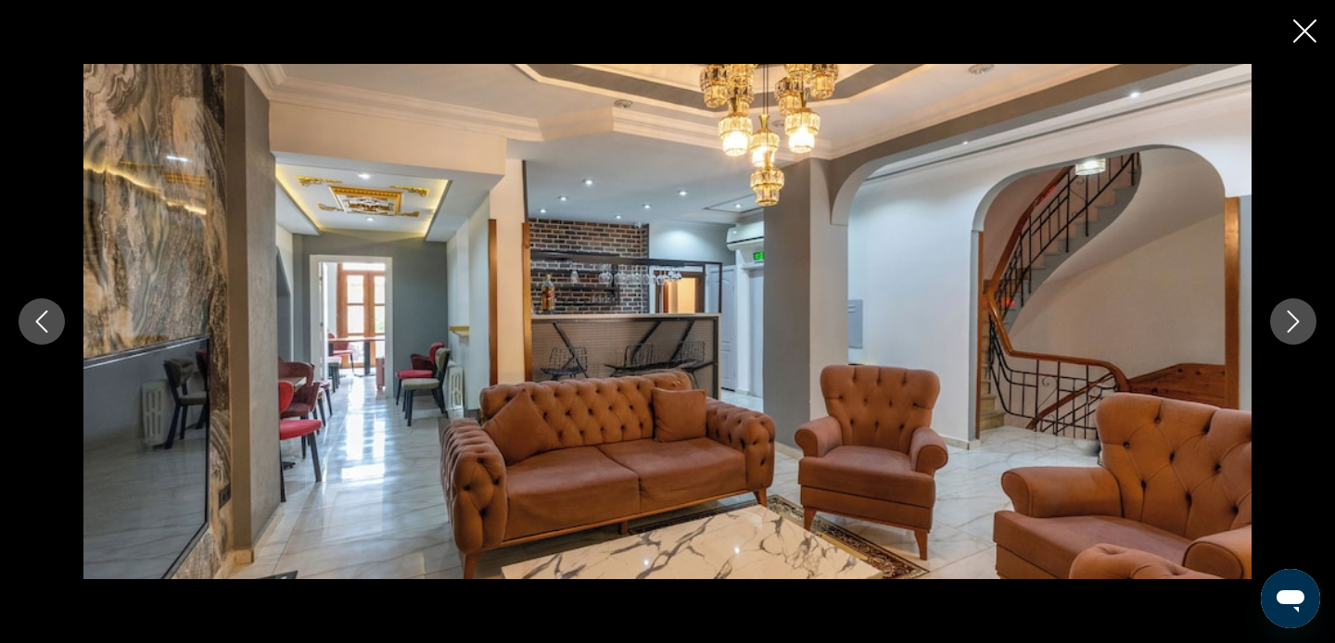
click at [1300, 317] on icon "Next image" at bounding box center [1293, 322] width 22 height 22
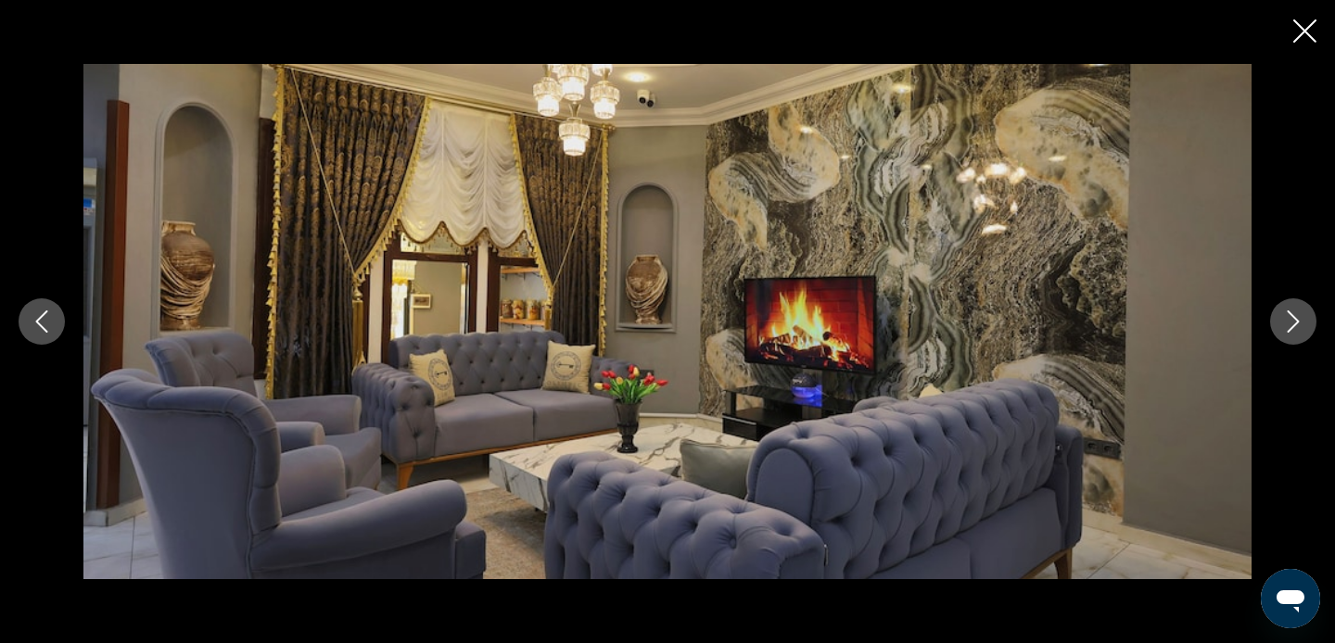
click at [1300, 317] on icon "Next image" at bounding box center [1293, 322] width 22 height 22
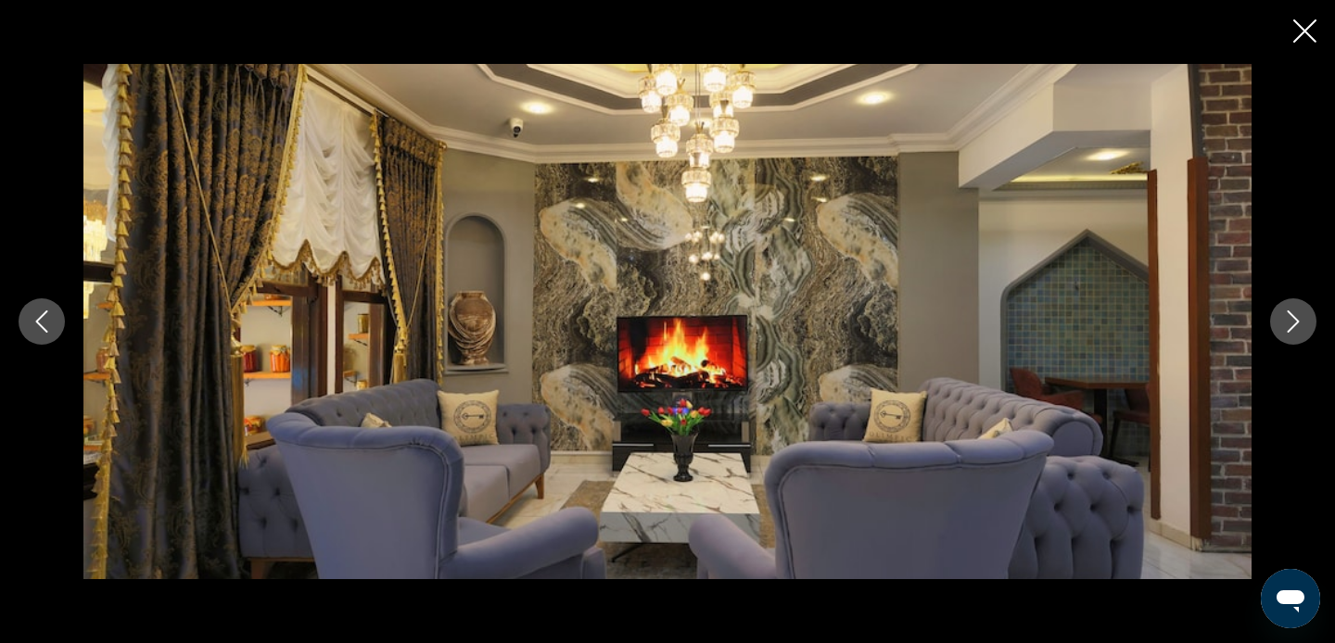
click at [1301, 42] on icon "Close slideshow" at bounding box center [1304, 30] width 23 height 23
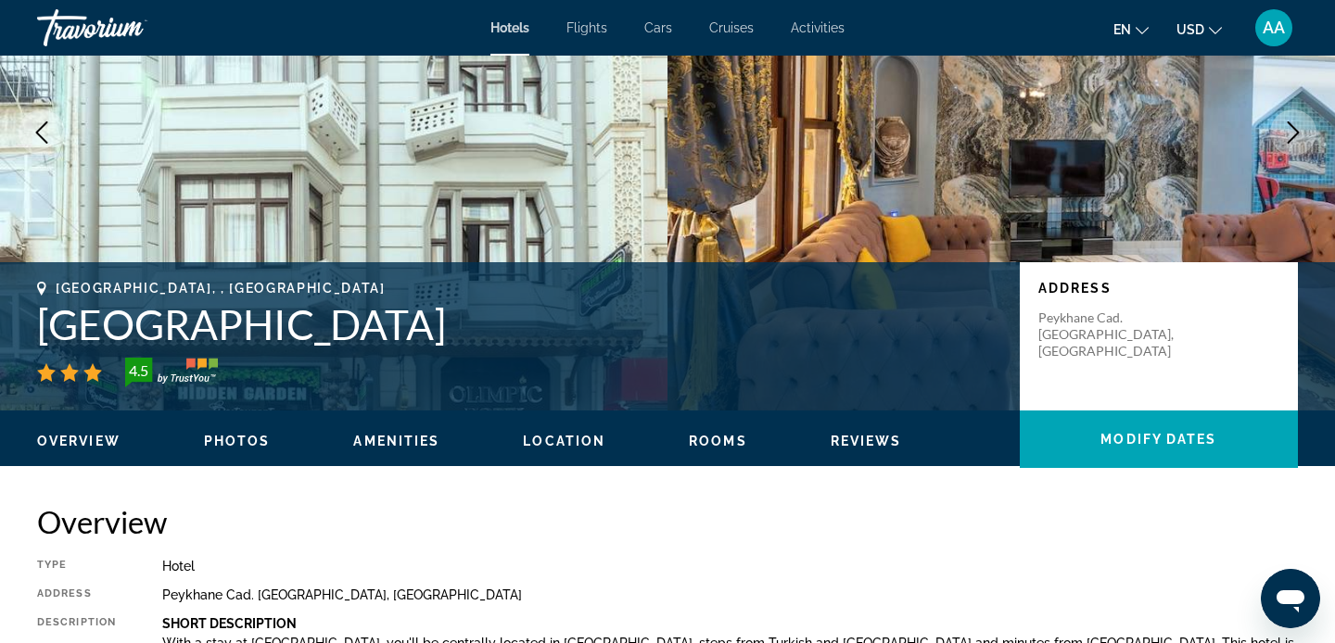
scroll to position [198, 0]
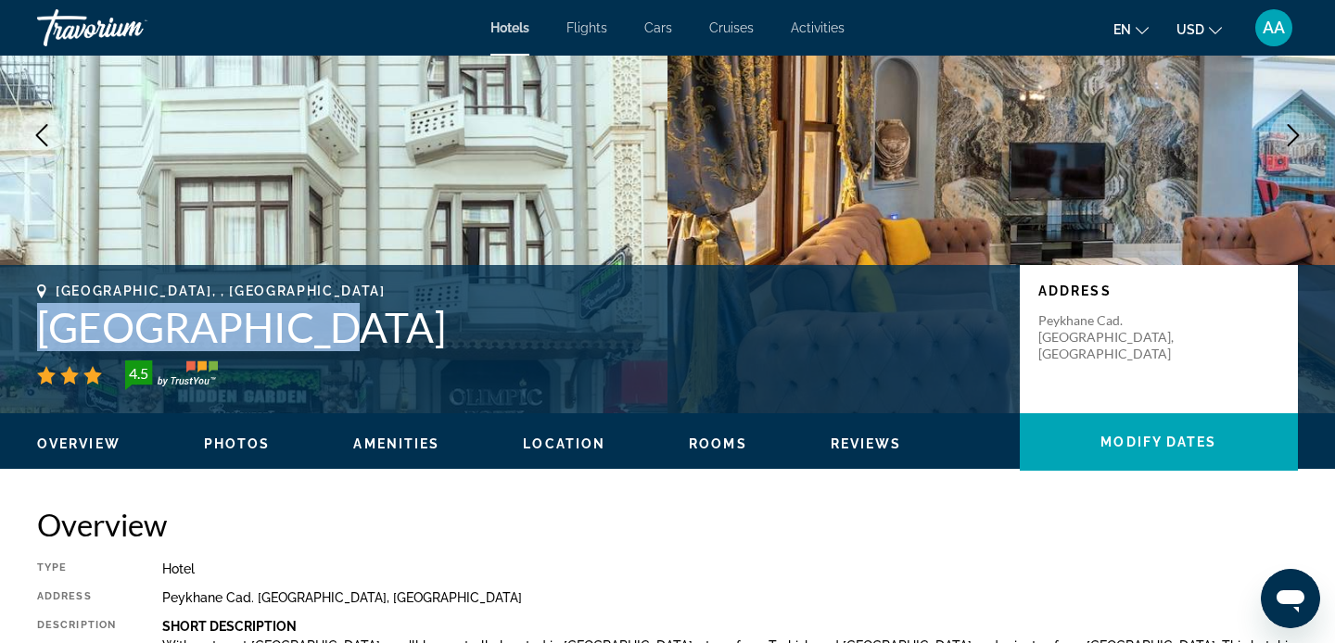
drag, startPoint x: 33, startPoint y: 336, endPoint x: 284, endPoint y: 311, distance: 251.5
click at [286, 313] on div "[GEOGRAPHIC_DATA], , [GEOGRAPHIC_DATA] [GEOGRAPHIC_DATA] 4.5 Address [GEOGRAPHI…" at bounding box center [667, 339] width 1335 height 111
copy h1 "[GEOGRAPHIC_DATA]"
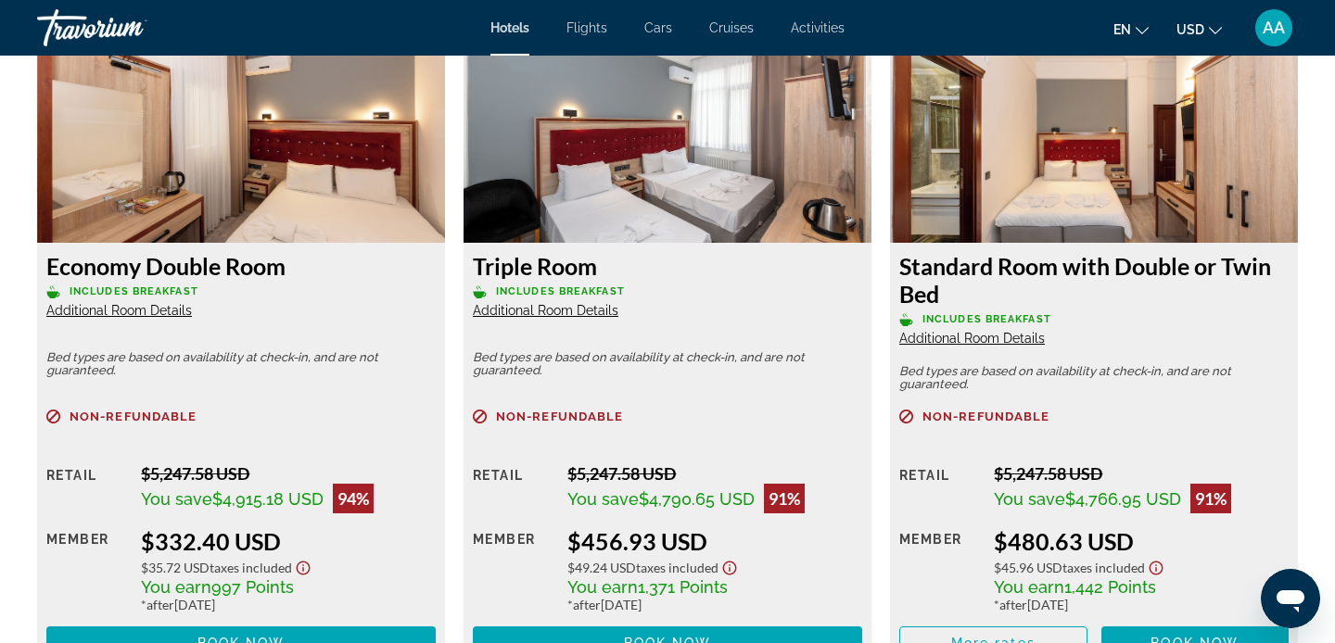
scroll to position [2616, 0]
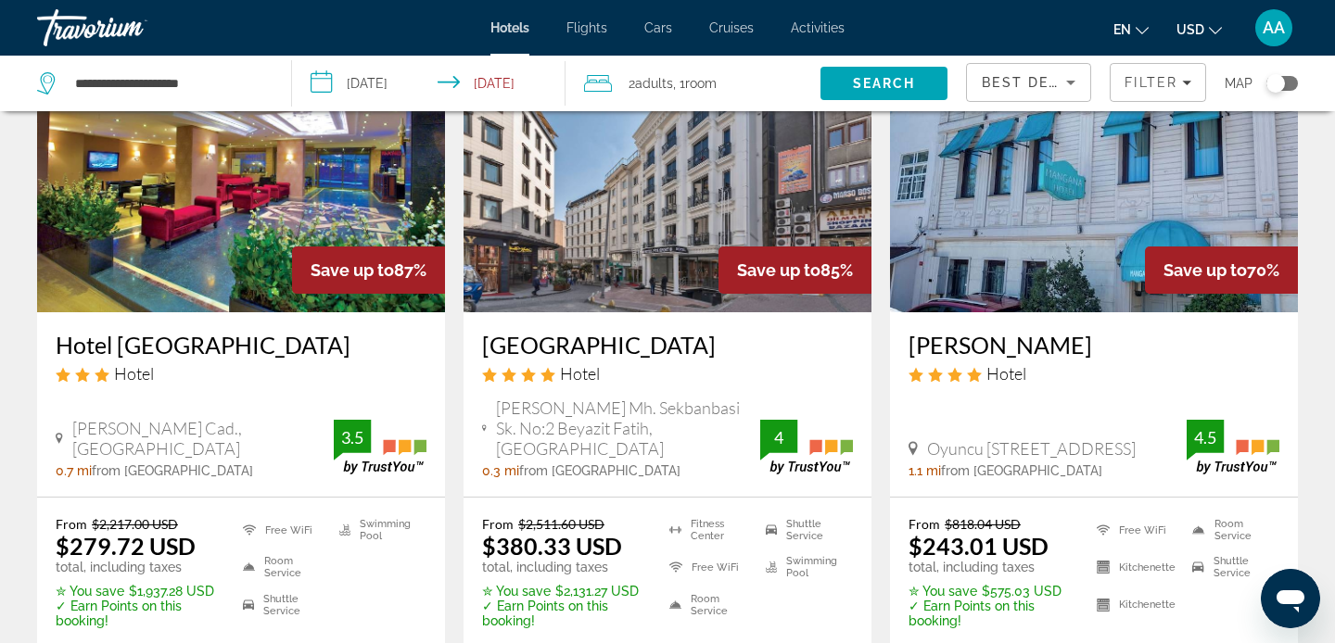
scroll to position [868, 0]
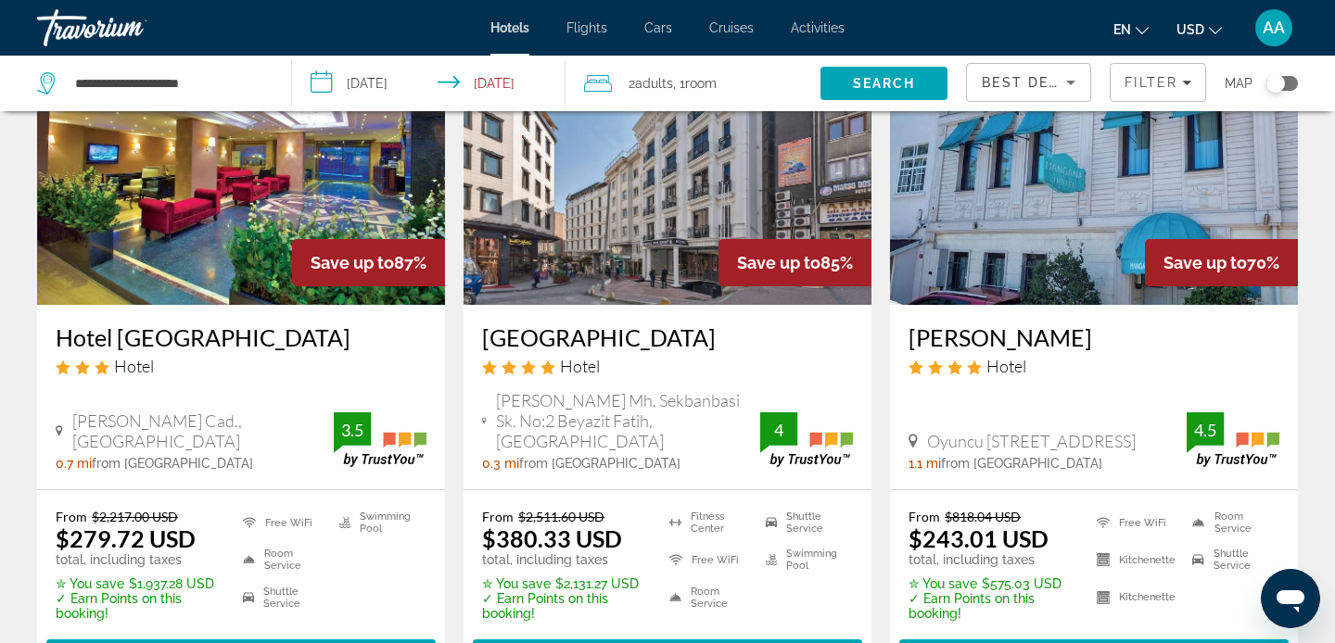
click at [1041, 255] on img "Main content" at bounding box center [1094, 156] width 408 height 297
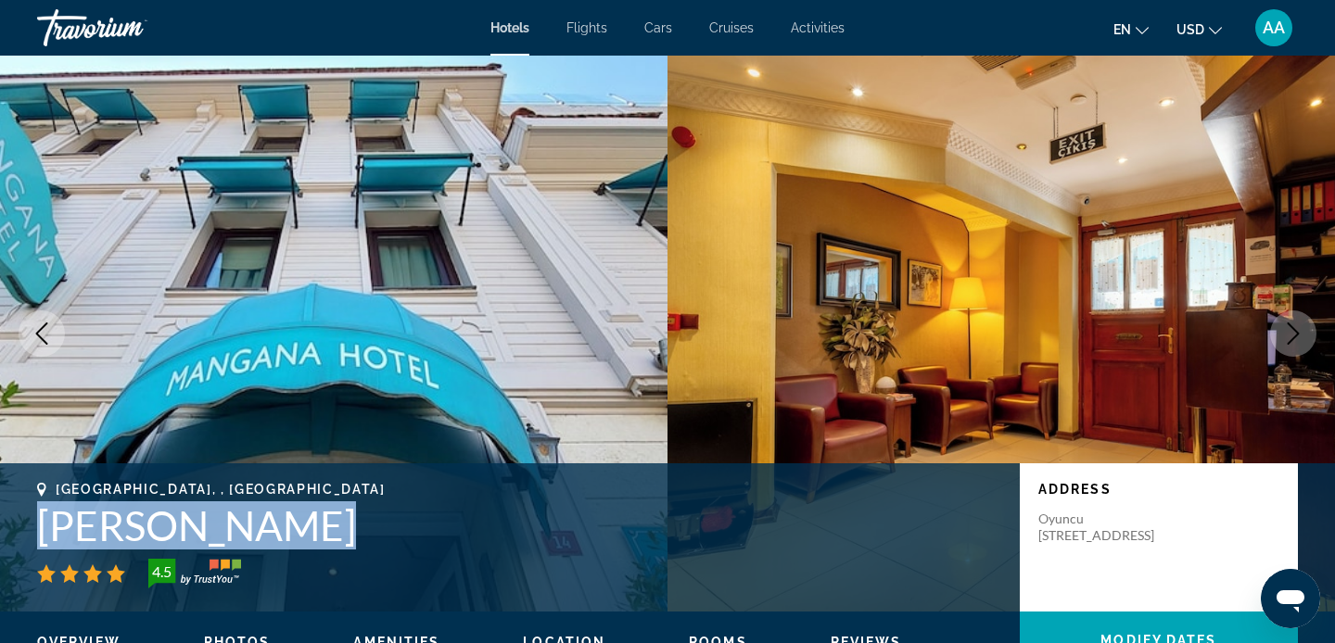
drag, startPoint x: 42, startPoint y: 527, endPoint x: 339, endPoint y: 508, distance: 298.1
click at [339, 508] on h1 "[PERSON_NAME]" at bounding box center [519, 525] width 964 height 48
copy h1 "[PERSON_NAME]"
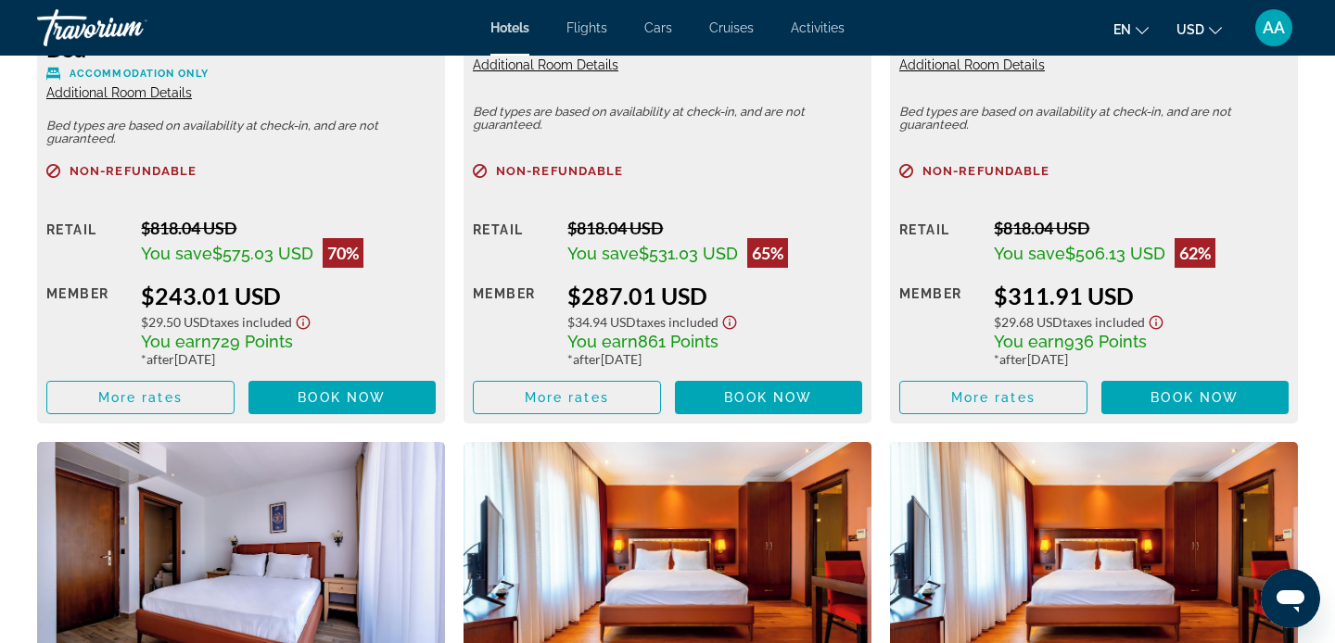
scroll to position [2861, 0]
